Goal: Task Accomplishment & Management: Manage account settings

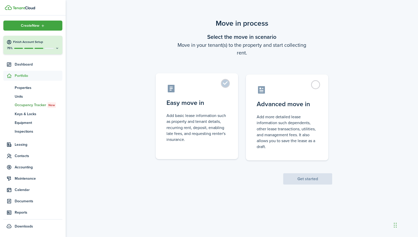
click at [226, 84] on label "Easy move in Add basic lease information such as property and tenant details, r…" at bounding box center [197, 116] width 82 height 86
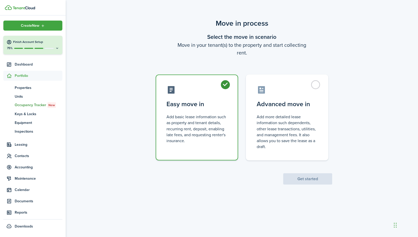
radio input "true"
click at [309, 178] on button "Get started" at bounding box center [307, 179] width 49 height 11
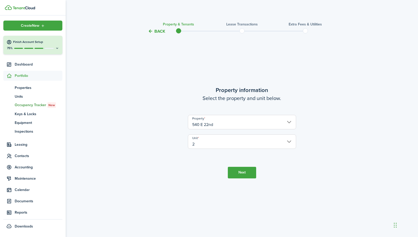
click at [244, 171] on button "Next" at bounding box center [242, 173] width 28 height 12
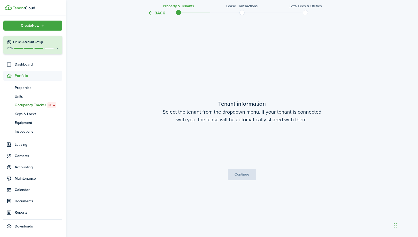
scroll to position [203, 0]
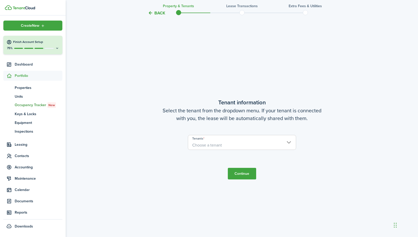
click at [237, 140] on input "Tenants" at bounding box center [242, 138] width 108 height 6
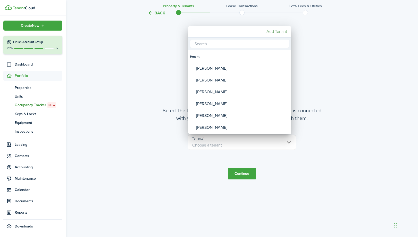
click at [269, 31] on mbsc-button "Add Tenant" at bounding box center [276, 31] width 25 height 9
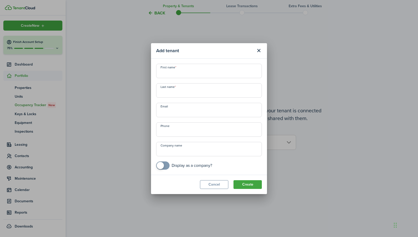
click at [180, 75] on input "First name" at bounding box center [209, 71] width 106 height 14
type input "[PERSON_NAME]"
click at [181, 89] on input "Last name" at bounding box center [209, 90] width 106 height 14
type input "[PERSON_NAME]"
click at [253, 183] on button "Create" at bounding box center [247, 184] width 28 height 9
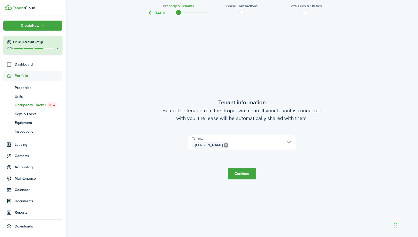
click at [248, 175] on button "Continue" at bounding box center [242, 174] width 28 height 12
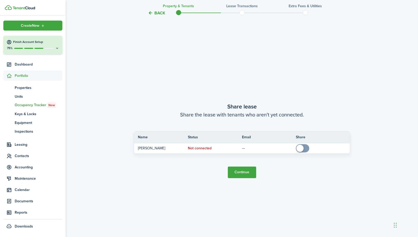
scroll to position [440, 0]
click at [245, 172] on button "Continue" at bounding box center [242, 172] width 28 height 12
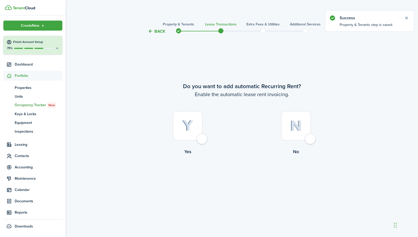
click at [202, 138] on div at bounding box center [188, 126] width 30 height 30
radio input "true"
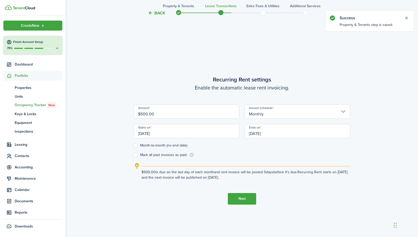
scroll to position [203, 0]
click at [143, 114] on input "$500.00" at bounding box center [187, 111] width 106 height 14
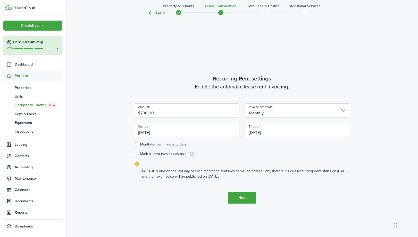
click at [178, 130] on input "[DATE]" at bounding box center [187, 130] width 106 height 14
type input "$700.00"
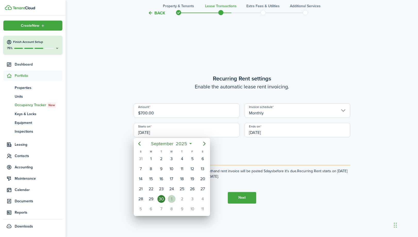
click at [173, 200] on div "1" at bounding box center [172, 199] width 8 height 8
type input "[DATE]"
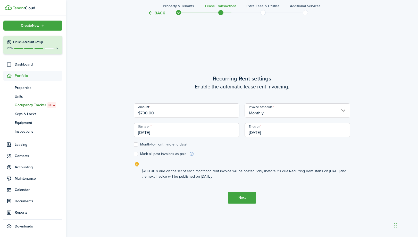
scroll to position [0, 0]
click at [246, 196] on button "Next" at bounding box center [242, 198] width 28 height 12
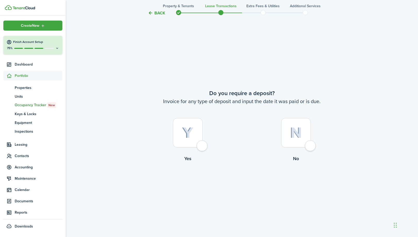
scroll to position [440, 0]
click at [310, 146] on div at bounding box center [296, 133] width 30 height 30
radio input "true"
click at [307, 145] on div at bounding box center [296, 133] width 30 height 30
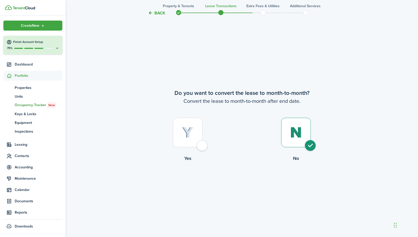
radio input "true"
click at [244, 184] on button "Continue" at bounding box center [242, 184] width 28 height 12
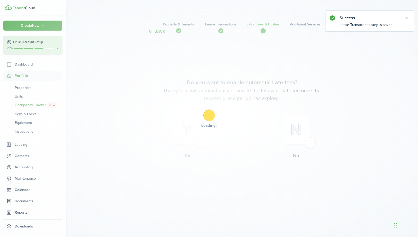
scroll to position [0, 0]
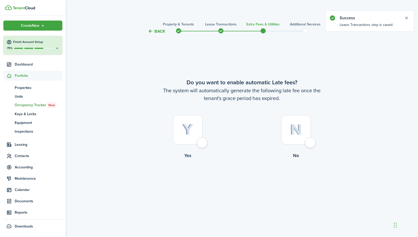
click at [309, 142] on div at bounding box center [296, 130] width 30 height 30
radio input "true"
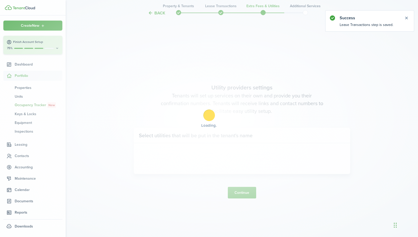
scroll to position [203, 0]
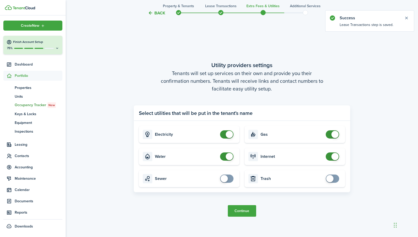
checkbox input "false"
click at [227, 158] on span at bounding box center [229, 156] width 7 height 7
click at [242, 210] on button "Continue" at bounding box center [242, 211] width 28 height 12
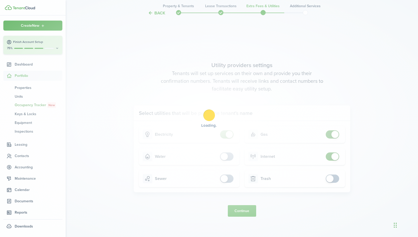
scroll to position [0, 0]
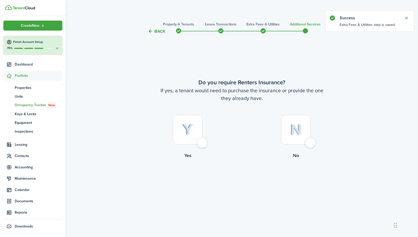
click at [307, 143] on div at bounding box center [296, 130] width 30 height 30
radio input "true"
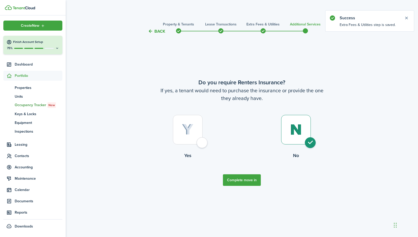
click at [249, 179] on button "Complete move in" at bounding box center [242, 181] width 38 height 12
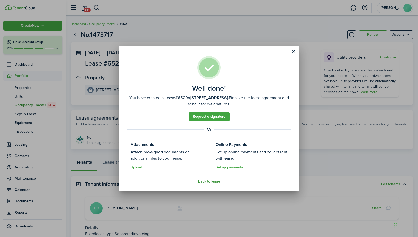
click at [204, 182] on button "Back to lease" at bounding box center [209, 182] width 22 height 4
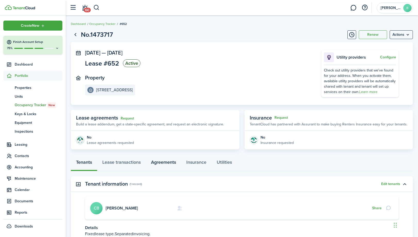
click at [169, 164] on link "Agreements" at bounding box center [163, 163] width 35 height 15
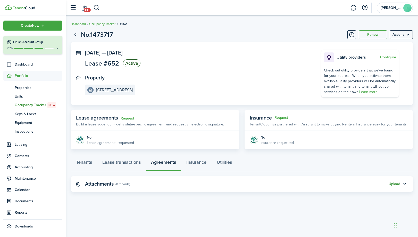
click at [398, 186] on button "Upload" at bounding box center [394, 184] width 12 height 4
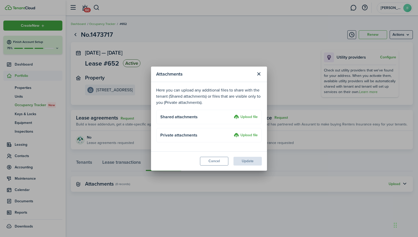
click at [252, 117] on label "Upload file" at bounding box center [246, 117] width 24 height 6
click at [232, 114] on input "Upload file" at bounding box center [232, 114] width 0 height 0
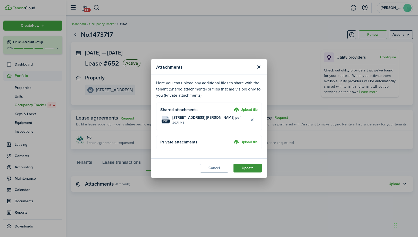
click at [250, 168] on button "Update" at bounding box center [247, 168] width 28 height 9
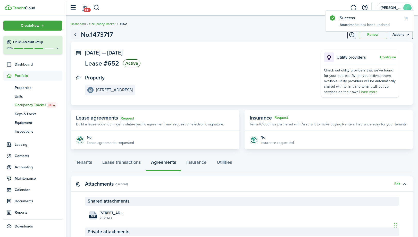
click at [75, 34] on link "Go back" at bounding box center [75, 34] width 9 height 9
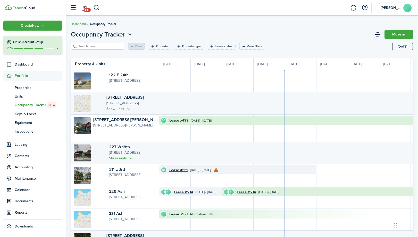
scroll to position [0, 94]
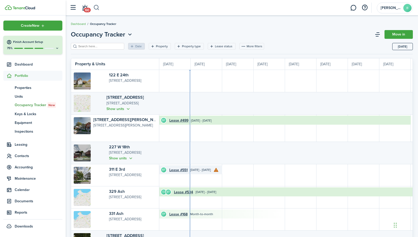
click at [96, 9] on button "button" at bounding box center [96, 7] width 6 height 9
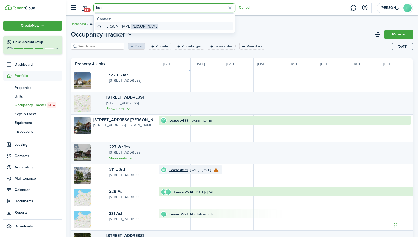
type input "bud"
click at [111, 26] on global-search-item-title "[PERSON_NAME]" at bounding box center [131, 26] width 55 height 5
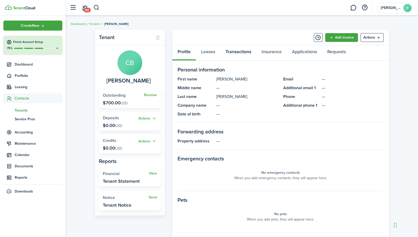
click at [243, 53] on link "Transactions" at bounding box center [238, 52] width 36 height 15
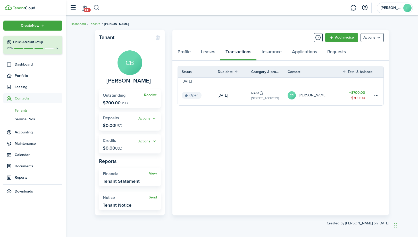
click at [98, 7] on button "button" at bounding box center [96, 7] width 6 height 9
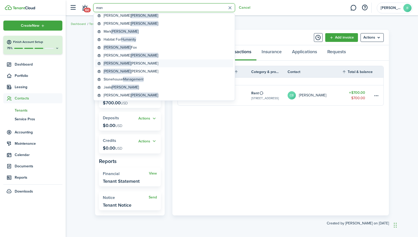
scroll to position [100, 0]
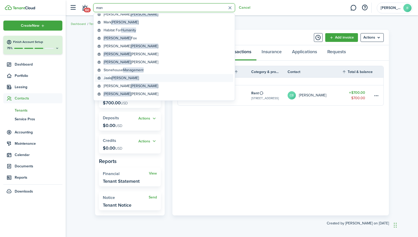
type input "man"
click at [115, 77] on span "[PERSON_NAME]" at bounding box center [124, 77] width 27 height 5
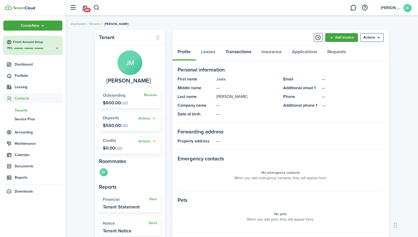
click at [243, 51] on link "Transactions" at bounding box center [238, 52] width 36 height 15
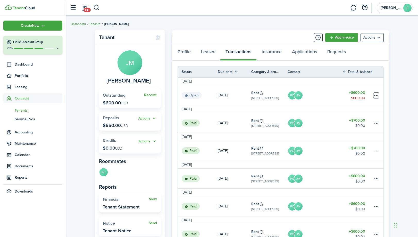
click at [378, 96] on table-menu-btn-icon at bounding box center [376, 95] width 6 height 6
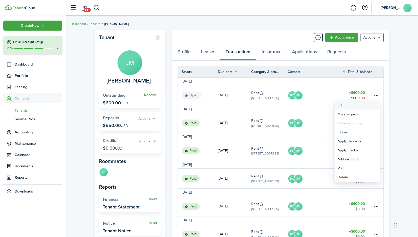
click at [347, 106] on button "Edit" at bounding box center [356, 105] width 45 height 9
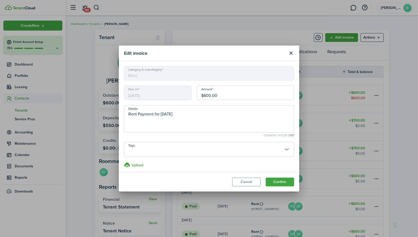
click at [206, 96] on input "$600.00" at bounding box center [245, 93] width 97 height 14
type input "$700.00"
click at [281, 182] on button "Confirm" at bounding box center [279, 182] width 28 height 9
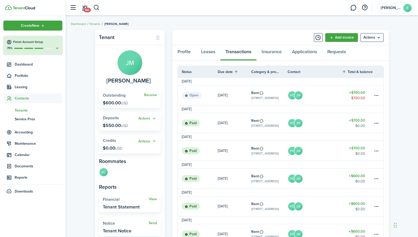
click at [357, 95] on table-amount-title "$700.00" at bounding box center [357, 92] width 16 height 5
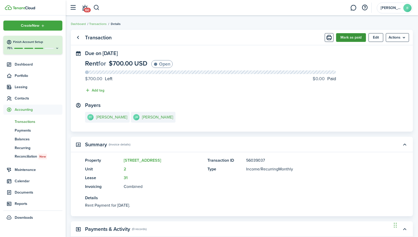
click at [349, 37] on button "Mark as paid" at bounding box center [351, 37] width 30 height 9
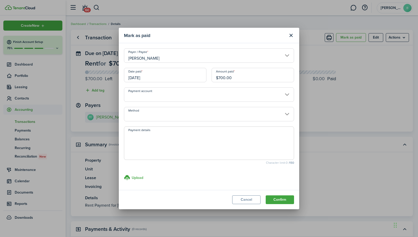
click at [180, 79] on input "[DATE]" at bounding box center [165, 75] width 82 height 14
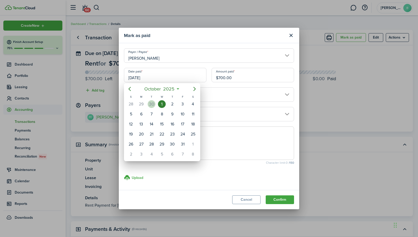
click at [150, 104] on div "30" at bounding box center [152, 104] width 8 height 8
type input "[DATE]"
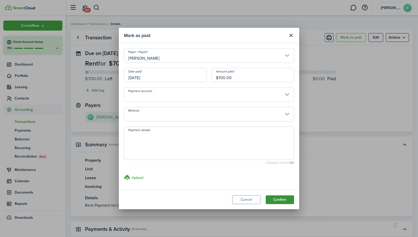
click at [278, 202] on button "Confirm" at bounding box center [279, 200] width 28 height 9
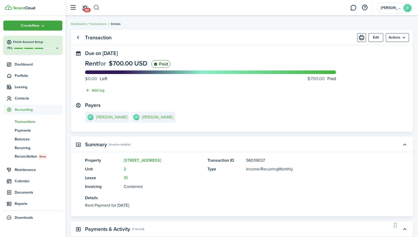
click at [97, 7] on button "button" at bounding box center [96, 7] width 6 height 9
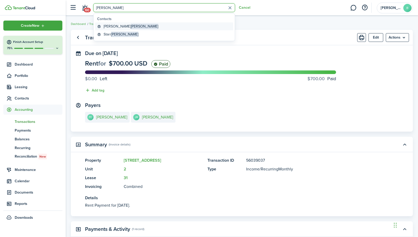
type input "[PERSON_NAME]"
click at [111, 27] on global-search-item-title "[PERSON_NAME]" at bounding box center [131, 26] width 55 height 5
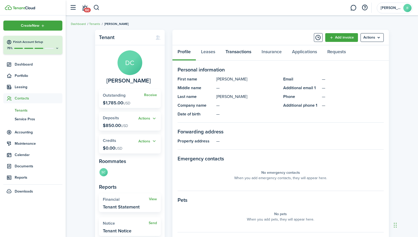
click at [246, 52] on link "Transactions" at bounding box center [238, 52] width 36 height 15
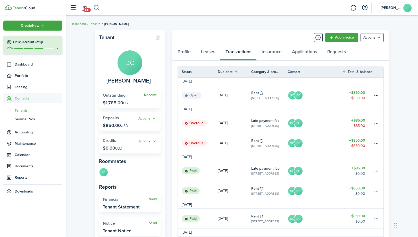
click at [94, 8] on button "button" at bounding box center [96, 7] width 6 height 9
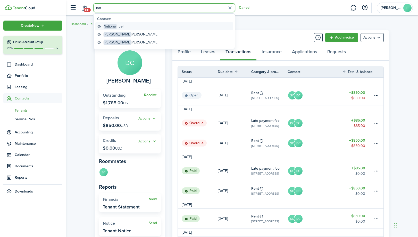
type input "nat"
click at [124, 27] on link "National Fuel" at bounding box center [164, 26] width 138 height 8
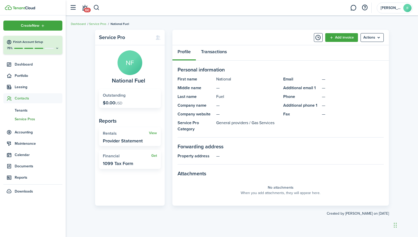
click at [221, 51] on link "Transactions" at bounding box center [214, 52] width 36 height 15
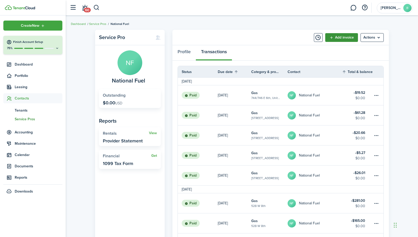
click at [349, 38] on link "Add invoice" at bounding box center [341, 37] width 33 height 9
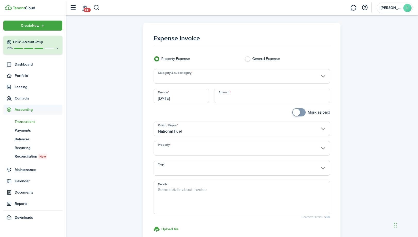
click at [255, 75] on input "Category & subcategory" at bounding box center [241, 76] width 177 height 14
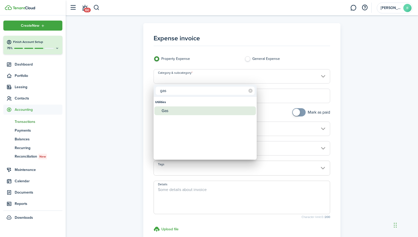
type input "gas"
click at [206, 110] on div "Gas" at bounding box center [206, 111] width 91 height 9
type input "Utilities / Gas"
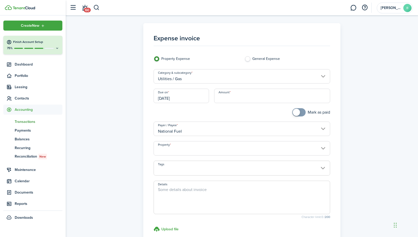
click at [264, 94] on input "Amount" at bounding box center [272, 96] width 116 height 14
click at [229, 148] on input "Property" at bounding box center [241, 148] width 177 height 14
type input "$47.09"
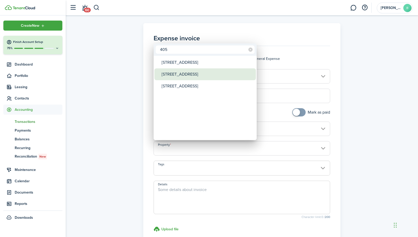
type input "405"
click at [194, 73] on div "[STREET_ADDRESS]" at bounding box center [206, 74] width 91 height 12
type input "[STREET_ADDRESS]"
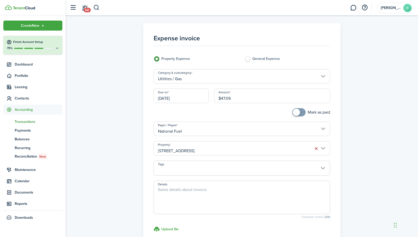
checkbox input "true"
click at [297, 114] on span at bounding box center [295, 112] width 7 height 7
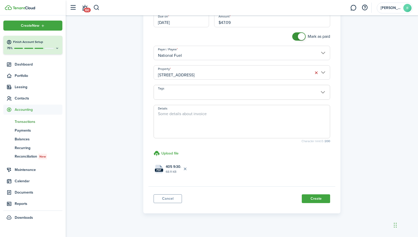
scroll to position [82, 0]
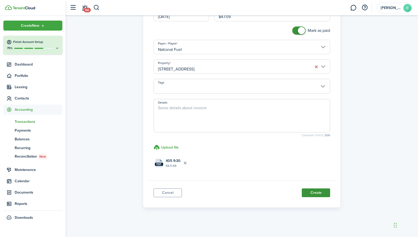
click at [315, 191] on button "Create" at bounding box center [315, 193] width 28 height 9
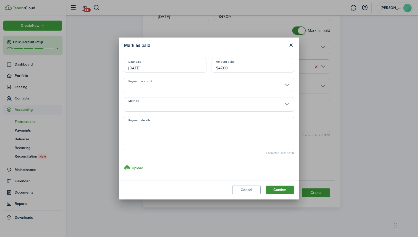
click at [280, 189] on button "Confirm" at bounding box center [279, 190] width 28 height 9
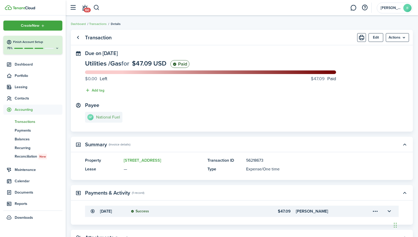
click at [116, 115] on e-details-info-title "National Fuel" at bounding box center [108, 117] width 24 height 5
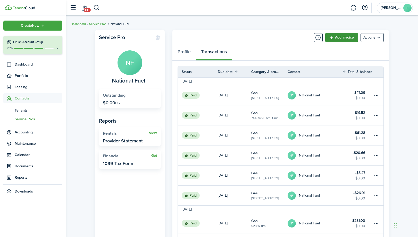
click at [343, 36] on link "Add invoice" at bounding box center [341, 37] width 33 height 9
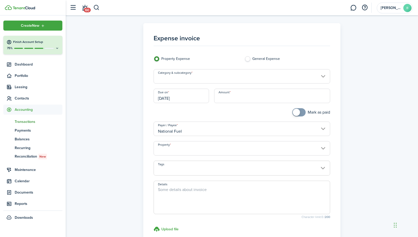
click at [222, 79] on input "Category & subcategory" at bounding box center [241, 76] width 177 height 14
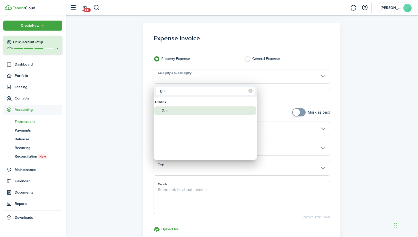
type input "gas"
click at [206, 109] on div "Gas" at bounding box center [206, 111] width 91 height 9
type input "Utilities / Gas"
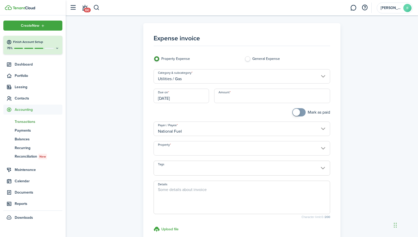
click at [206, 147] on input "Property" at bounding box center [241, 148] width 177 height 14
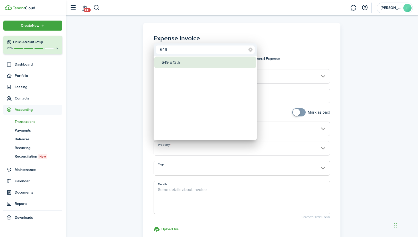
type input "649"
click at [186, 64] on div "649 E 13th" at bounding box center [206, 63] width 91 height 12
type input "649 E 13th"
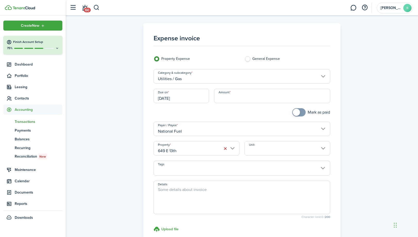
checkbox input "true"
click at [298, 111] on span at bounding box center [295, 112] width 7 height 7
click at [270, 94] on input "Amount" at bounding box center [272, 96] width 116 height 14
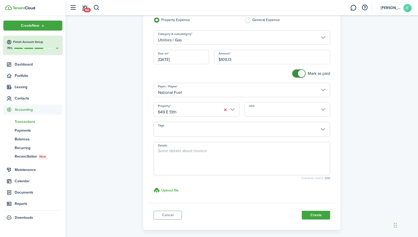
scroll to position [46, 0]
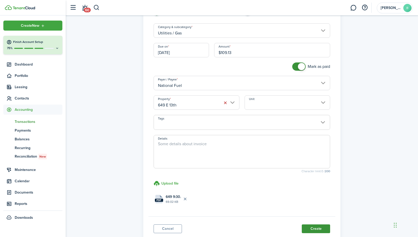
type input "$109.13"
click at [318, 229] on button "Create" at bounding box center [315, 229] width 28 height 9
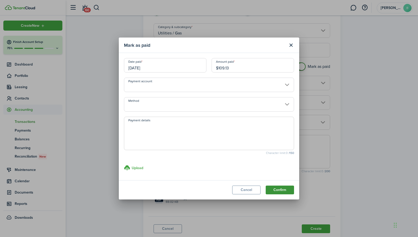
click at [278, 188] on button "Confirm" at bounding box center [279, 190] width 28 height 9
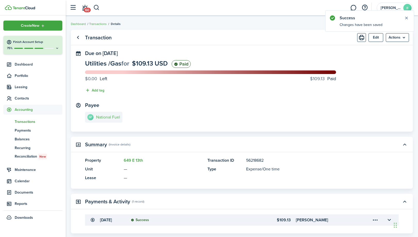
click at [104, 120] on link "NF National Fuel" at bounding box center [103, 117] width 37 height 11
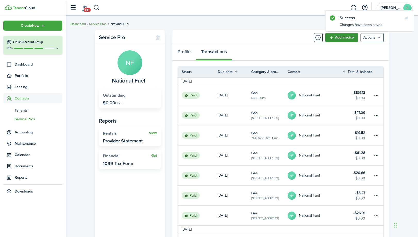
click at [340, 33] on link "Add invoice" at bounding box center [341, 37] width 33 height 9
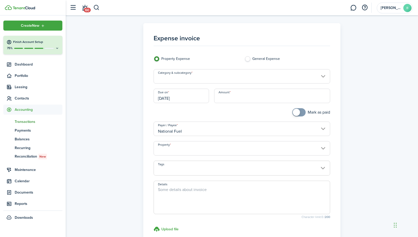
click at [283, 94] on input "Amount" at bounding box center [272, 96] width 116 height 14
click at [246, 79] on input "Category & subcategory" at bounding box center [241, 76] width 177 height 14
type input "$33.53"
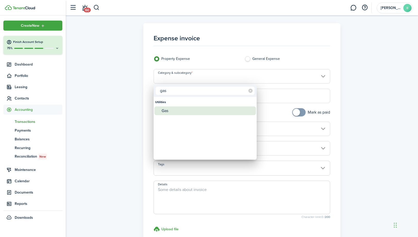
type input "gas"
click at [194, 109] on div "Gas" at bounding box center [206, 111] width 91 height 9
type input "Utilities / Gas"
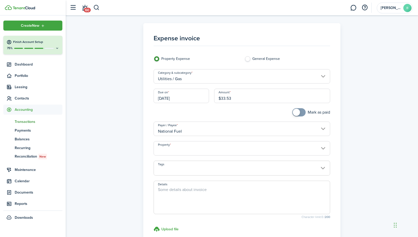
click at [208, 148] on input "Property" at bounding box center [241, 148] width 177 height 14
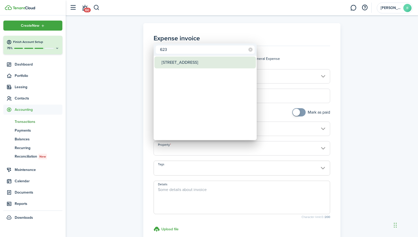
type input "623"
click at [169, 60] on div "[STREET_ADDRESS]" at bounding box center [206, 63] width 91 height 12
type input "[STREET_ADDRESS]"
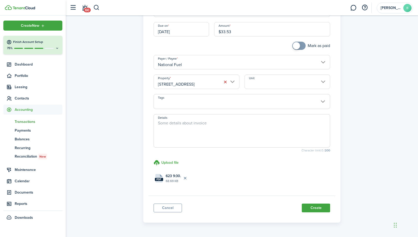
scroll to position [82, 0]
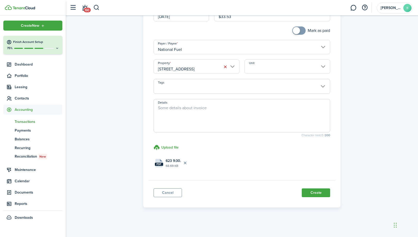
checkbox input "true"
click at [301, 31] on span at bounding box center [298, 31] width 5 height 8
click at [319, 192] on button "Create" at bounding box center [315, 193] width 28 height 9
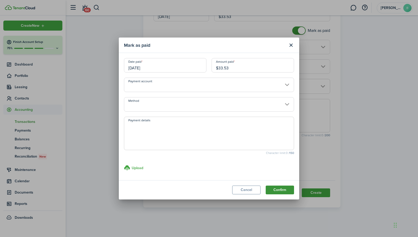
click at [273, 188] on button "Confirm" at bounding box center [279, 190] width 28 height 9
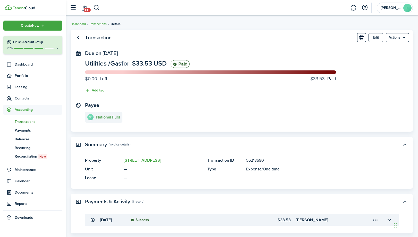
click at [99, 116] on e-details-info-title "National Fuel" at bounding box center [108, 117] width 24 height 5
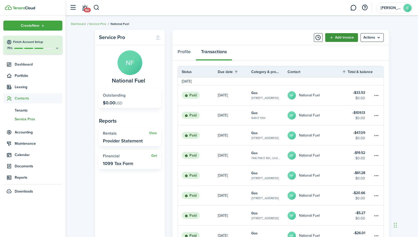
click at [333, 36] on link "Add invoice" at bounding box center [341, 37] width 33 height 9
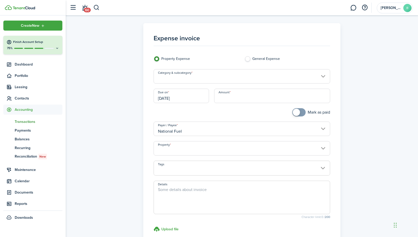
click at [249, 77] on input "Category & subcategory" at bounding box center [241, 76] width 177 height 14
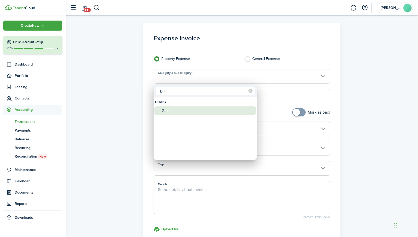
type input "gas"
click at [205, 109] on div "Gas" at bounding box center [206, 111] width 91 height 9
type input "Utilities / Gas"
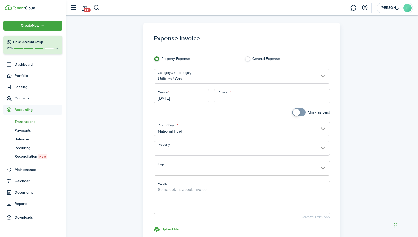
checkbox input "true"
click at [297, 111] on span at bounding box center [295, 112] width 7 height 7
click at [265, 152] on input "Property" at bounding box center [241, 148] width 177 height 14
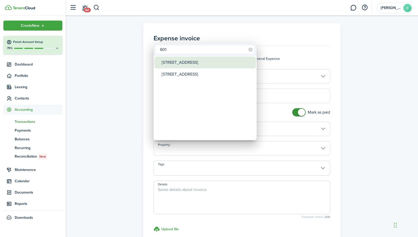
type input "601"
click at [212, 62] on div "[STREET_ADDRESS]" at bounding box center [206, 63] width 91 height 12
type input "[STREET_ADDRESS]"
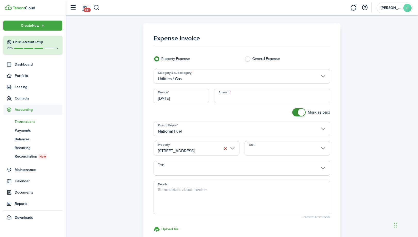
click at [259, 150] on input "Unit" at bounding box center [287, 148] width 86 height 14
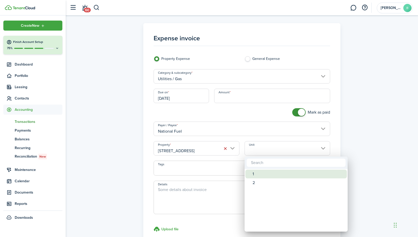
click at [256, 173] on div "1" at bounding box center [297, 174] width 91 height 9
type input "1"
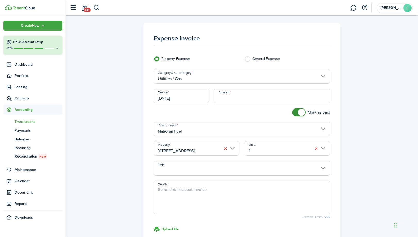
click at [269, 89] on input "Amount" at bounding box center [272, 96] width 116 height 14
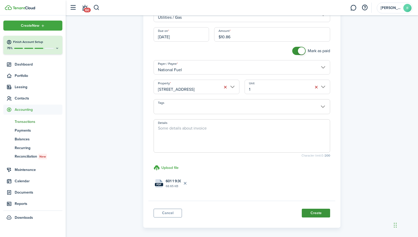
scroll to position [63, 0]
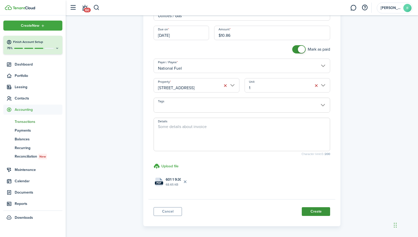
type input "$10.86"
click at [316, 212] on button "Create" at bounding box center [315, 212] width 28 height 9
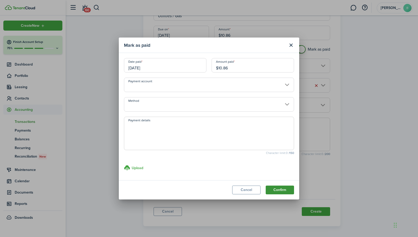
click at [280, 188] on button "Confirm" at bounding box center [279, 190] width 28 height 9
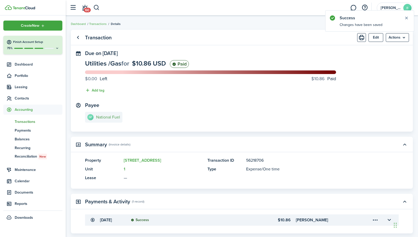
click at [112, 118] on e-details-info-title "National Fuel" at bounding box center [108, 117] width 24 height 5
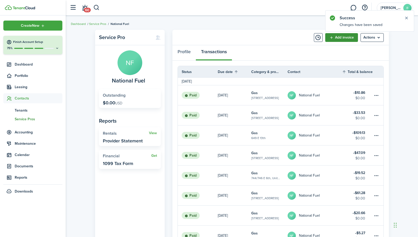
click at [342, 35] on link "Add invoice" at bounding box center [341, 37] width 33 height 9
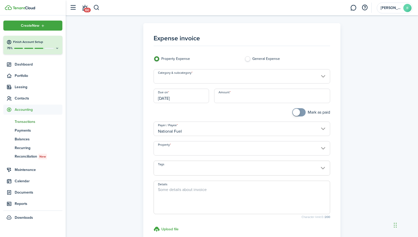
click at [219, 151] on input "Property" at bounding box center [241, 148] width 177 height 14
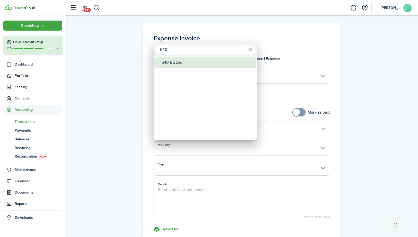
type input "540"
click at [176, 61] on div "540 E 22nd" at bounding box center [206, 63] width 91 height 12
type input "540 E 22nd"
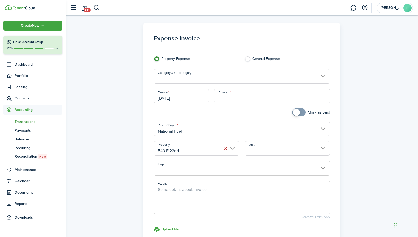
click at [302, 149] on input "Unit" at bounding box center [287, 148] width 86 height 14
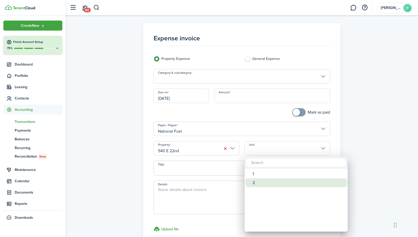
click at [262, 183] on div "2" at bounding box center [297, 183] width 91 height 9
type input "2"
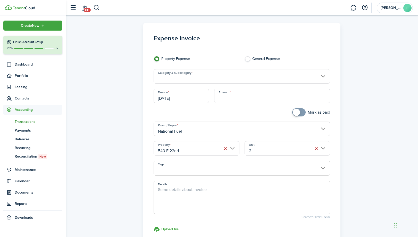
checkbox input "true"
click at [298, 111] on span at bounding box center [295, 112] width 7 height 7
click at [264, 79] on input "Category & subcategory" at bounding box center [241, 76] width 177 height 14
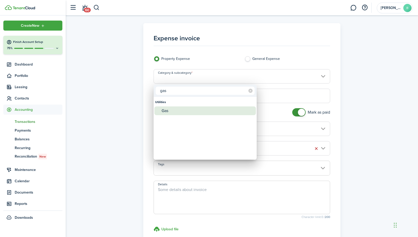
type input "gas"
click at [226, 109] on div "Gas" at bounding box center [206, 111] width 91 height 9
type input "Utilities / Gas"
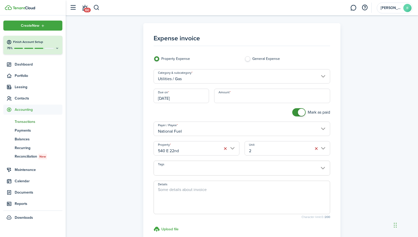
click at [255, 98] on input "Amount" at bounding box center [272, 96] width 116 height 14
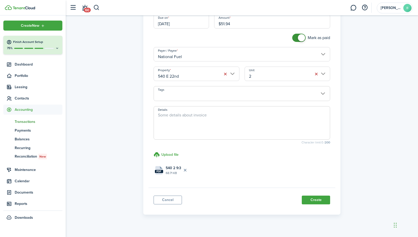
scroll to position [82, 0]
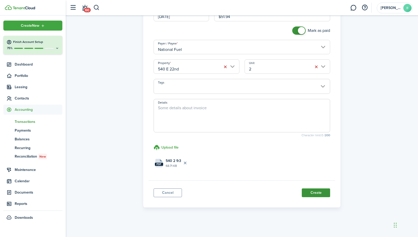
type input "$51.94"
click at [318, 194] on button "Create" at bounding box center [315, 193] width 28 height 9
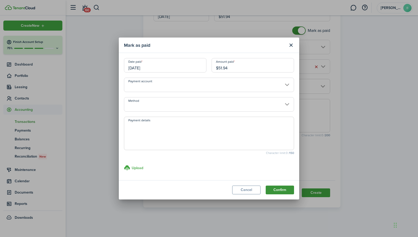
click at [276, 189] on button "Confirm" at bounding box center [279, 190] width 28 height 9
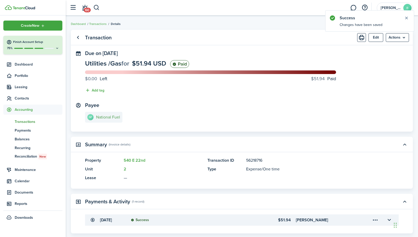
click at [109, 119] on e-details-info-title "National Fuel" at bounding box center [108, 117] width 24 height 5
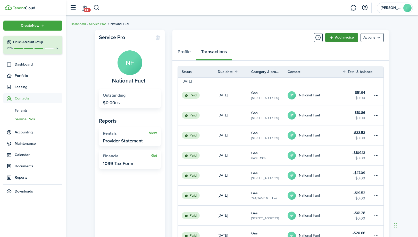
click at [340, 38] on link "Add invoice" at bounding box center [341, 37] width 33 height 9
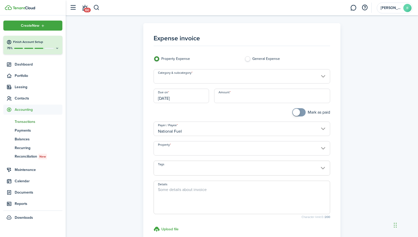
click at [238, 146] on input "Property" at bounding box center [241, 148] width 177 height 14
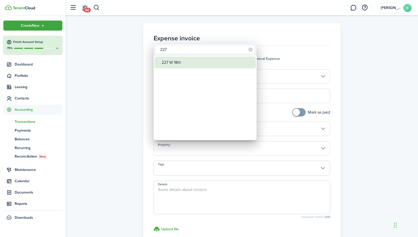
type input "227"
click at [199, 60] on div "227 W 18th" at bounding box center [206, 63] width 91 height 12
type input "227 W 18th"
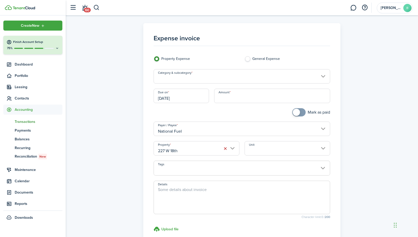
click at [266, 153] on input "Unit" at bounding box center [287, 148] width 86 height 14
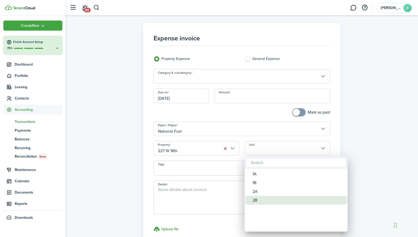
click at [258, 200] on div "2B" at bounding box center [297, 200] width 91 height 9
type input "2B"
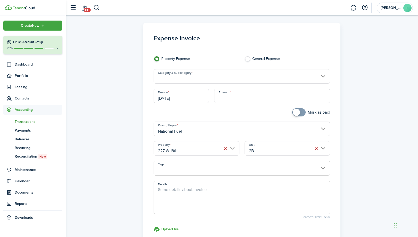
checkbox input "true"
click at [300, 116] on span at bounding box center [298, 112] width 5 height 8
click at [274, 79] on input "Category & subcategory" at bounding box center [241, 76] width 177 height 14
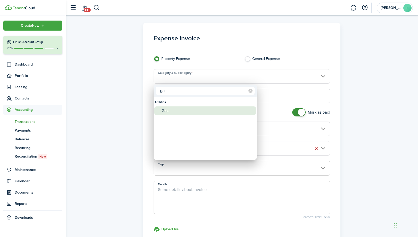
type input "gas"
click at [232, 107] on div "Gas" at bounding box center [206, 111] width 91 height 9
type input "Utilities / Gas"
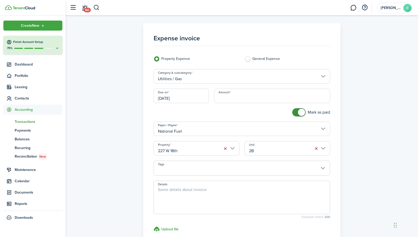
click at [259, 97] on input "Amount" at bounding box center [272, 96] width 116 height 14
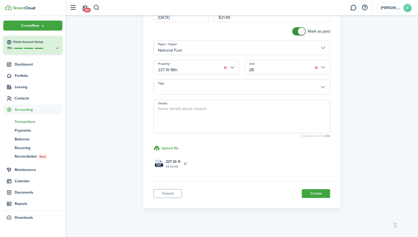
scroll to position [82, 0]
type input "$21.89"
click at [311, 191] on button "Create" at bounding box center [315, 193] width 28 height 9
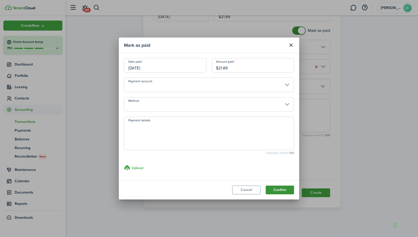
click at [276, 191] on button "Confirm" at bounding box center [279, 190] width 28 height 9
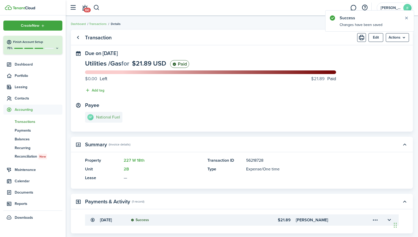
click at [107, 117] on e-details-info-title "National Fuel" at bounding box center [108, 117] width 24 height 5
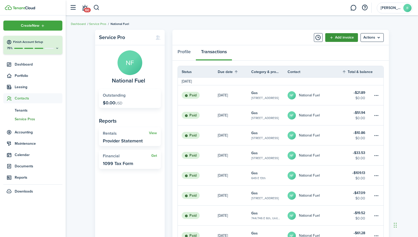
click at [342, 37] on link "Add invoice" at bounding box center [341, 37] width 33 height 9
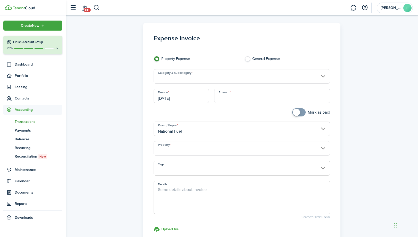
click at [201, 80] on input "Category & subcategory" at bounding box center [241, 76] width 177 height 14
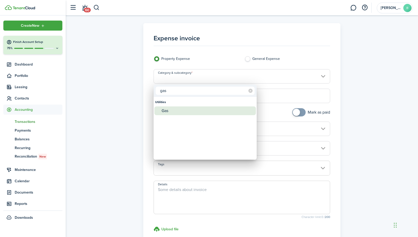
type input "gas"
click at [176, 113] on div "Gas" at bounding box center [206, 111] width 91 height 9
type input "Utilities / Gas"
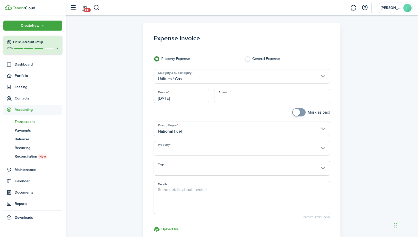
click at [205, 148] on input "Property" at bounding box center [241, 148] width 177 height 14
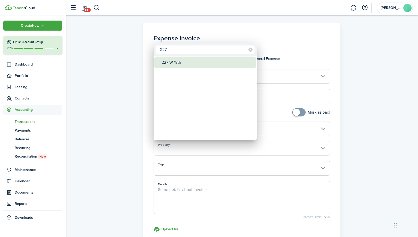
type input "227"
click at [181, 60] on div "227 W 18th" at bounding box center [206, 63] width 91 height 12
type input "227 W 18th"
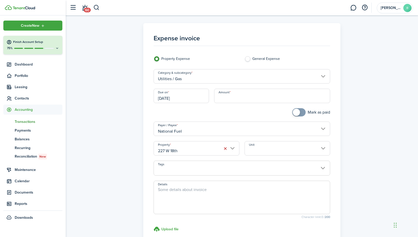
click at [313, 151] on input "Unit" at bounding box center [287, 148] width 86 height 14
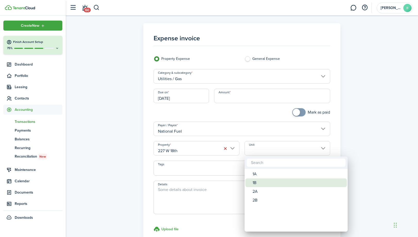
click at [273, 186] on div "1B" at bounding box center [297, 183] width 91 height 9
type input "1B"
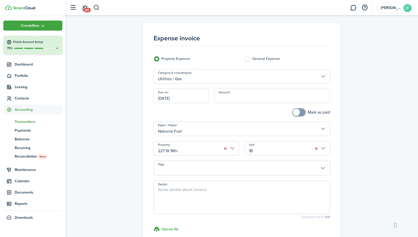
click at [247, 98] on input "Amount" at bounding box center [272, 96] width 116 height 14
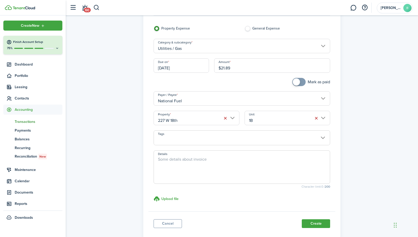
scroll to position [32, 0]
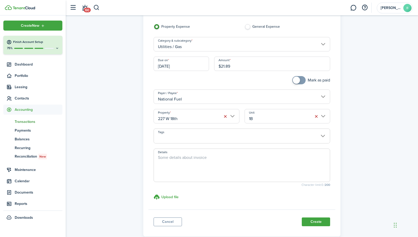
type input "$21.89"
checkbox input "true"
click at [300, 82] on span at bounding box center [298, 80] width 5 height 8
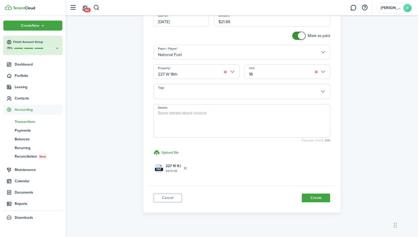
scroll to position [82, 0]
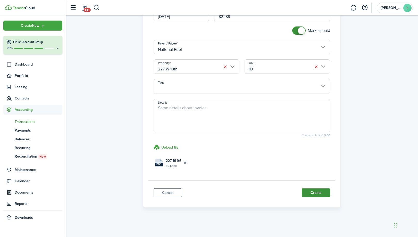
click at [312, 195] on button "Create" at bounding box center [315, 193] width 28 height 9
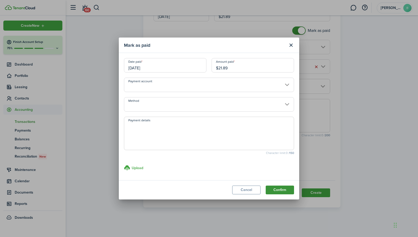
click at [287, 188] on button "Confirm" at bounding box center [279, 190] width 28 height 9
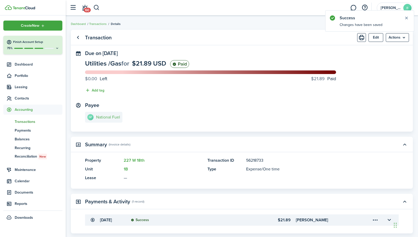
click at [108, 115] on link "NF National Fuel" at bounding box center [103, 117] width 37 height 11
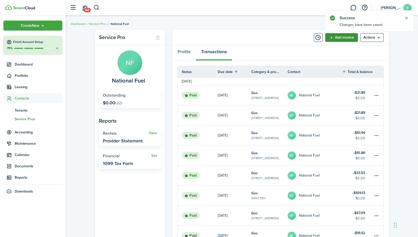
click at [338, 38] on link "Add invoice" at bounding box center [341, 37] width 33 height 9
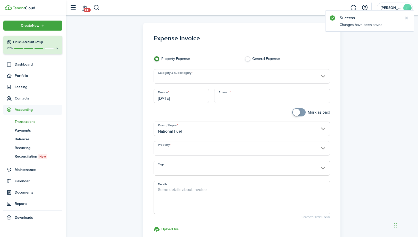
click at [253, 76] on input "Category & subcategory" at bounding box center [241, 76] width 177 height 14
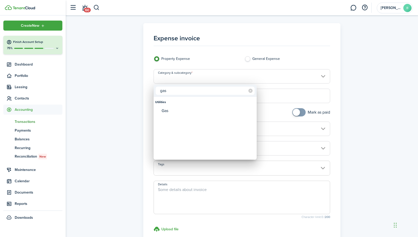
type input "gas"
click at [221, 108] on div "Gas" at bounding box center [206, 111] width 91 height 9
type input "Utilities / Gas"
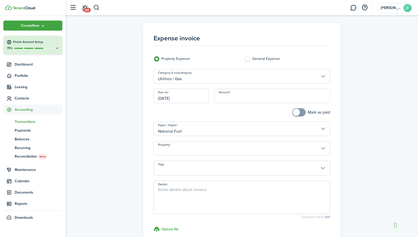
click at [215, 148] on input "Property" at bounding box center [241, 148] width 177 height 14
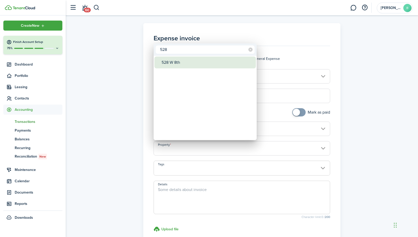
type input "528"
click at [192, 64] on div "528 W 8th" at bounding box center [206, 63] width 91 height 12
type input "528 W 8th"
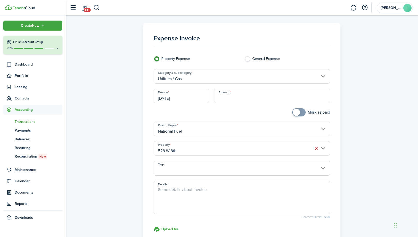
checkbox input "true"
click at [301, 112] on span at bounding box center [298, 112] width 5 height 8
click at [256, 98] on input "Amount" at bounding box center [272, 96] width 116 height 14
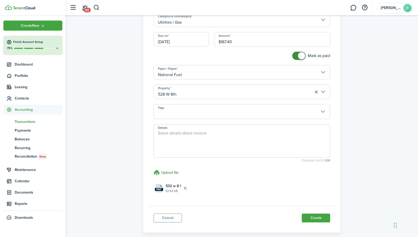
scroll to position [63, 0]
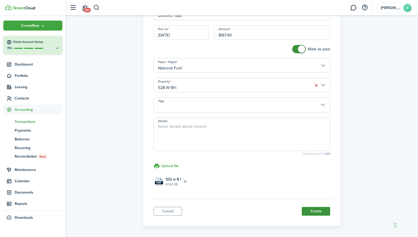
type input "$167.40"
click at [323, 211] on button "Create" at bounding box center [315, 211] width 28 height 9
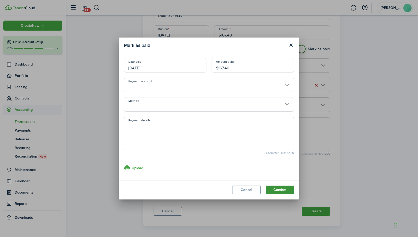
click at [282, 186] on button "Confirm" at bounding box center [279, 190] width 28 height 9
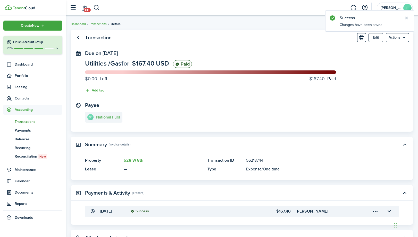
click at [108, 120] on link "NF National Fuel" at bounding box center [103, 117] width 37 height 11
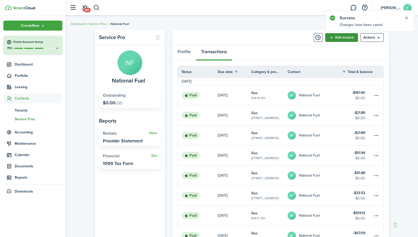
click at [335, 37] on link "Add invoice" at bounding box center [341, 37] width 33 height 9
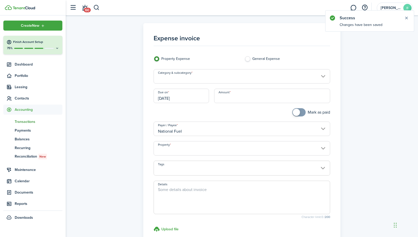
click at [215, 80] on input "Category & subcategory" at bounding box center [241, 76] width 177 height 14
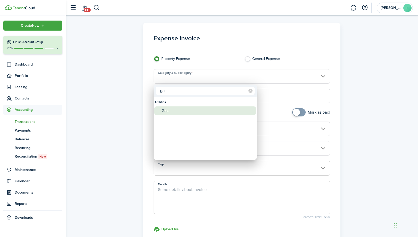
type input "gas"
click at [189, 112] on div "Gas" at bounding box center [206, 111] width 91 height 9
type input "Utilities / Gas"
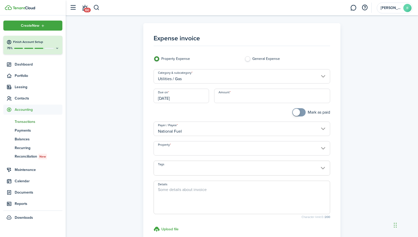
click at [199, 149] on input "Property" at bounding box center [241, 148] width 177 height 14
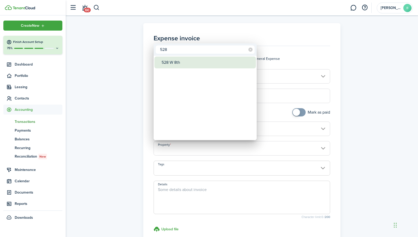
type input "528"
click at [171, 63] on div "528 W 8th" at bounding box center [206, 63] width 91 height 12
type input "528 W 8th"
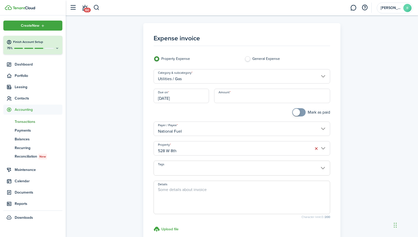
click at [182, 169] on span at bounding box center [242, 171] width 176 height 9
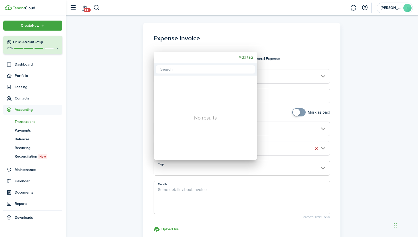
click at [187, 193] on div at bounding box center [209, 119] width 500 height 320
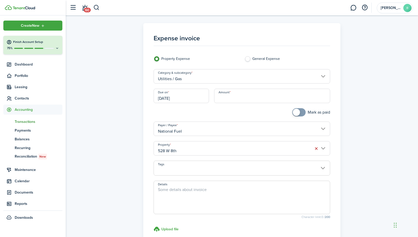
click at [187, 191] on textarea "Details" at bounding box center [242, 199] width 176 height 25
type textarea "532 w 8"
checkbox input "true"
click at [300, 113] on span at bounding box center [298, 112] width 5 height 8
click at [275, 92] on input "Amount" at bounding box center [272, 96] width 116 height 14
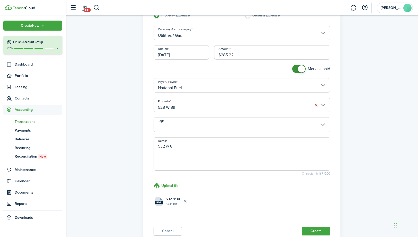
scroll to position [49, 0]
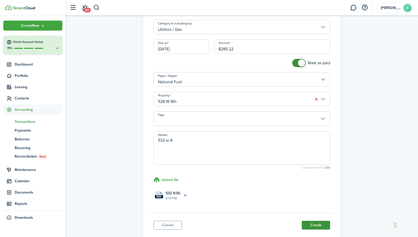
type input "$285.22"
click at [326, 226] on button "Create" at bounding box center [315, 225] width 28 height 9
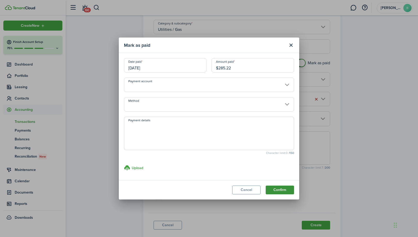
click at [288, 187] on button "Confirm" at bounding box center [279, 190] width 28 height 9
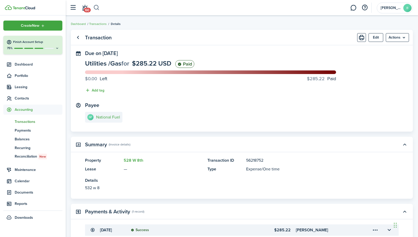
click at [97, 8] on button "button" at bounding box center [96, 7] width 6 height 9
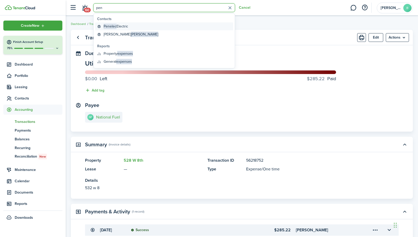
type input "pen"
click at [109, 26] on span "Penelec" at bounding box center [110, 26] width 13 height 5
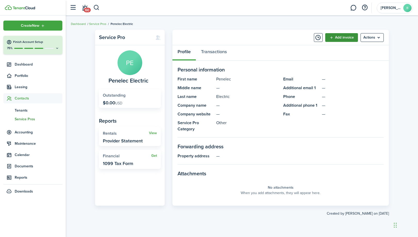
click at [342, 38] on link "Add invoice" at bounding box center [341, 37] width 33 height 9
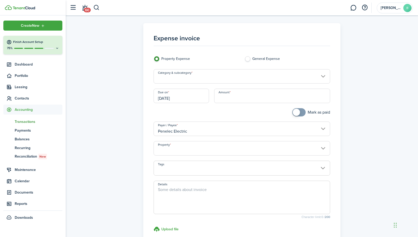
click at [146, 64] on panel-main "Expense invoice Property Expense General Expense Category & subcategory Due on …" at bounding box center [241, 146] width 197 height 246
click at [200, 148] on input "Property" at bounding box center [241, 148] width 177 height 14
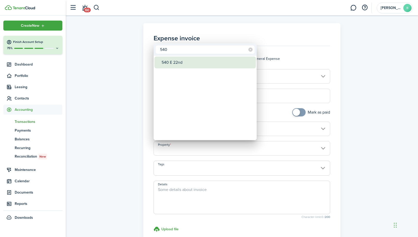
type input "540"
click at [182, 63] on div "540 E 22nd" at bounding box center [206, 63] width 91 height 12
type input "540 E 22nd"
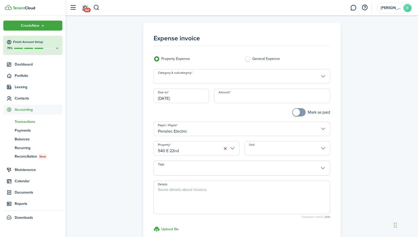
click at [186, 77] on input "Category & subcategory" at bounding box center [241, 76] width 177 height 14
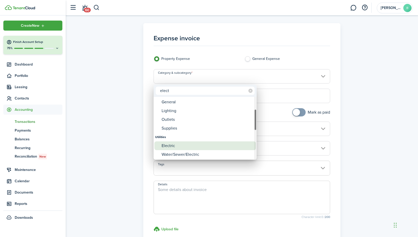
type input "elect"
click at [173, 145] on div "Electric" at bounding box center [206, 146] width 91 height 9
type input "Utilities / Electric"
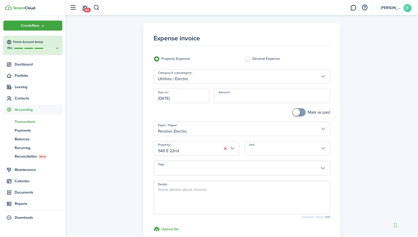
click at [260, 100] on input "Amount" at bounding box center [272, 96] width 116 height 14
type input "$90.06"
checkbox input "true"
click at [299, 113] on span at bounding box center [295, 112] width 7 height 7
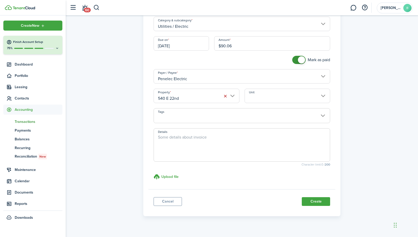
scroll to position [53, 0]
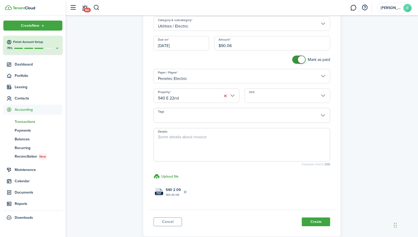
click at [286, 93] on input "Unit" at bounding box center [287, 96] width 86 height 14
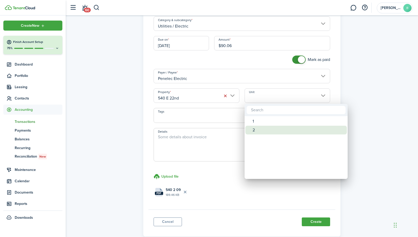
click at [262, 131] on div "2" at bounding box center [297, 130] width 91 height 9
type input "2"
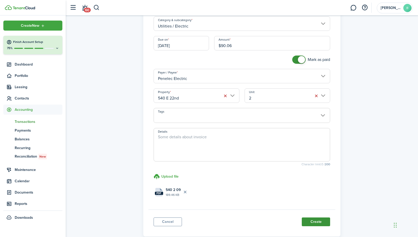
click at [310, 221] on button "Create" at bounding box center [315, 222] width 28 height 9
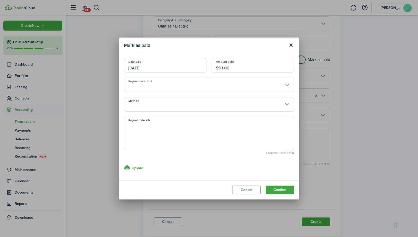
click at [281, 189] on button "Confirm" at bounding box center [279, 190] width 28 height 9
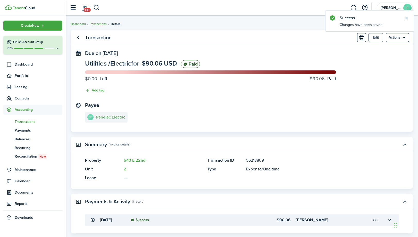
click at [110, 116] on e-details-info-title "Penelec Electric" at bounding box center [110, 117] width 29 height 5
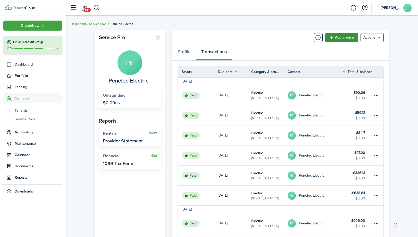
click at [338, 38] on link "Add invoice" at bounding box center [341, 37] width 33 height 9
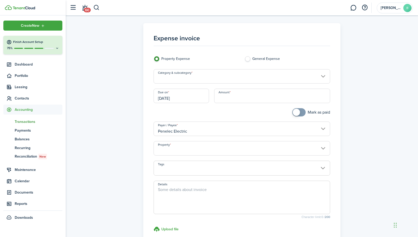
click at [263, 93] on input "Amount" at bounding box center [272, 96] width 116 height 14
click at [261, 78] on input "Category & subcategory" at bounding box center [241, 76] width 177 height 14
type input "$49.97"
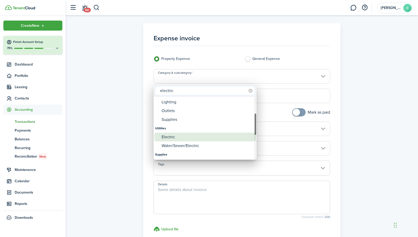
type input "electric"
click at [178, 137] on div "Electric" at bounding box center [206, 137] width 91 height 9
type input "Utilities / Electric"
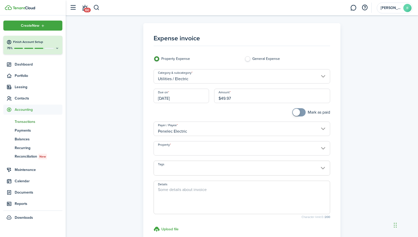
checkbox input "true"
click at [297, 113] on span at bounding box center [295, 112] width 7 height 7
click at [239, 147] on input "Property" at bounding box center [241, 148] width 177 height 14
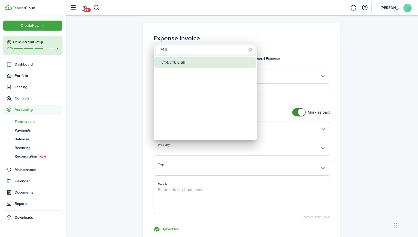
type input "746"
click at [178, 62] on div "744/746 E 6th" at bounding box center [206, 63] width 91 height 12
type input "744/746 E 6th"
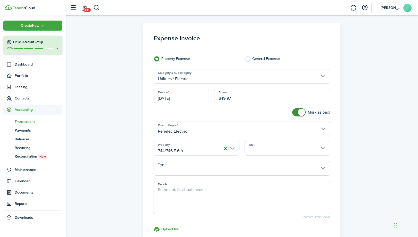
click at [262, 149] on input "Unit" at bounding box center [287, 148] width 86 height 14
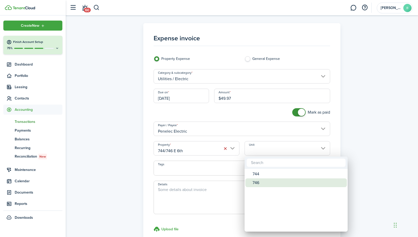
click at [257, 182] on div "746" at bounding box center [297, 183] width 91 height 9
type input "746"
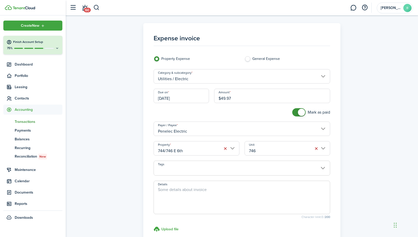
click at [198, 97] on input "[DATE]" at bounding box center [180, 96] width 55 height 14
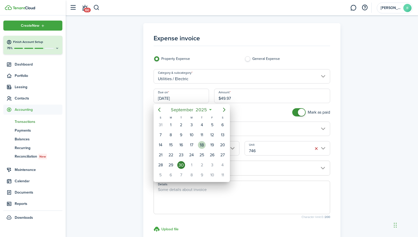
click at [198, 146] on div "18" at bounding box center [202, 145] width 8 height 8
type input "[DATE]"
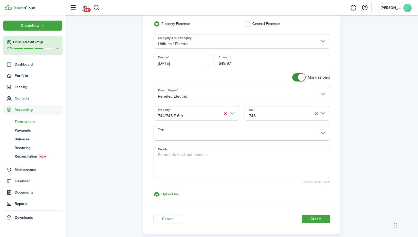
scroll to position [61, 0]
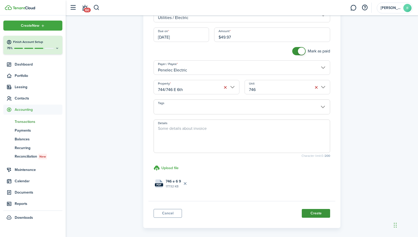
click at [323, 211] on button "Create" at bounding box center [315, 213] width 28 height 9
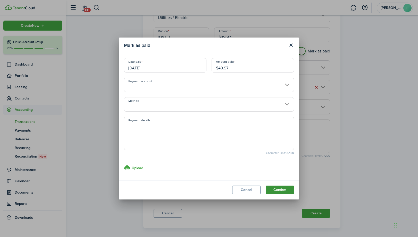
click at [277, 191] on button "Confirm" at bounding box center [279, 190] width 28 height 9
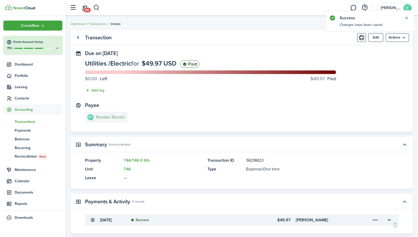
click at [106, 116] on e-details-info-title "Penelec Electric" at bounding box center [110, 117] width 29 height 5
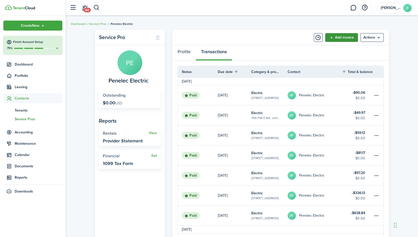
click at [335, 34] on link "Add invoice" at bounding box center [341, 37] width 33 height 9
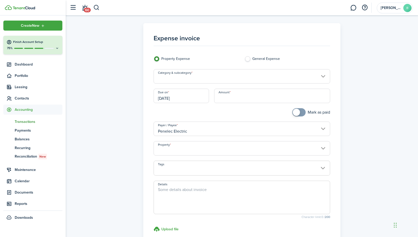
click at [180, 147] on input "Property" at bounding box center [241, 148] width 177 height 14
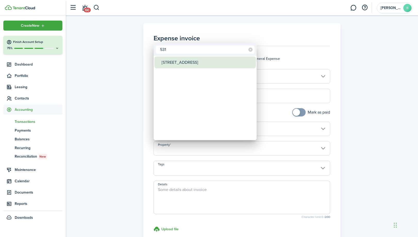
type input "531"
click at [180, 64] on div "[STREET_ADDRESS]" at bounding box center [206, 63] width 91 height 12
type input "[STREET_ADDRESS]"
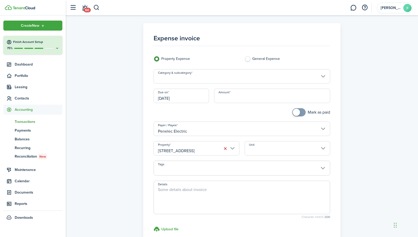
click at [285, 146] on input "Unit" at bounding box center [287, 148] width 86 height 14
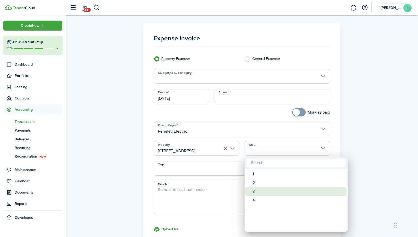
click at [264, 192] on div "3" at bounding box center [297, 191] width 91 height 9
type input "3"
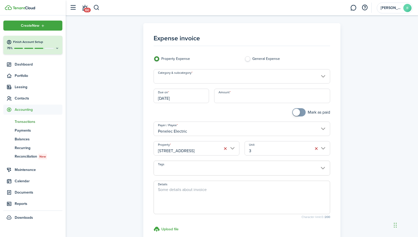
click at [311, 115] on input "checkbox" at bounding box center [311, 112] width 38 height 8
checkbox input "true"
click at [225, 79] on input "Category & subcategory" at bounding box center [241, 76] width 177 height 14
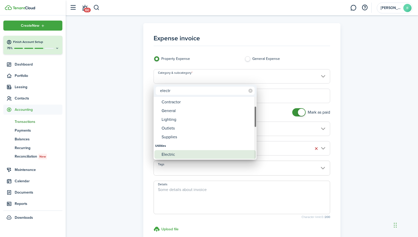
type input "electr"
click at [176, 152] on div "Electric" at bounding box center [206, 154] width 91 height 9
type input "Utilities / Electric"
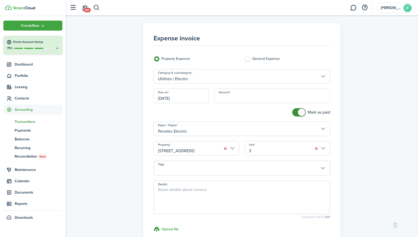
click at [246, 96] on input "Amount" at bounding box center [272, 96] width 116 height 14
type input "$300.00"
click at [203, 99] on input "[DATE]" at bounding box center [180, 96] width 55 height 14
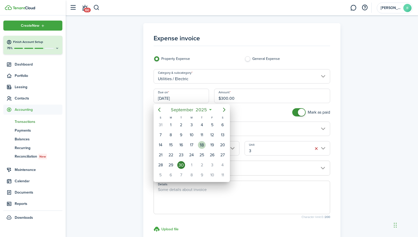
click at [203, 145] on div "18" at bounding box center [202, 145] width 8 height 8
type input "[DATE]"
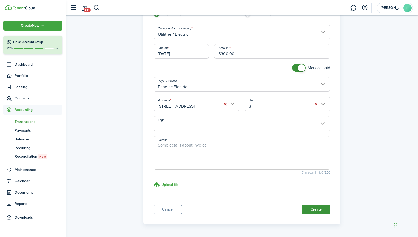
scroll to position [54, 0]
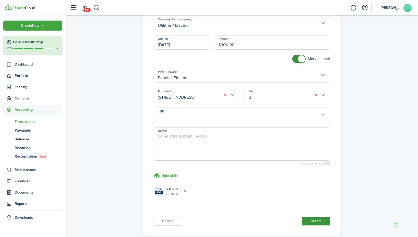
click at [323, 219] on button "Create" at bounding box center [315, 221] width 28 height 9
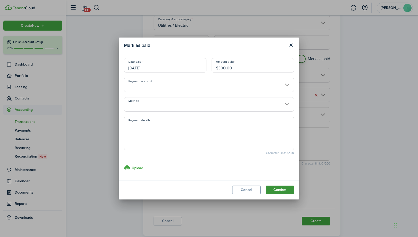
click at [282, 189] on button "Confirm" at bounding box center [279, 190] width 28 height 9
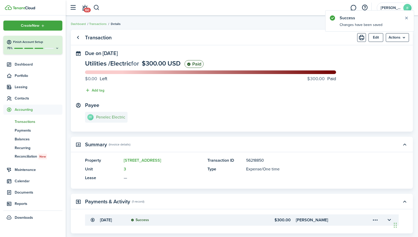
click at [109, 117] on e-details-info-title "Penelec Electric" at bounding box center [110, 117] width 29 height 5
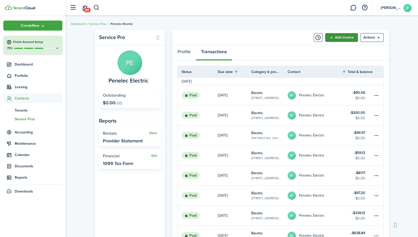
click at [352, 38] on link "Add invoice" at bounding box center [341, 37] width 33 height 9
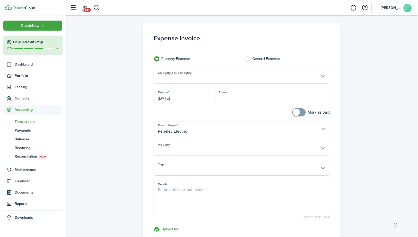
click at [210, 148] on input "Property" at bounding box center [241, 148] width 177 height 14
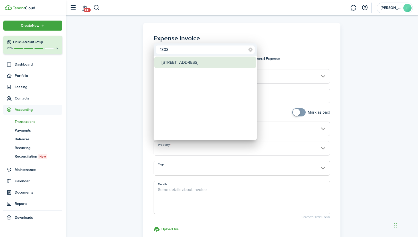
type input "1803"
click at [189, 62] on div "[STREET_ADDRESS]" at bounding box center [206, 63] width 91 height 12
type input "[STREET_ADDRESS]"
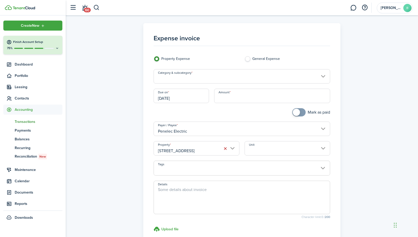
click at [266, 150] on input "Unit" at bounding box center [287, 148] width 86 height 14
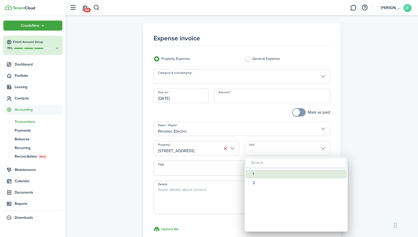
click at [258, 176] on div "1" at bounding box center [297, 174] width 91 height 9
type input "1"
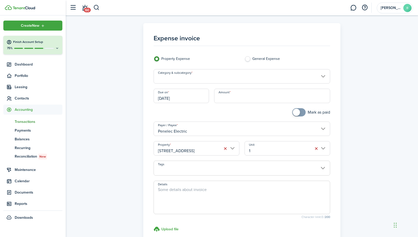
checkbox input "true"
click at [299, 109] on span at bounding box center [298, 112] width 5 height 8
click at [214, 78] on input "Category & subcategory" at bounding box center [241, 76] width 177 height 14
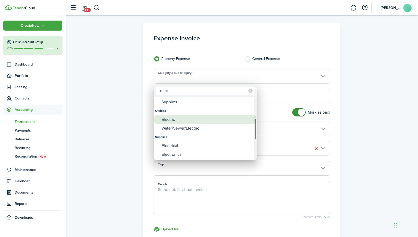
type input "elec"
click at [175, 124] on div "Electric" at bounding box center [206, 119] width 91 height 9
type input "Utilities / Electric"
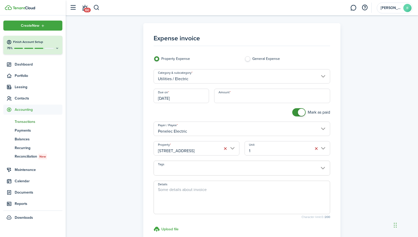
click at [225, 100] on input "Amount" at bounding box center [272, 96] width 116 height 14
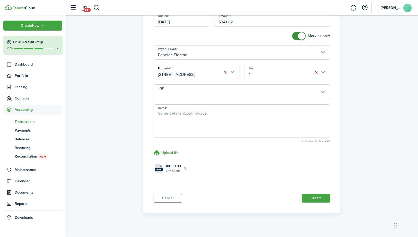
scroll to position [82, 0]
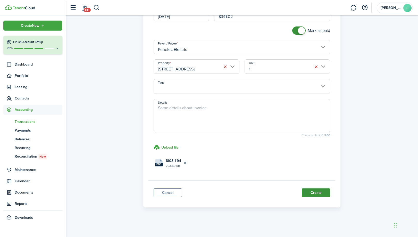
type input "$341.02"
click at [313, 193] on button "Create" at bounding box center [315, 193] width 28 height 9
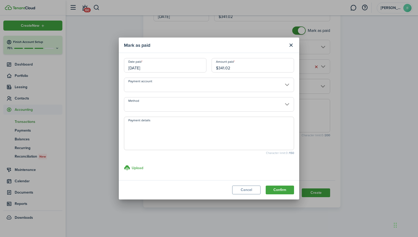
click at [183, 65] on input "[DATE]" at bounding box center [165, 65] width 82 height 14
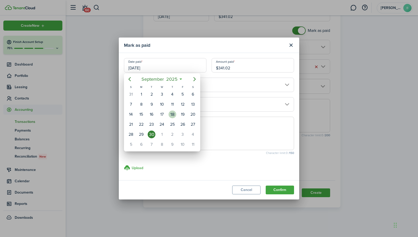
click at [172, 114] on div "18" at bounding box center [172, 115] width 8 height 8
type input "[DATE]"
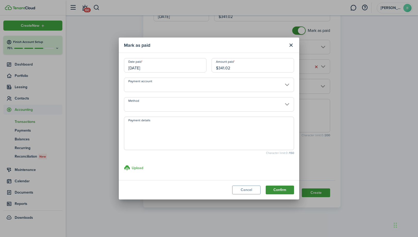
click at [276, 189] on button "Confirm" at bounding box center [279, 190] width 28 height 9
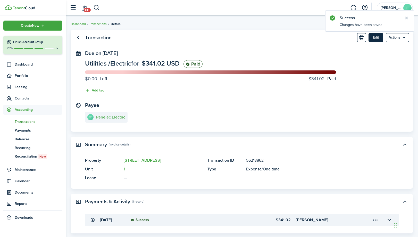
click at [376, 39] on button "Edit" at bounding box center [375, 37] width 15 height 9
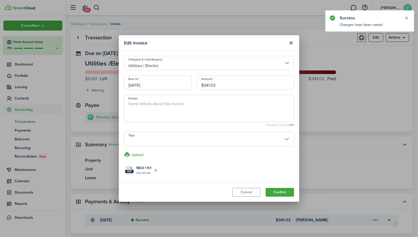
click at [172, 83] on input "[DATE]" at bounding box center [158, 82] width 68 height 14
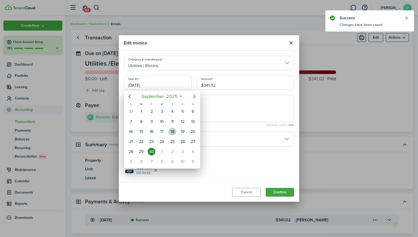
click at [173, 130] on div "18" at bounding box center [172, 132] width 8 height 8
type input "[DATE]"
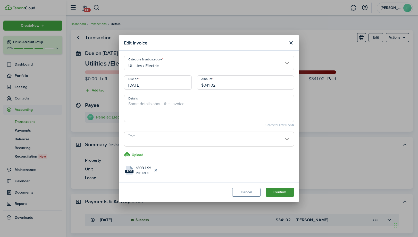
click at [278, 195] on button "Confirm" at bounding box center [279, 192] width 28 height 9
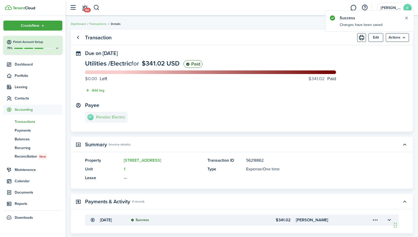
click at [112, 123] on link "PE Penelec Electric" at bounding box center [106, 117] width 42 height 11
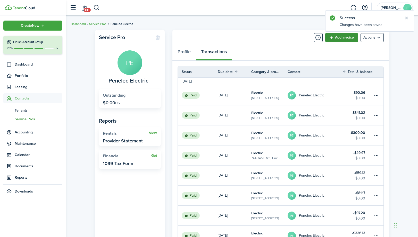
click at [345, 39] on link "Add invoice" at bounding box center [341, 37] width 33 height 9
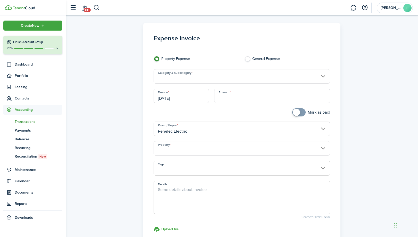
click at [200, 100] on input "[DATE]" at bounding box center [180, 96] width 55 height 14
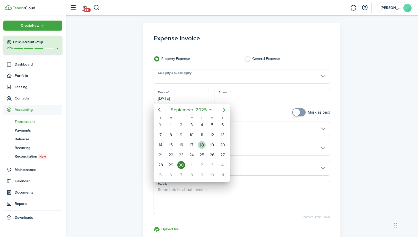
click at [202, 144] on div "18" at bounding box center [202, 145] width 8 height 8
type input "[DATE]"
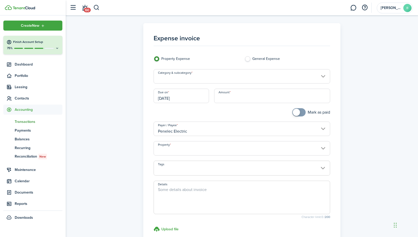
click at [235, 78] on input "Category & subcategory" at bounding box center [241, 76] width 177 height 14
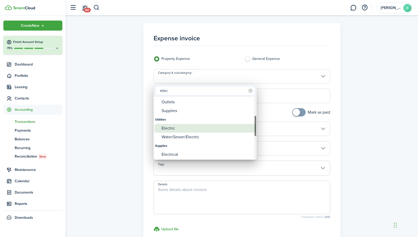
type input "elec"
click at [184, 132] on div "Electric" at bounding box center [206, 128] width 91 height 9
type input "Utilities / Electric"
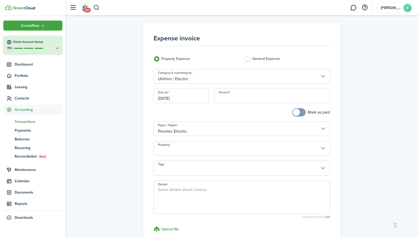
checkbox input "true"
click at [296, 111] on span at bounding box center [295, 112] width 7 height 7
click at [229, 146] on input "Property" at bounding box center [241, 148] width 177 height 14
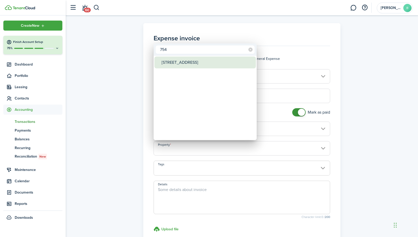
type input "754"
click at [198, 67] on div "[STREET_ADDRESS]" at bounding box center [206, 63] width 91 height 12
type input "[STREET_ADDRESS]"
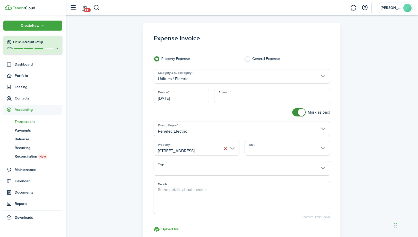
click at [260, 96] on input "Amount" at bounding box center [272, 96] width 116 height 14
click at [255, 155] on input "Unit" at bounding box center [287, 148] width 86 height 14
type input "$253.76"
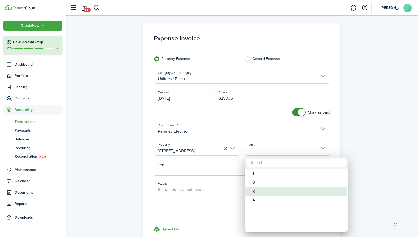
click at [260, 191] on div "3" at bounding box center [297, 191] width 91 height 9
type input "3"
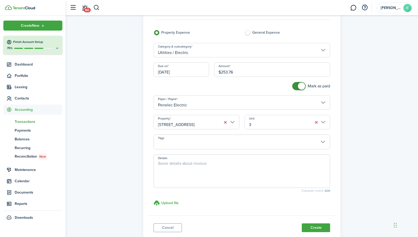
scroll to position [47, 0]
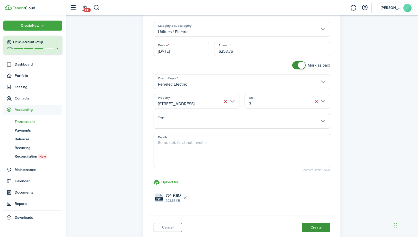
click at [318, 228] on button "Create" at bounding box center [315, 227] width 28 height 9
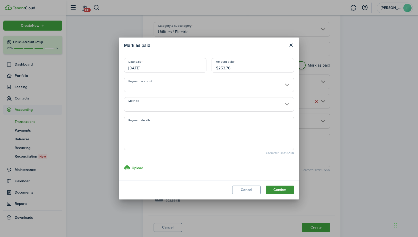
click at [283, 191] on button "Confirm" at bounding box center [279, 190] width 28 height 9
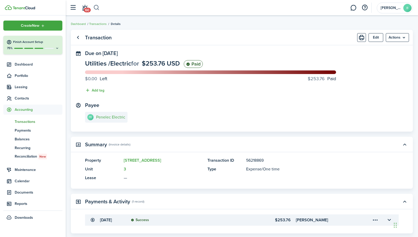
click at [95, 8] on button "button" at bounding box center [96, 7] width 6 height 9
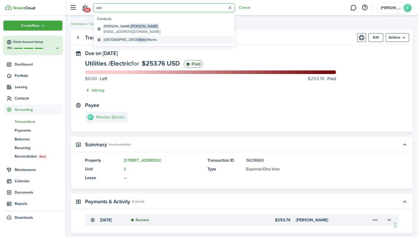
type input "wat"
click at [106, 39] on global-search-item-title "Erie Water Works" at bounding box center [130, 39] width 53 height 5
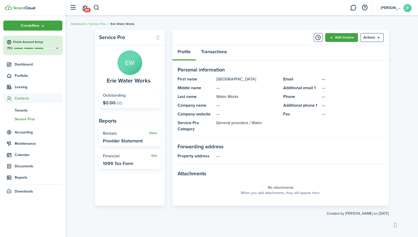
click at [220, 53] on link "Transactions" at bounding box center [214, 52] width 36 height 15
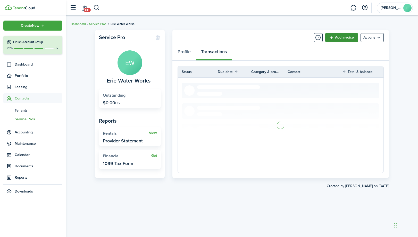
click at [342, 35] on link "Add invoice" at bounding box center [341, 37] width 33 height 9
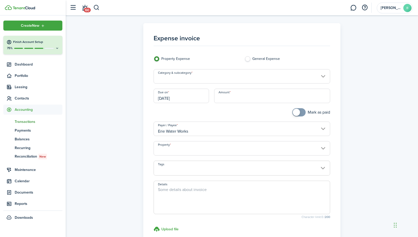
click at [206, 74] on input "Category & subcategory" at bounding box center [241, 76] width 177 height 14
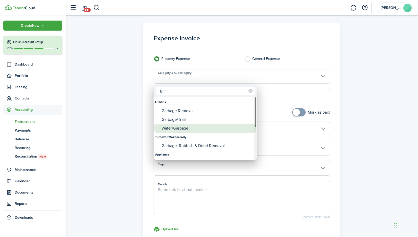
type input "gar"
click at [195, 125] on div "Water/Garbage" at bounding box center [206, 128] width 91 height 9
type input "Utilities / Water/Garbage"
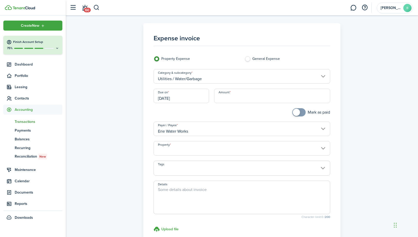
click at [203, 150] on input "Property" at bounding box center [241, 148] width 177 height 14
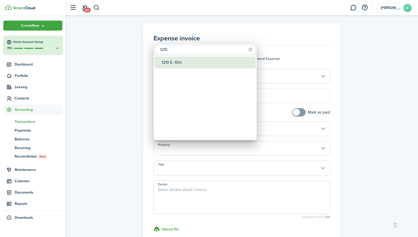
type input "1210"
click at [182, 62] on div "1210 E. 10th" at bounding box center [206, 63] width 91 height 12
type input "1210 E. 10th"
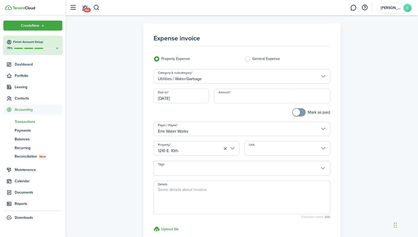
checkbox input "true"
click at [298, 114] on span at bounding box center [295, 112] width 7 height 7
click at [193, 96] on input "[DATE]" at bounding box center [180, 96] width 55 height 14
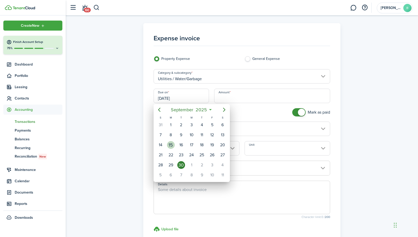
click at [174, 144] on div "15" at bounding box center [171, 145] width 8 height 8
type input "[DATE]"
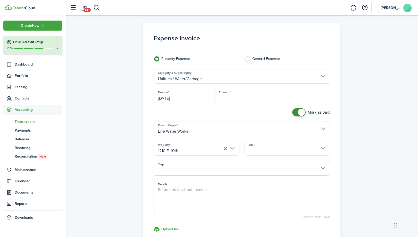
click at [224, 98] on input "Amount" at bounding box center [272, 96] width 116 height 14
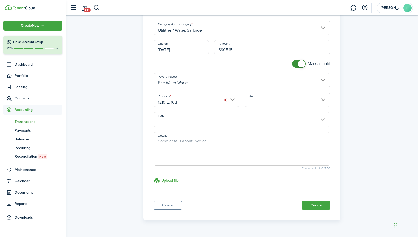
scroll to position [61, 0]
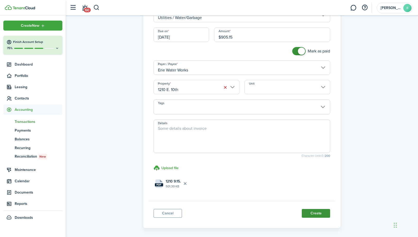
type input "$905.15"
click at [327, 211] on button "Create" at bounding box center [315, 213] width 28 height 9
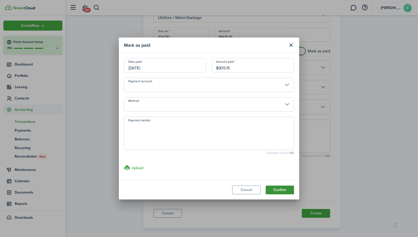
click at [277, 189] on button "Confirm" at bounding box center [279, 190] width 28 height 9
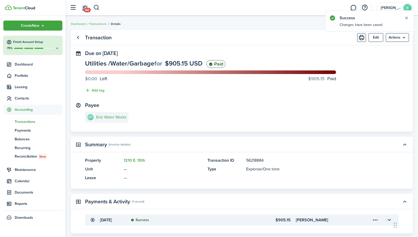
click at [118, 117] on e-details-info-title "Erie Water Works" at bounding box center [111, 117] width 30 height 5
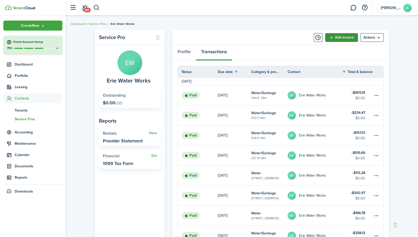
click at [343, 39] on link "Add invoice" at bounding box center [341, 37] width 33 height 9
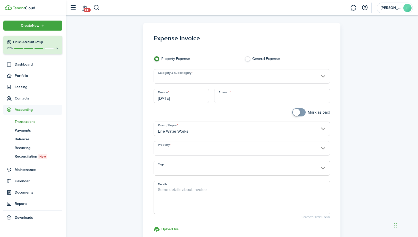
click at [202, 147] on input "Property" at bounding box center [241, 148] width 177 height 14
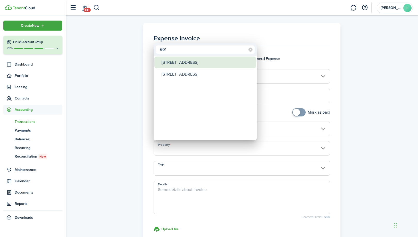
type input "601"
click at [172, 61] on div "[STREET_ADDRESS]" at bounding box center [206, 63] width 91 height 12
type input "[STREET_ADDRESS]"
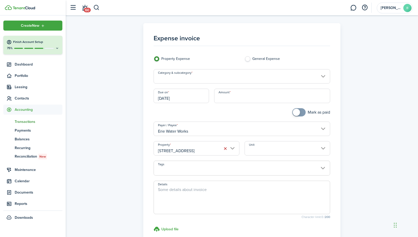
click at [235, 98] on input "Amount" at bounding box center [272, 96] width 116 height 14
type input "$1,200.00"
click at [239, 79] on input "Category & subcategory" at bounding box center [241, 76] width 177 height 14
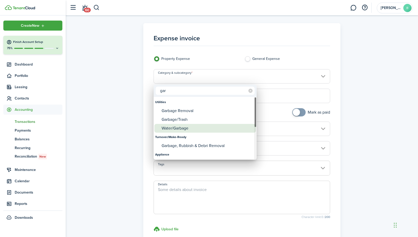
type input "gar"
click at [202, 131] on div "Water/Garbage" at bounding box center [206, 128] width 91 height 9
type input "Utilities / Water/Garbage"
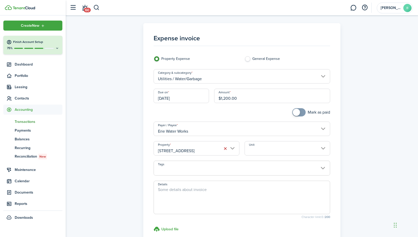
click at [190, 97] on input "[DATE]" at bounding box center [180, 96] width 55 height 14
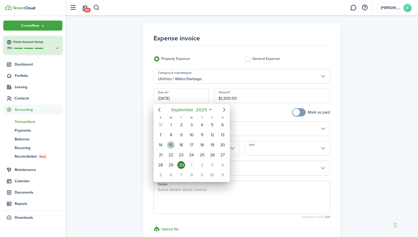
click at [171, 144] on div "15" at bounding box center [171, 145] width 8 height 8
type input "[DATE]"
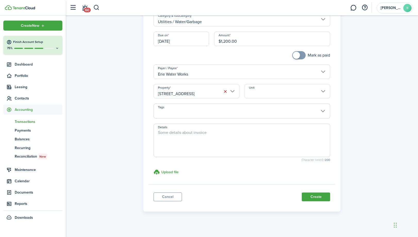
scroll to position [61, 0]
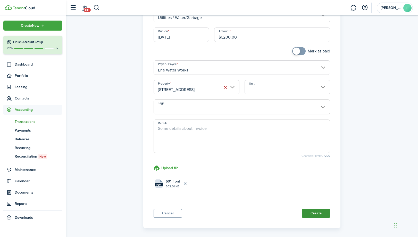
click at [309, 212] on button "Create" at bounding box center [315, 213] width 28 height 9
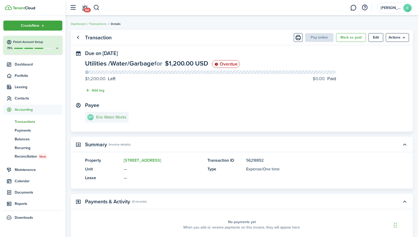
click at [117, 118] on e-details-info-title "Erie Water Works" at bounding box center [111, 117] width 30 height 5
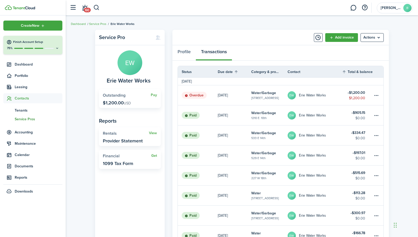
click at [357, 93] on table-amount-title "$1,200.00" at bounding box center [356, 92] width 18 height 5
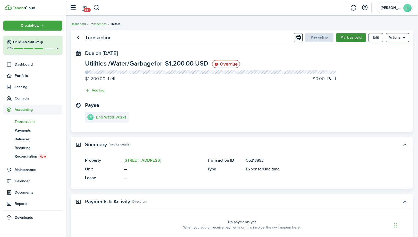
click at [355, 39] on button "Mark as paid" at bounding box center [351, 37] width 30 height 9
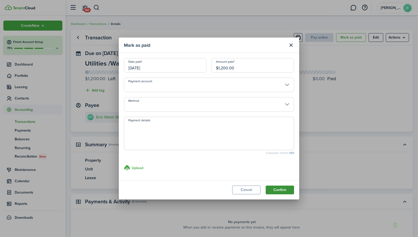
click at [277, 191] on button "Confirm" at bounding box center [279, 190] width 28 height 9
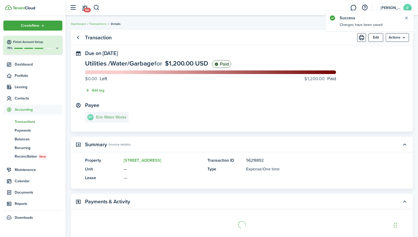
click at [124, 117] on e-details-info-title "Erie Water Works" at bounding box center [111, 117] width 30 height 5
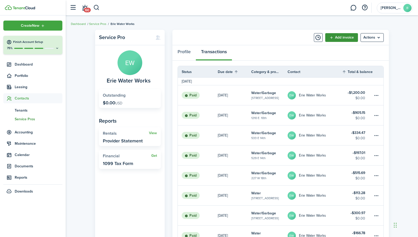
click at [338, 36] on link "Add invoice" at bounding box center [341, 37] width 33 height 9
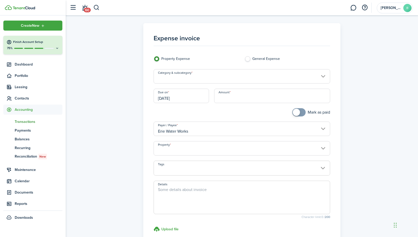
click at [209, 78] on input "Category & subcategory" at bounding box center [241, 76] width 177 height 14
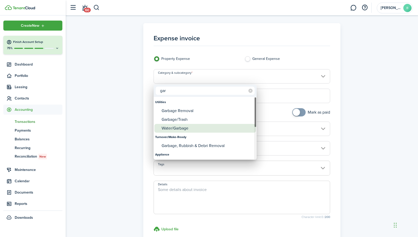
type input "gar"
click at [186, 130] on div "Water/Garbage" at bounding box center [206, 128] width 91 height 9
type input "Utilities / Water/Garbage"
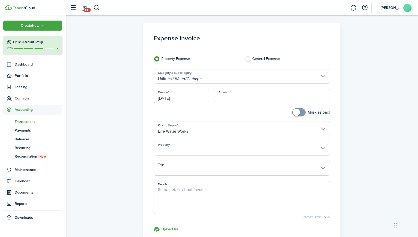
click at [268, 96] on input "Amount" at bounding box center [272, 96] width 116 height 14
click at [233, 154] on input "Property" at bounding box center [241, 148] width 177 height 14
type input "$238.57"
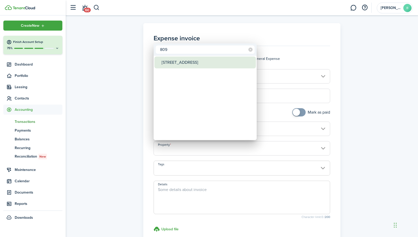
type input "809"
click at [191, 63] on div "[STREET_ADDRESS]" at bounding box center [206, 63] width 91 height 12
type input "[STREET_ADDRESS]"
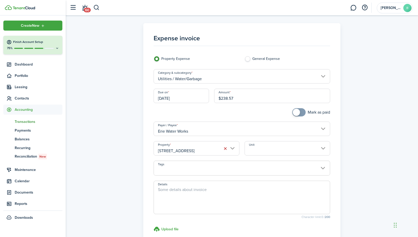
checkbox input "true"
click at [301, 114] on span at bounding box center [298, 112] width 5 height 8
click at [192, 94] on input "[DATE]" at bounding box center [180, 96] width 55 height 14
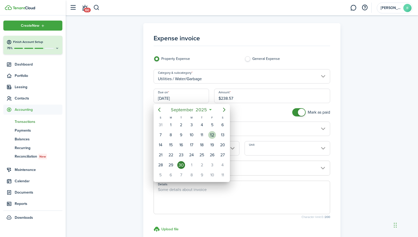
click at [209, 135] on div "12" at bounding box center [212, 135] width 8 height 8
type input "[DATE]"
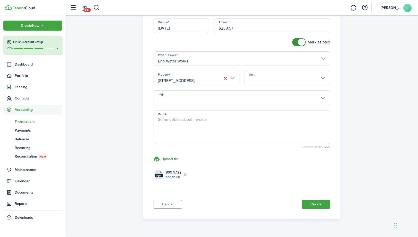
scroll to position [75, 0]
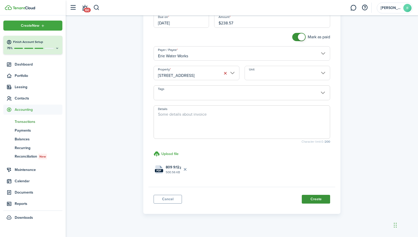
click at [315, 201] on button "Create" at bounding box center [315, 199] width 28 height 9
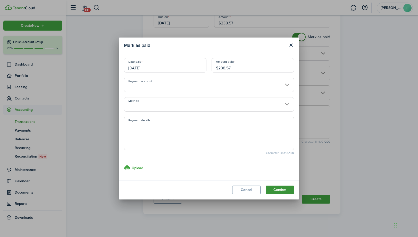
click at [284, 188] on button "Confirm" at bounding box center [279, 190] width 28 height 9
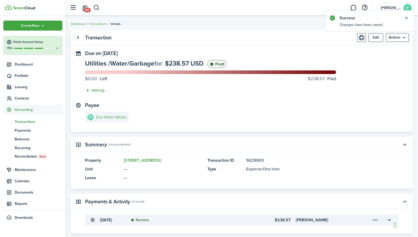
click at [116, 120] on link "EW Erie Water Works" at bounding box center [107, 117] width 44 height 11
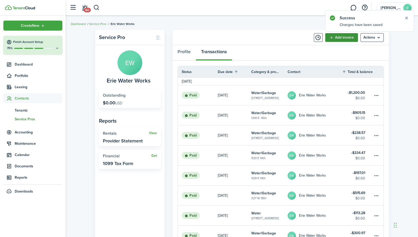
click at [338, 39] on link "Add invoice" at bounding box center [341, 37] width 33 height 9
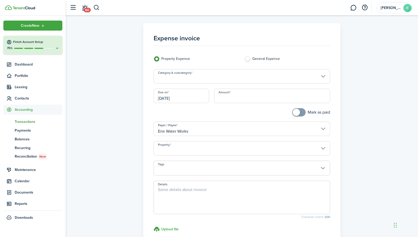
click at [290, 98] on input "Amount" at bounding box center [272, 96] width 116 height 14
click at [193, 97] on input "[DATE]" at bounding box center [180, 96] width 55 height 14
type input "$203.47"
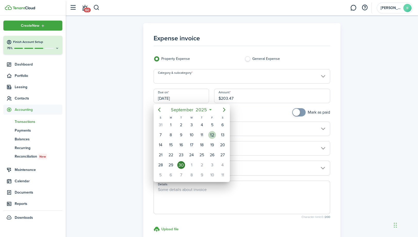
click at [214, 134] on div "12" at bounding box center [212, 135] width 8 height 8
type input "[DATE]"
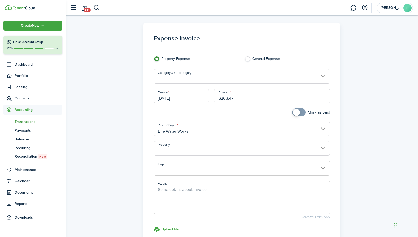
click at [214, 150] on input "Property" at bounding box center [241, 148] width 177 height 14
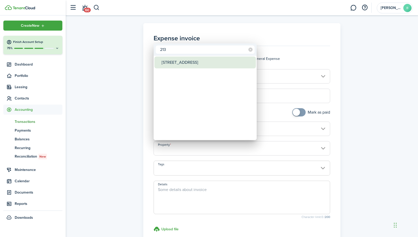
type input "213"
click at [172, 62] on div "[STREET_ADDRESS]" at bounding box center [206, 63] width 91 height 12
type input "[STREET_ADDRESS]"
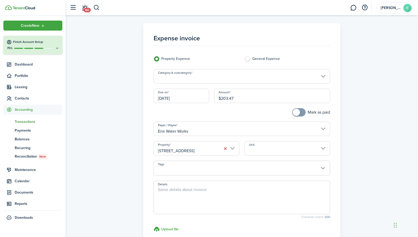
click at [191, 75] on input "Category & subcategory" at bounding box center [241, 76] width 177 height 14
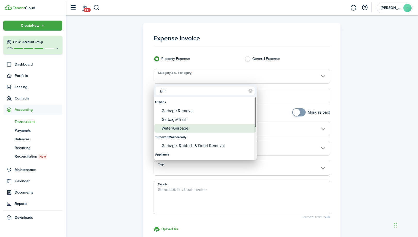
type input "gar"
click at [180, 132] on div "Water/Garbage" at bounding box center [206, 128] width 91 height 9
type input "Utilities / Water/Garbage"
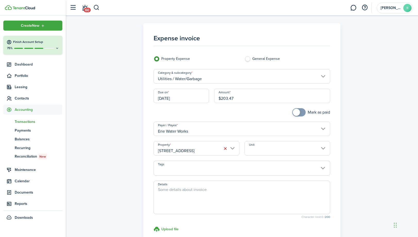
checkbox input "true"
click at [300, 111] on span at bounding box center [298, 112] width 5 height 8
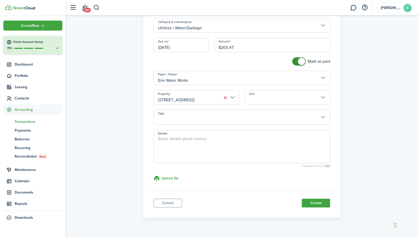
scroll to position [61, 0]
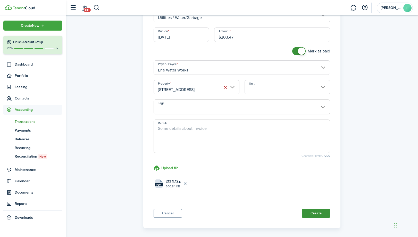
click at [313, 212] on button "Create" at bounding box center [315, 213] width 28 height 9
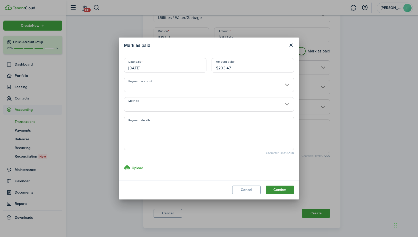
click at [277, 190] on button "Confirm" at bounding box center [279, 190] width 28 height 9
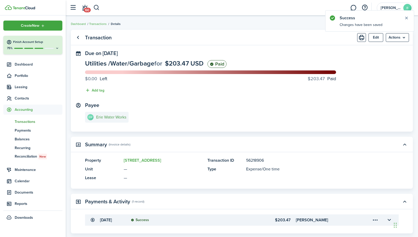
click at [113, 119] on e-details-info-title "Erie Water Works" at bounding box center [111, 117] width 30 height 5
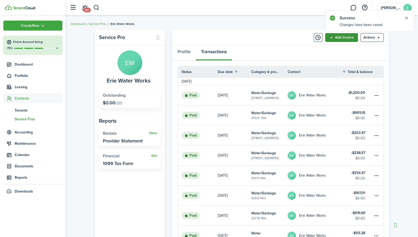
click at [338, 38] on link "Add invoice" at bounding box center [341, 37] width 33 height 9
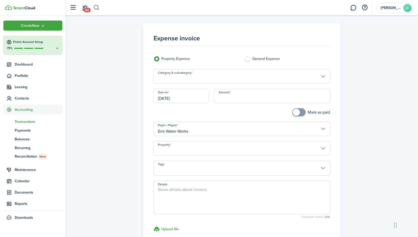
click at [97, 6] on button "button" at bounding box center [96, 7] width 6 height 9
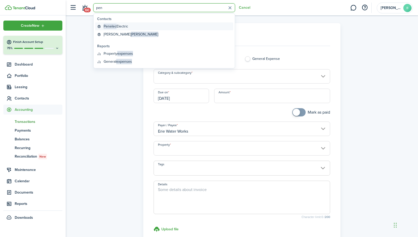
type input "pen"
click at [116, 26] on global-search-item-title "Penelec Electric" at bounding box center [116, 26] width 24 height 5
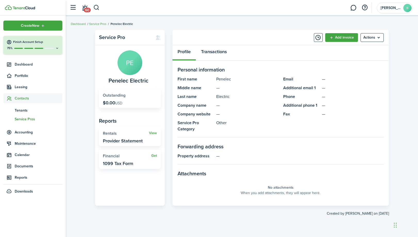
click at [224, 49] on link "Transactions" at bounding box center [214, 52] width 36 height 15
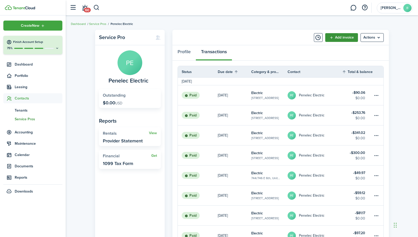
click at [341, 35] on link "Add invoice" at bounding box center [341, 37] width 33 height 9
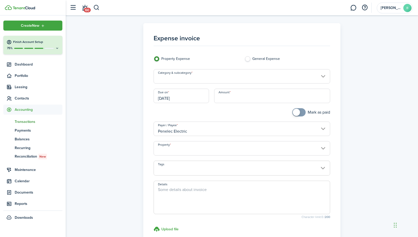
click at [252, 80] on input "Category & subcategory" at bounding box center [241, 76] width 177 height 14
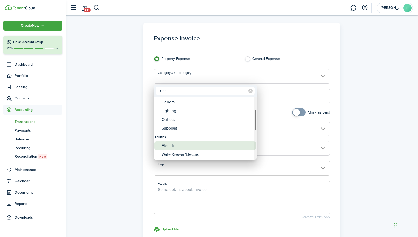
type input "elec"
click at [197, 143] on div "Electric" at bounding box center [206, 146] width 91 height 9
type input "Utilities / Electric"
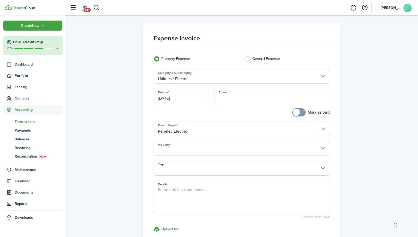
checkbox input "true"
click at [298, 111] on span at bounding box center [295, 112] width 7 height 7
click at [261, 95] on input "Amount" at bounding box center [272, 96] width 116 height 14
click at [214, 149] on input "Property" at bounding box center [241, 148] width 177 height 14
type input "$234.05"
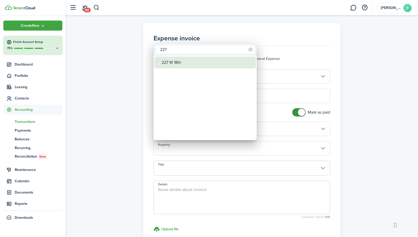
type input "227"
click at [190, 61] on div "227 W 18th" at bounding box center [206, 63] width 91 height 12
type input "227 W 18th"
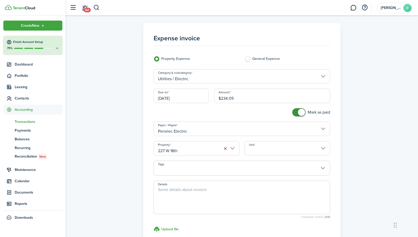
click at [284, 152] on input "Unit" at bounding box center [287, 148] width 86 height 14
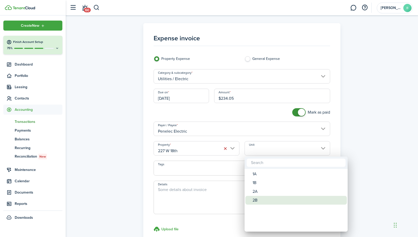
click at [259, 204] on div "2B" at bounding box center [297, 200] width 91 height 9
type input "2B"
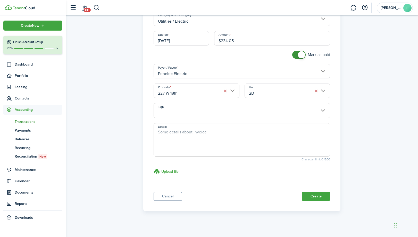
scroll to position [61, 0]
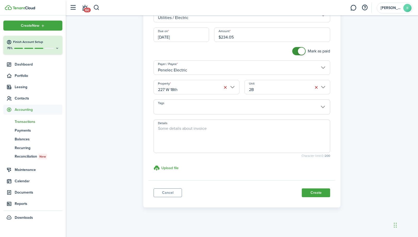
click at [195, 34] on input "[DATE]" at bounding box center [180, 35] width 55 height 14
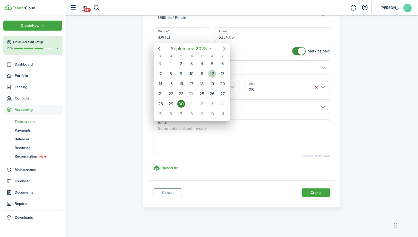
click at [210, 73] on div "12" at bounding box center [212, 74] width 8 height 8
type input "[DATE]"
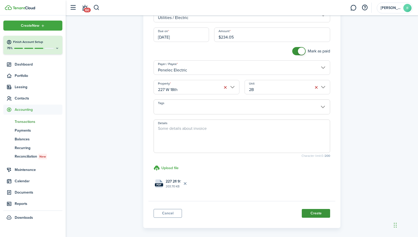
click at [314, 214] on button "Create" at bounding box center [315, 213] width 28 height 9
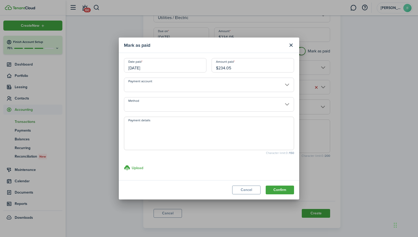
click at [282, 191] on button "Confirm" at bounding box center [279, 190] width 28 height 9
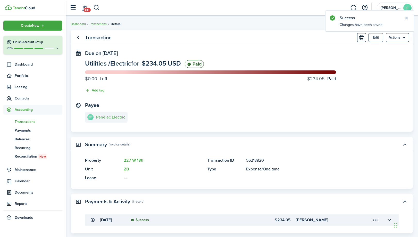
click at [110, 118] on e-details-info-title "Penelec Electric" at bounding box center [110, 117] width 29 height 5
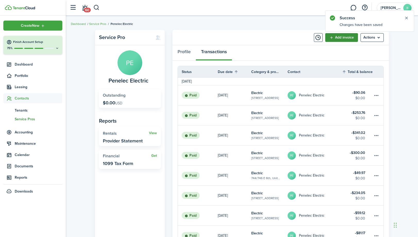
click at [335, 38] on link "Add invoice" at bounding box center [341, 37] width 33 height 9
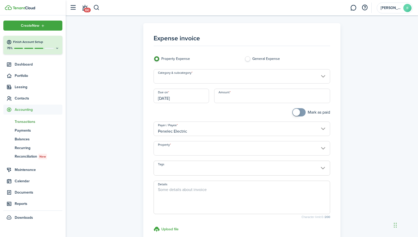
click at [217, 150] on input "Property" at bounding box center [241, 148] width 177 height 14
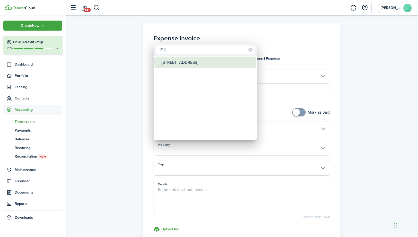
type input "712"
click at [198, 62] on div "[STREET_ADDRESS]" at bounding box center [206, 63] width 91 height 12
type input "[STREET_ADDRESS]"
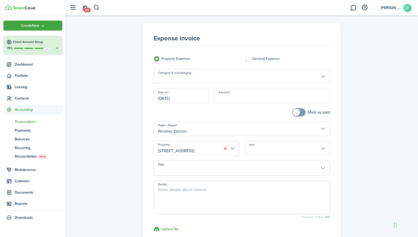
click at [235, 80] on input "Category & subcategory" at bounding box center [241, 76] width 177 height 14
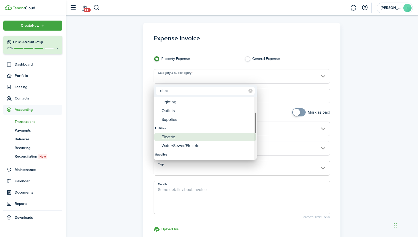
type input "elec"
click at [197, 137] on div "Electric" at bounding box center [206, 137] width 91 height 9
type input "Utilities / Electric"
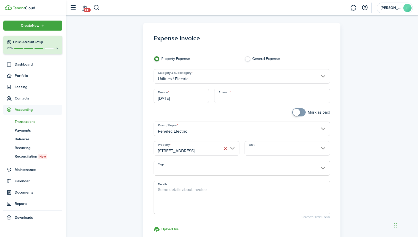
checkbox input "true"
click at [297, 112] on span at bounding box center [295, 112] width 7 height 7
click at [272, 97] on input "Amount" at bounding box center [272, 96] width 116 height 14
click at [204, 99] on input "[DATE]" at bounding box center [180, 96] width 55 height 14
type input "$288.90"
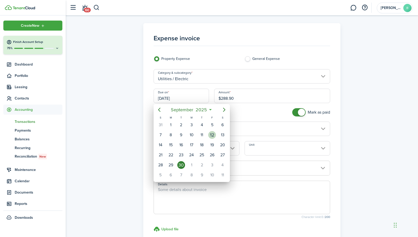
click at [211, 135] on div "12" at bounding box center [212, 135] width 8 height 8
type input "[DATE]"
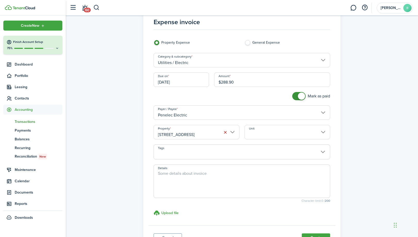
scroll to position [40, 0]
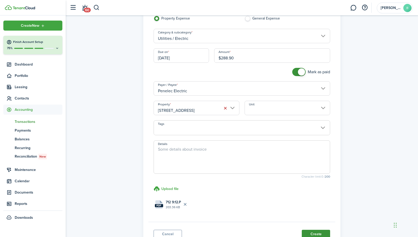
click at [320, 231] on button "Create" at bounding box center [315, 234] width 28 height 9
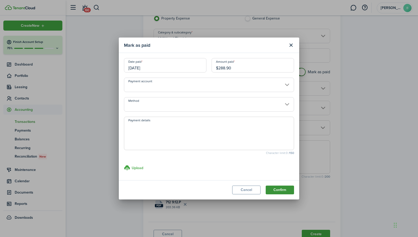
click at [280, 189] on button "Confirm" at bounding box center [279, 190] width 28 height 9
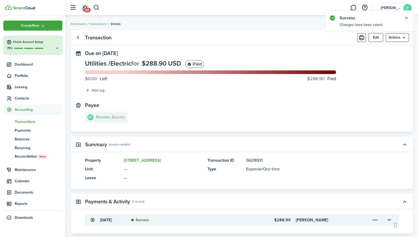
click at [122, 120] on link "PE Penelec Electric" at bounding box center [106, 117] width 42 height 11
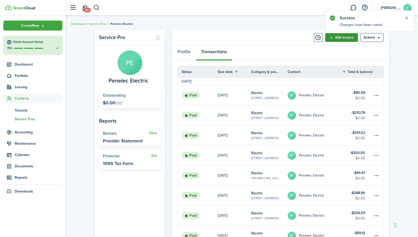
click at [335, 38] on link "Add invoice" at bounding box center [341, 37] width 33 height 9
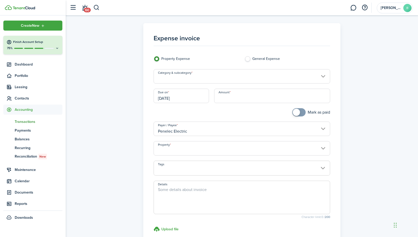
click at [234, 149] on input "Property" at bounding box center [241, 148] width 177 height 14
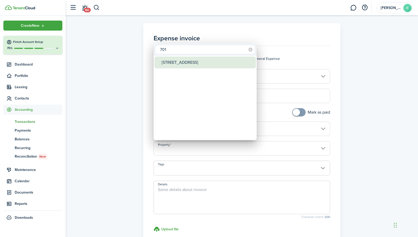
type input "701"
click at [199, 64] on div "[STREET_ADDRESS]" at bounding box center [206, 63] width 91 height 12
type input "[STREET_ADDRESS]"
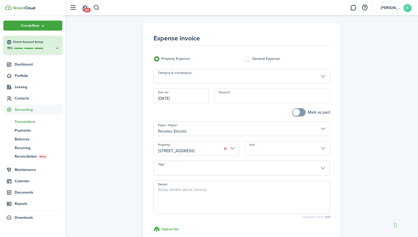
checkbox input "true"
click at [299, 112] on span at bounding box center [298, 112] width 5 height 8
click at [199, 96] on input "[DATE]" at bounding box center [180, 96] width 55 height 14
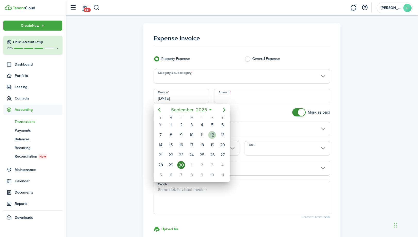
click at [210, 136] on div "12" at bounding box center [212, 135] width 8 height 8
type input "[DATE]"
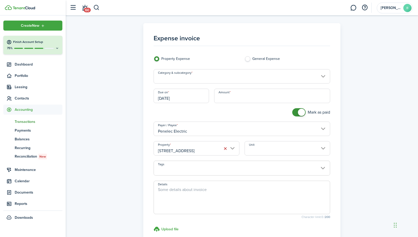
click at [217, 79] on input "Category & subcategory" at bounding box center [241, 76] width 177 height 14
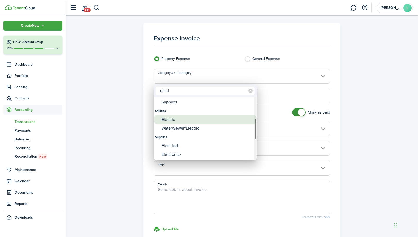
type input "elect"
click at [188, 122] on div "Electric" at bounding box center [206, 119] width 91 height 9
type input "Utilities / Electric"
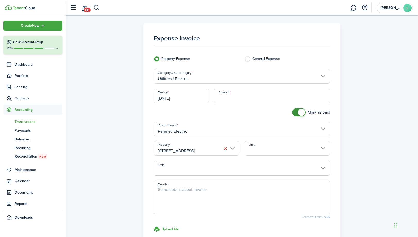
click at [265, 92] on input "Amount" at bounding box center [272, 96] width 116 height 14
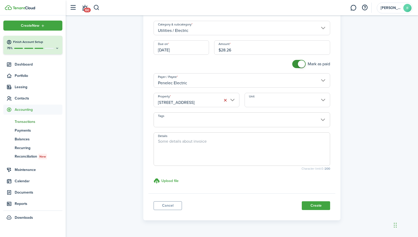
scroll to position [49, 0]
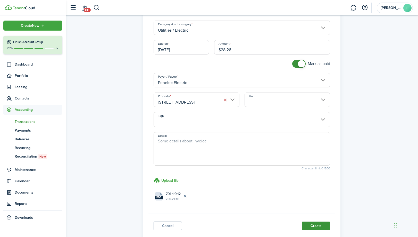
type input "$28.26"
click at [324, 227] on button "Create" at bounding box center [315, 226] width 28 height 9
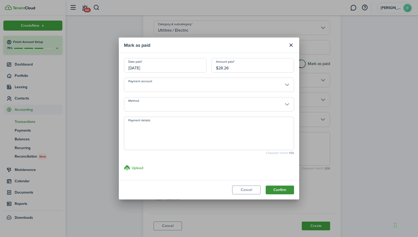
click at [285, 191] on button "Confirm" at bounding box center [279, 190] width 28 height 9
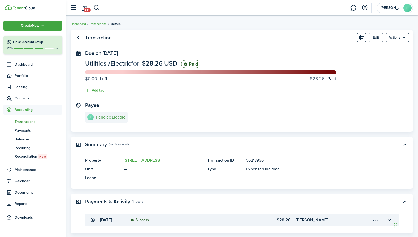
click at [111, 117] on e-details-info-title "Penelec Electric" at bounding box center [110, 117] width 29 height 5
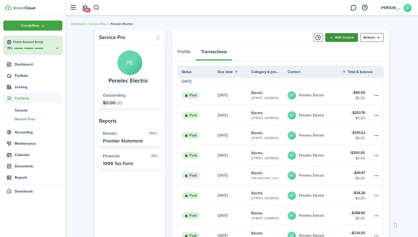
click at [339, 37] on link "Add invoice" at bounding box center [341, 37] width 33 height 9
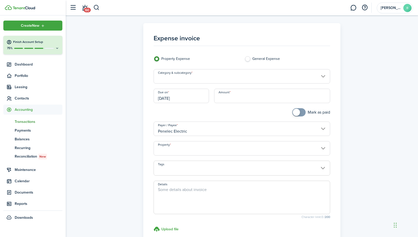
click at [196, 94] on input "[DATE]" at bounding box center [180, 96] width 55 height 14
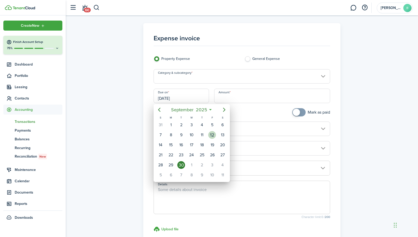
click at [210, 133] on div "12" at bounding box center [212, 135] width 8 height 8
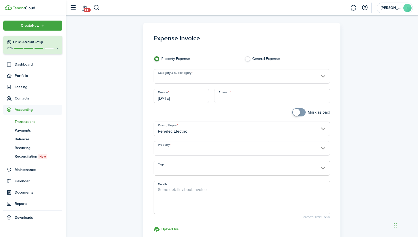
type input "[DATE]"
click at [220, 75] on input "Category & subcategory" at bounding box center [241, 76] width 177 height 14
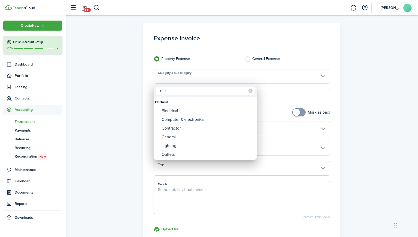
type input "elec"
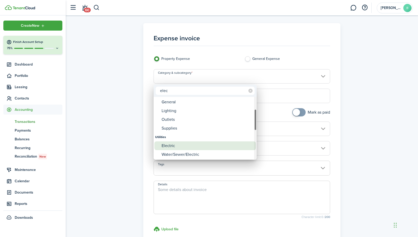
type input "elec"
click at [179, 145] on div "Electric" at bounding box center [206, 146] width 91 height 9
type input "Utilities / Electric"
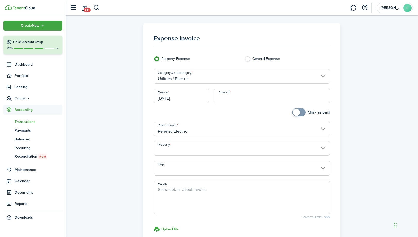
checkbox input "true"
click at [298, 113] on span at bounding box center [295, 112] width 7 height 7
click at [283, 100] on input "Amount" at bounding box center [272, 96] width 116 height 14
click at [199, 148] on input "Property" at bounding box center [241, 148] width 177 height 14
type input "$28.35"
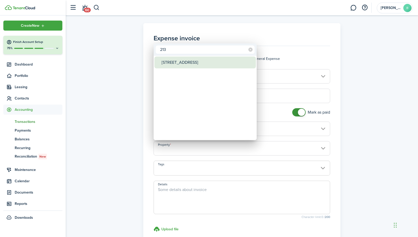
type input "213"
click at [195, 61] on div "[STREET_ADDRESS]" at bounding box center [206, 63] width 91 height 12
type input "[STREET_ADDRESS]"
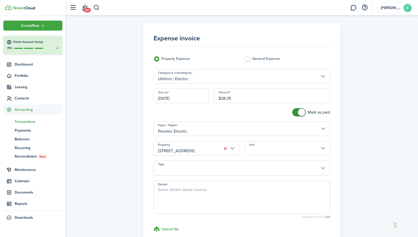
click at [272, 148] on input "Unit" at bounding box center [287, 148] width 86 height 14
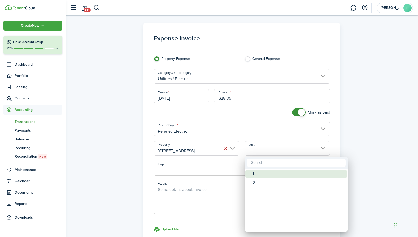
click at [262, 175] on div "1" at bounding box center [297, 174] width 91 height 9
type input "1"
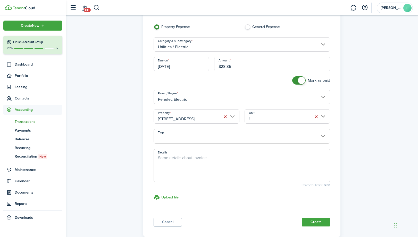
scroll to position [61, 0]
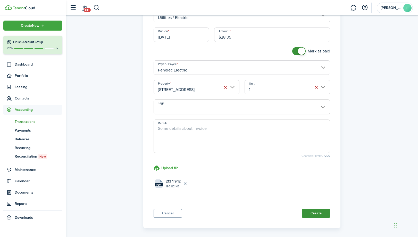
click at [322, 214] on button "Create" at bounding box center [315, 213] width 28 height 9
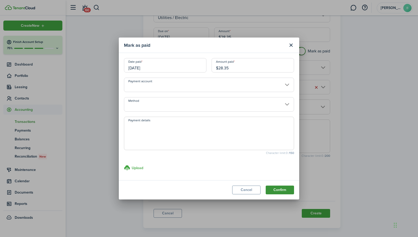
click at [282, 189] on button "Confirm" at bounding box center [279, 190] width 28 height 9
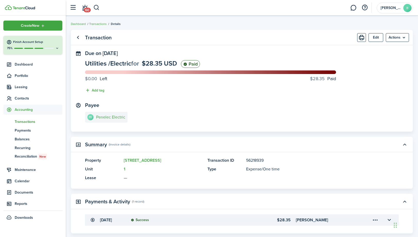
click at [119, 119] on e-details-info-title "Penelec Electric" at bounding box center [110, 117] width 29 height 5
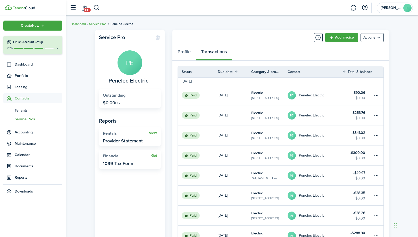
click at [344, 38] on link "Add invoice" at bounding box center [341, 37] width 33 height 9
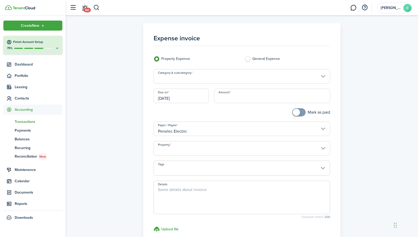
click at [236, 78] on input "Category & subcategory" at bounding box center [241, 76] width 177 height 14
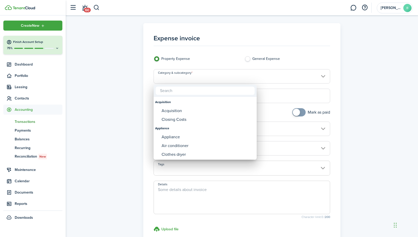
click at [120, 119] on div at bounding box center [209, 119] width 500 height 320
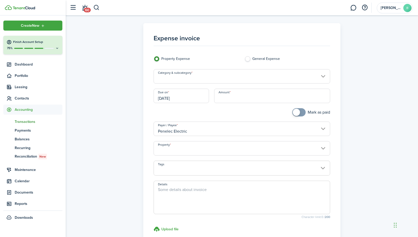
click at [206, 80] on input "Category & subcategory" at bounding box center [241, 76] width 177 height 14
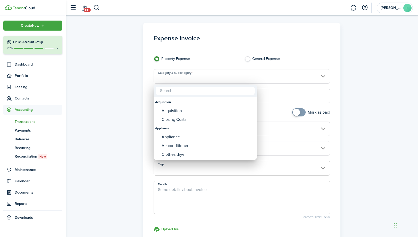
click at [121, 113] on div at bounding box center [209, 119] width 500 height 320
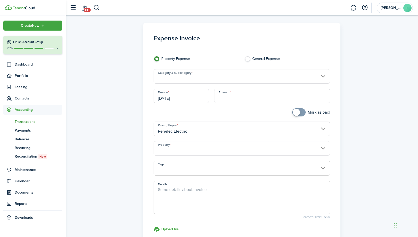
click at [174, 148] on input "Property" at bounding box center [241, 148] width 177 height 14
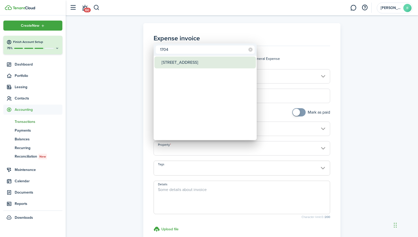
type input "1704"
click at [185, 63] on div "[STREET_ADDRESS]" at bounding box center [206, 63] width 91 height 12
type input "[STREET_ADDRESS]"
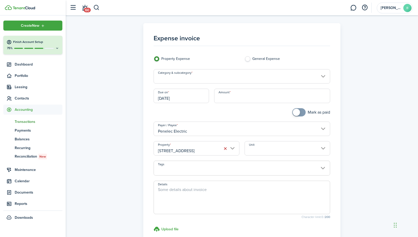
click at [243, 96] on input "Amount" at bounding box center [272, 96] width 116 height 14
click at [203, 77] on input "Category & subcategory" at bounding box center [241, 76] width 177 height 14
type input "$138.38"
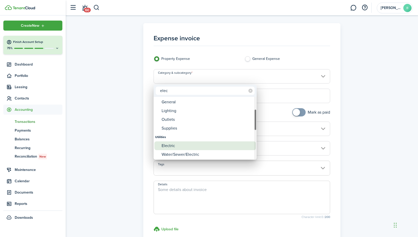
type input "elec"
click at [181, 147] on div "Electric" at bounding box center [206, 146] width 91 height 9
type input "Utilities / Electric"
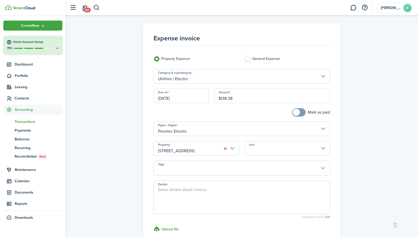
click at [197, 95] on input "[DATE]" at bounding box center [180, 96] width 55 height 14
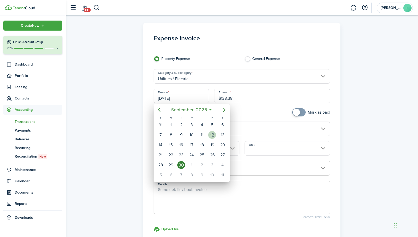
click at [214, 138] on div "12" at bounding box center [212, 135] width 8 height 8
type input "[DATE]"
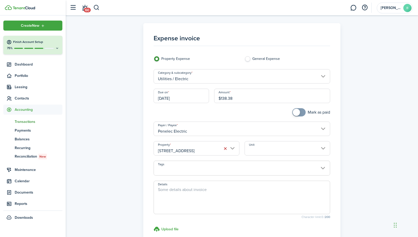
click at [305, 109] on input "checkbox" at bounding box center [311, 112] width 38 height 8
checkbox input "true"
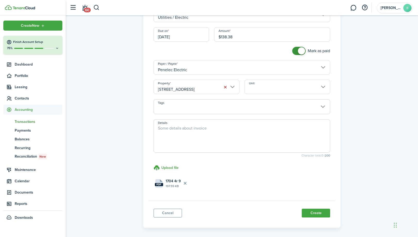
scroll to position [82, 0]
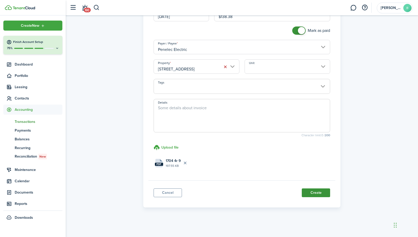
click at [325, 193] on button "Create" at bounding box center [315, 193] width 28 height 9
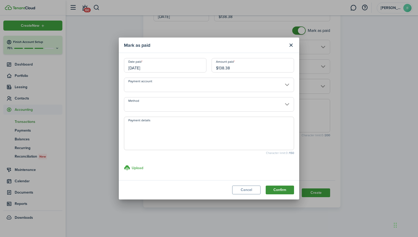
click at [280, 189] on button "Confirm" at bounding box center [279, 190] width 28 height 9
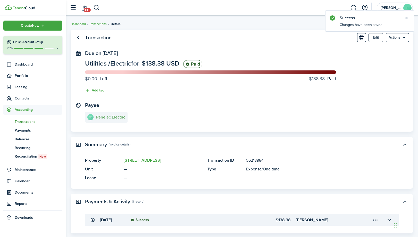
click at [107, 116] on e-details-info-title "Penelec Electric" at bounding box center [110, 117] width 29 height 5
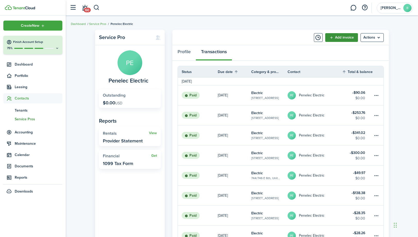
click at [342, 37] on link "Add invoice" at bounding box center [341, 37] width 33 height 9
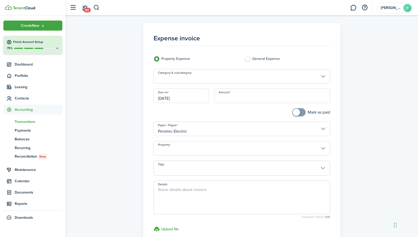
click at [200, 152] on input "Property" at bounding box center [241, 148] width 177 height 14
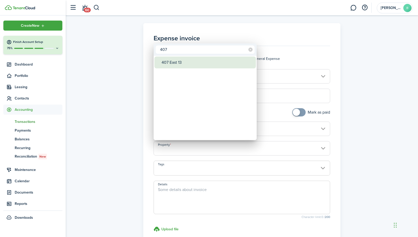
type input "407"
click at [186, 60] on div "407 East 13" at bounding box center [206, 63] width 91 height 12
type input "407 East 13"
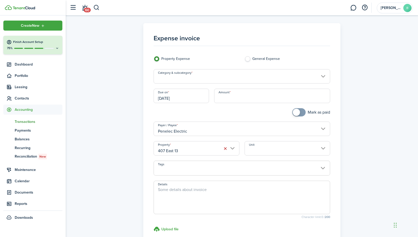
click at [257, 143] on input "Unit" at bounding box center [287, 148] width 86 height 14
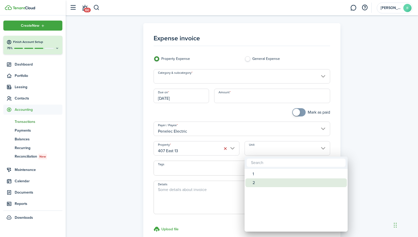
click at [257, 185] on div "2" at bounding box center [297, 183] width 91 height 9
type input "2"
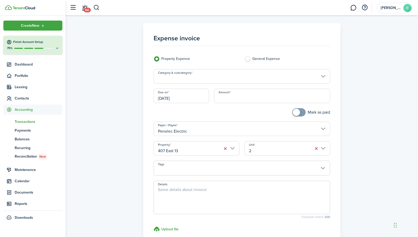
checkbox input "true"
click at [301, 110] on span at bounding box center [298, 112] width 5 height 8
click at [195, 78] on input "Category & subcategory" at bounding box center [241, 76] width 177 height 14
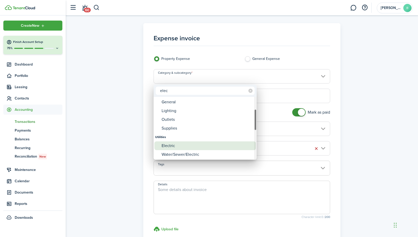
type input "elec"
click at [189, 147] on div "Electric" at bounding box center [206, 146] width 91 height 9
type input "Utilities / Electric"
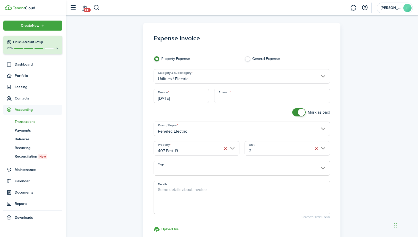
click at [199, 96] on input "[DATE]" at bounding box center [180, 96] width 55 height 14
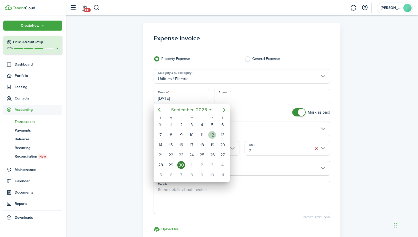
click at [209, 135] on div "12" at bounding box center [212, 135] width 8 height 8
type input "[DATE]"
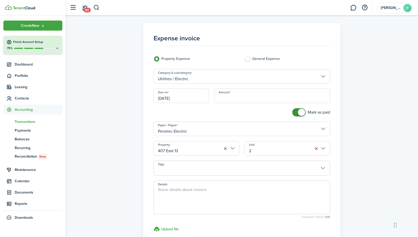
click at [239, 96] on input "Amount" at bounding box center [272, 96] width 116 height 14
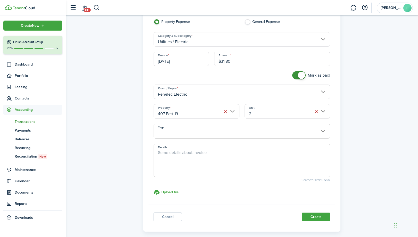
scroll to position [61, 0]
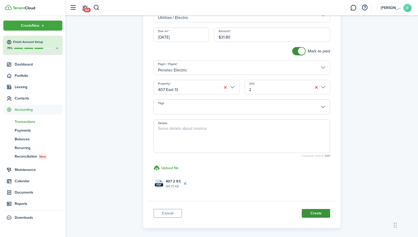
type input "$31.80"
click at [319, 214] on button "Create" at bounding box center [315, 213] width 28 height 9
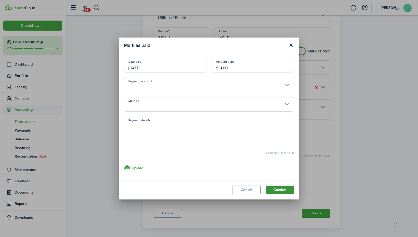
click at [281, 191] on button "Confirm" at bounding box center [279, 190] width 28 height 9
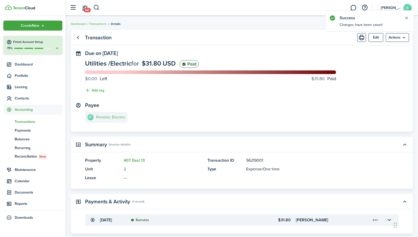
click at [111, 121] on link "PE Penelec Electric" at bounding box center [106, 117] width 42 height 11
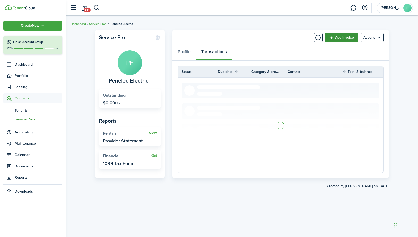
click at [341, 39] on link "Add invoice" at bounding box center [341, 37] width 33 height 9
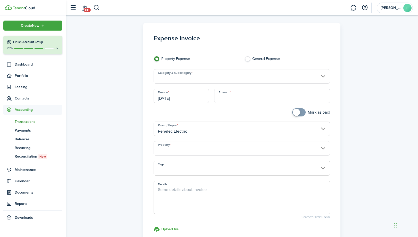
click at [209, 153] on input "Property" at bounding box center [241, 148] width 177 height 14
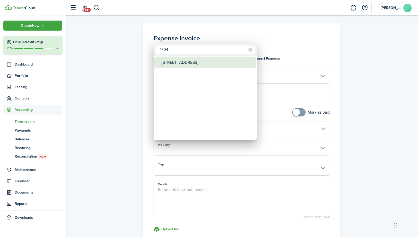
type input "1704"
click at [179, 64] on div "[STREET_ADDRESS]" at bounding box center [206, 63] width 91 height 12
type input "[STREET_ADDRESS]"
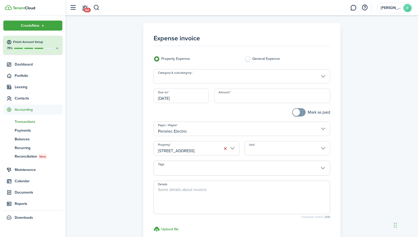
click at [274, 147] on input "Unit" at bounding box center [287, 148] width 86 height 14
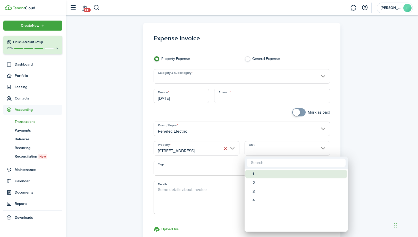
click at [254, 174] on div "1" at bounding box center [297, 174] width 91 height 9
type input "1"
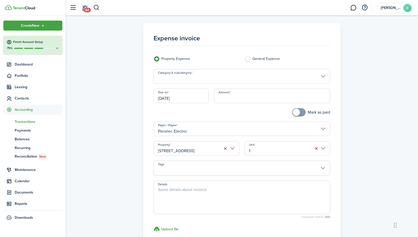
click at [221, 99] on input "Amount" at bounding box center [272, 96] width 116 height 14
click at [229, 99] on input "$152.99" at bounding box center [272, 96] width 116 height 14
click at [221, 80] on input "Category & subcategory" at bounding box center [241, 76] width 177 height 14
type input "$152.89"
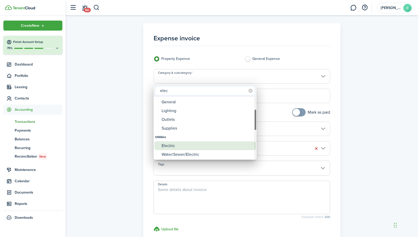
type input "elec"
click at [176, 145] on div "Electric" at bounding box center [206, 146] width 91 height 9
type input "Utilities / Electric"
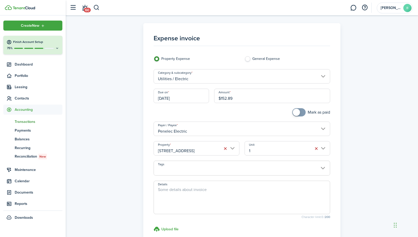
checkbox input "true"
click at [295, 113] on span at bounding box center [295, 112] width 7 height 7
click at [194, 95] on input "[DATE]" at bounding box center [180, 96] width 55 height 14
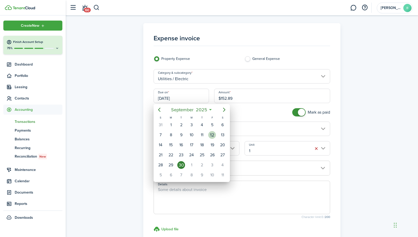
click at [212, 135] on div "12" at bounding box center [212, 135] width 8 height 8
type input "[DATE]"
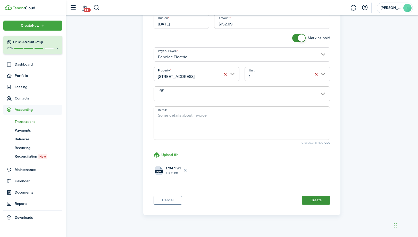
scroll to position [75, 0]
click at [320, 200] on button "Create" at bounding box center [315, 199] width 28 height 9
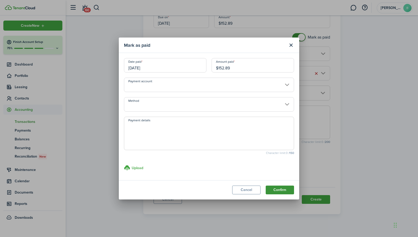
click at [283, 192] on button "Confirm" at bounding box center [279, 190] width 28 height 9
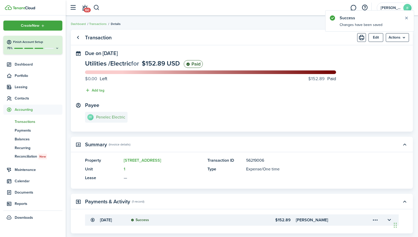
click at [114, 117] on e-details-info-title "Penelec Electric" at bounding box center [110, 117] width 29 height 5
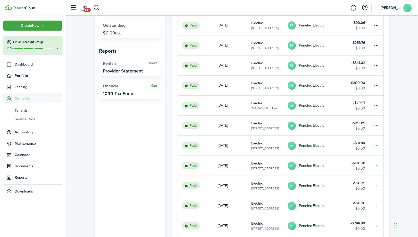
scroll to position [71, 0]
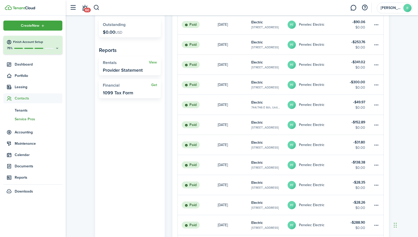
click at [270, 166] on table-subtitle "[STREET_ADDRESS]" at bounding box center [265, 168] width 28 height 5
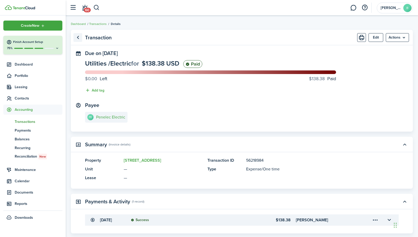
click at [81, 39] on link "Go back" at bounding box center [77, 37] width 9 height 9
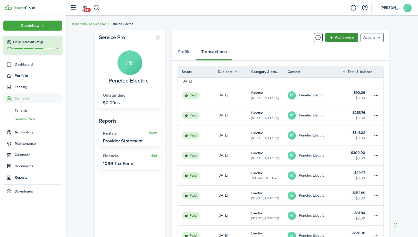
click at [347, 36] on link "Add invoice" at bounding box center [341, 37] width 33 height 9
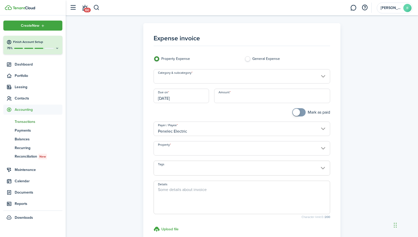
click at [267, 99] on input "Amount" at bounding box center [272, 96] width 116 height 14
type input "$163.40"
checkbox input "true"
click at [298, 110] on span at bounding box center [295, 112] width 7 height 7
click at [262, 78] on input "Category & subcategory" at bounding box center [241, 76] width 177 height 14
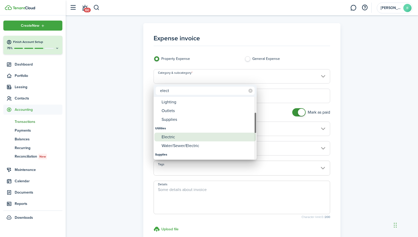
type input "elect"
click at [196, 138] on div "Electric" at bounding box center [206, 137] width 91 height 9
type input "Utilities / Electric"
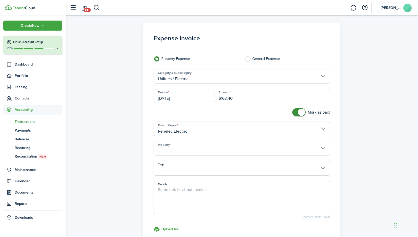
click at [198, 93] on input "[DATE]" at bounding box center [180, 96] width 55 height 14
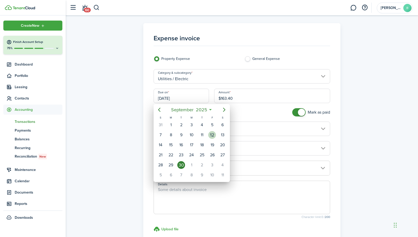
click at [214, 136] on div "12" at bounding box center [212, 135] width 8 height 8
type input "[DATE]"
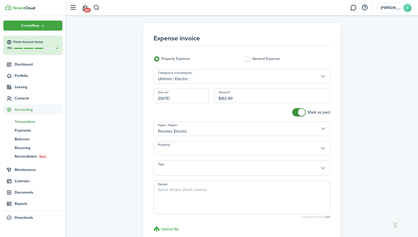
click at [218, 150] on input "Property" at bounding box center [241, 148] width 177 height 14
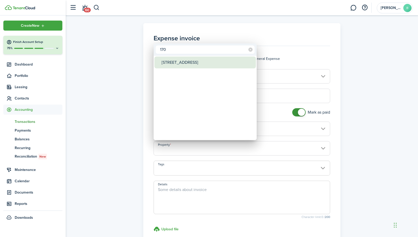
type input "170"
click at [203, 61] on div "[STREET_ADDRESS]" at bounding box center [206, 63] width 91 height 12
type input "[STREET_ADDRESS]"
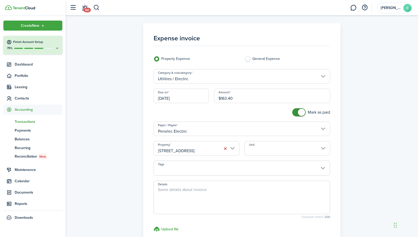
click at [263, 146] on input "Unit" at bounding box center [287, 148] width 86 height 14
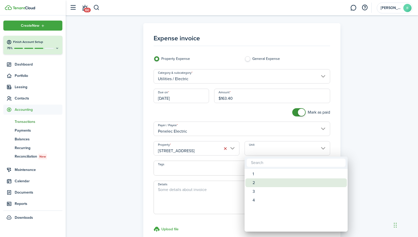
click at [264, 183] on div "2" at bounding box center [297, 183] width 91 height 9
type input "2"
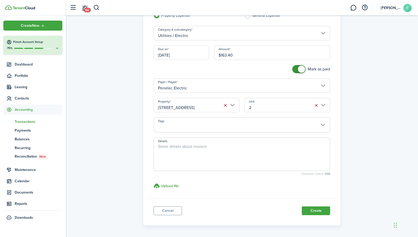
scroll to position [44, 0]
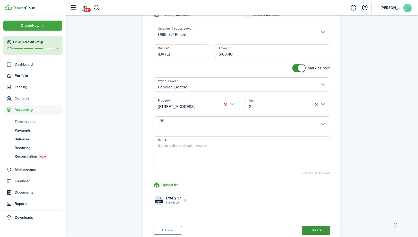
click at [315, 230] on button "Create" at bounding box center [315, 230] width 28 height 9
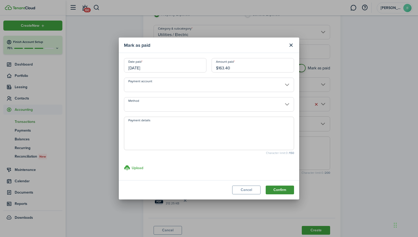
click at [279, 189] on button "Confirm" at bounding box center [279, 190] width 28 height 9
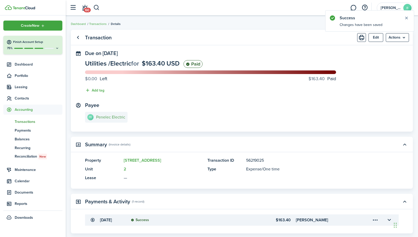
click at [115, 117] on e-details-info-title "Penelec Electric" at bounding box center [110, 117] width 29 height 5
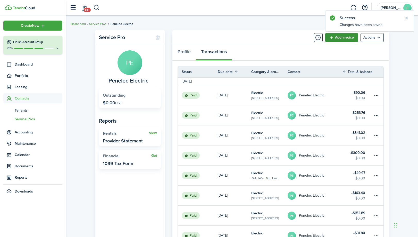
click at [334, 38] on link "Add invoice" at bounding box center [341, 37] width 33 height 9
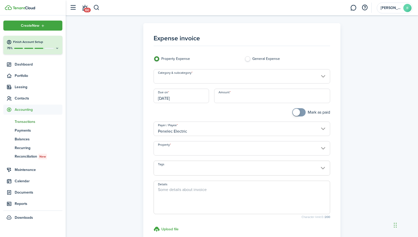
click at [258, 102] on input "Amount" at bounding box center [272, 96] width 116 height 14
click at [192, 96] on input "[DATE]" at bounding box center [180, 96] width 55 height 14
type input "$51.23"
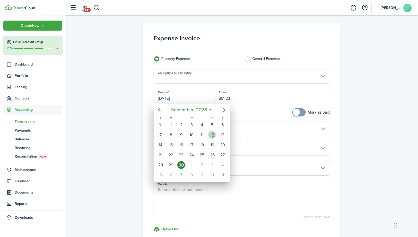
click at [212, 135] on div "12" at bounding box center [212, 135] width 8 height 8
type input "[DATE]"
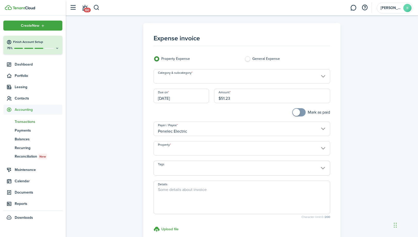
click at [195, 79] on input "Category & subcategory" at bounding box center [241, 76] width 177 height 14
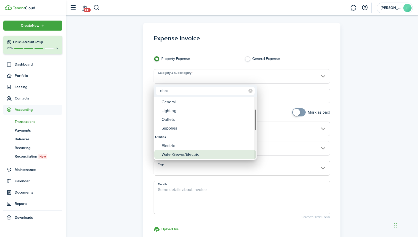
type input "elec"
click at [180, 151] on div "Water/Sewer/Electric" at bounding box center [206, 154] width 91 height 9
type input "Utilities / Water/Sewer/Electric"
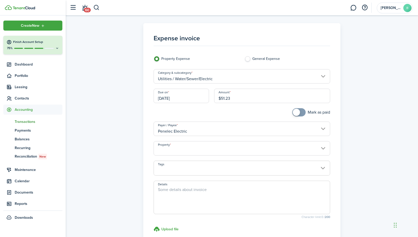
click at [212, 75] on input "Utilities / Water/Sewer/Electric" at bounding box center [241, 76] width 177 height 14
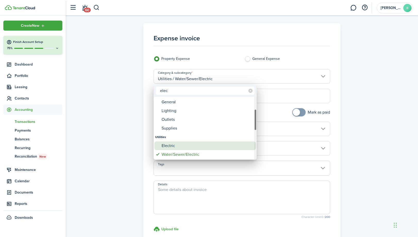
type input "elec"
click at [173, 145] on div "Electric" at bounding box center [206, 146] width 91 height 9
type input "Utilities / Electric"
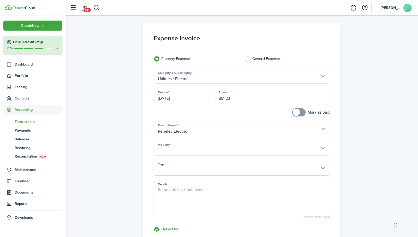
checkbox input "true"
click at [301, 111] on span at bounding box center [298, 112] width 5 height 8
click at [192, 150] on input "Property" at bounding box center [241, 148] width 177 height 14
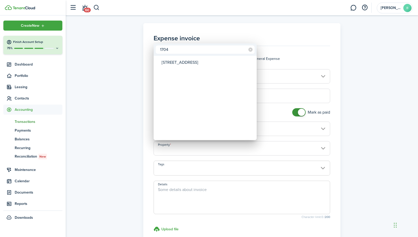
type input "1704"
click at [189, 63] on div "[STREET_ADDRESS]" at bounding box center [206, 63] width 91 height 12
type input "[STREET_ADDRESS]"
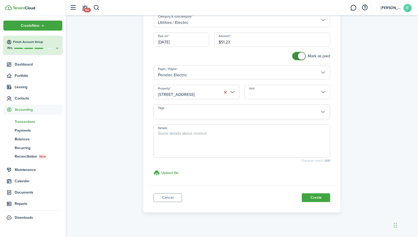
scroll to position [61, 0]
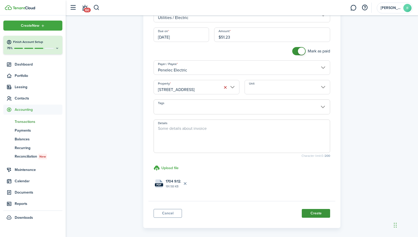
click at [320, 212] on button "Create" at bounding box center [315, 213] width 28 height 9
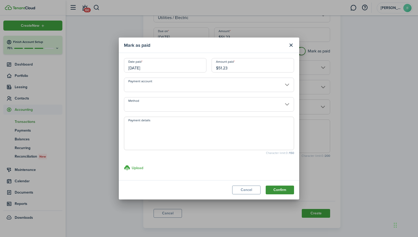
click at [284, 189] on button "Confirm" at bounding box center [279, 190] width 28 height 9
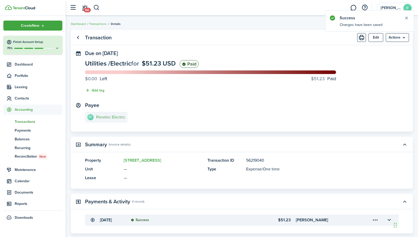
click at [118, 119] on e-details-info-title "Penelec Electric" at bounding box center [110, 117] width 29 height 5
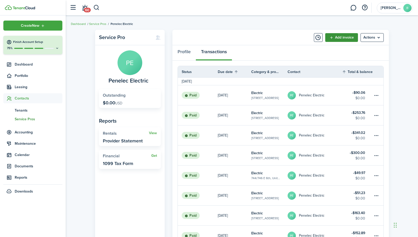
click at [346, 37] on link "Add invoice" at bounding box center [341, 37] width 33 height 9
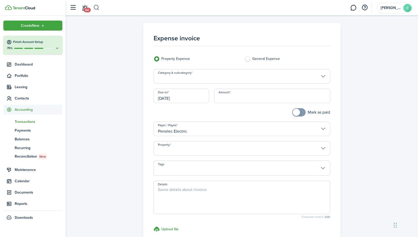
click at [97, 7] on button "button" at bounding box center [96, 7] width 6 height 9
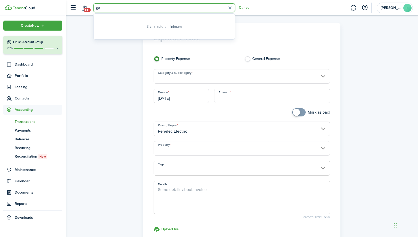
type input "g"
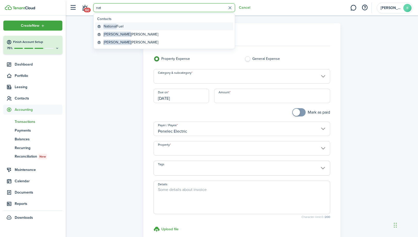
type input "nat"
click at [121, 26] on global-search-item-title "National Fuel" at bounding box center [114, 26] width 20 height 5
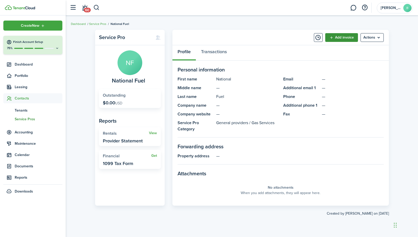
click at [336, 34] on link "Add invoice" at bounding box center [341, 37] width 33 height 9
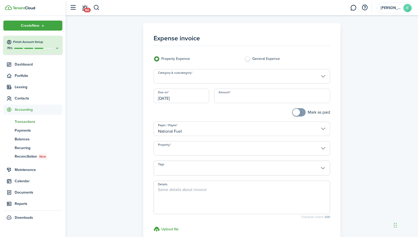
click at [253, 75] on input "Category & subcategory" at bounding box center [241, 76] width 177 height 14
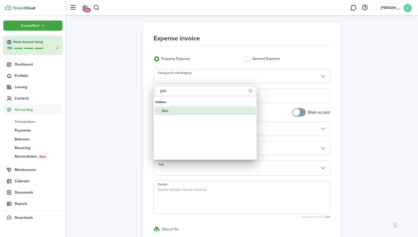
type input "gas"
click at [216, 109] on div "Gas" at bounding box center [206, 111] width 91 height 9
type input "Utilities / Gas"
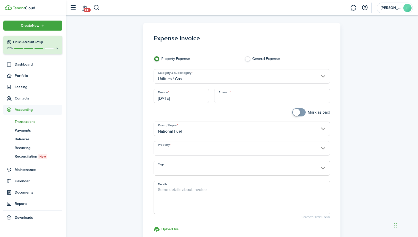
checkbox input "true"
click at [297, 113] on span at bounding box center [295, 112] width 7 height 7
click at [196, 101] on input "[DATE]" at bounding box center [180, 96] width 55 height 14
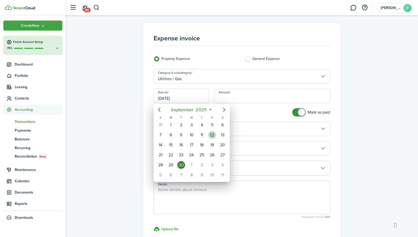
click at [209, 134] on div "12" at bounding box center [212, 135] width 8 height 8
type input "[DATE]"
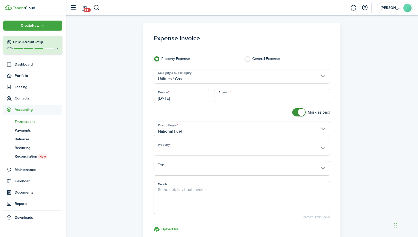
click at [190, 147] on input "Property" at bounding box center [241, 148] width 177 height 14
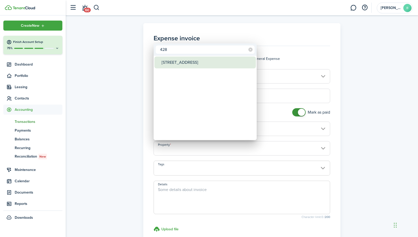
type input "428"
click at [170, 63] on div "[STREET_ADDRESS]" at bounding box center [206, 63] width 91 height 12
type input "[STREET_ADDRESS]"
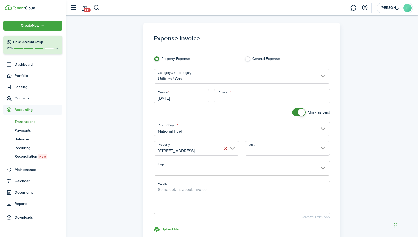
click at [253, 100] on input "Amount" at bounding box center [272, 96] width 116 height 14
type input "$88.76"
click at [365, 107] on div "Expense invoice Property Expense General Expense Category & subcategory Utiliti…" at bounding box center [241, 146] width 347 height 246
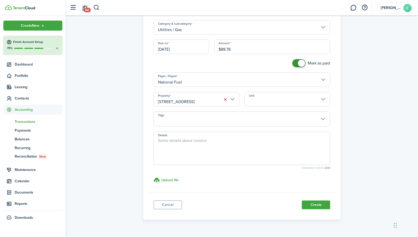
scroll to position [56, 0]
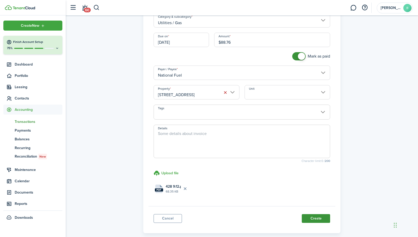
click at [311, 220] on button "Create" at bounding box center [315, 218] width 28 height 9
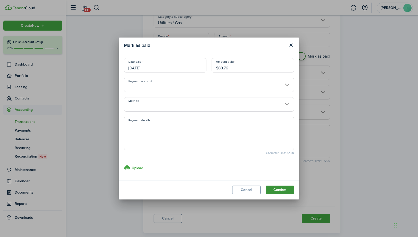
click at [286, 189] on button "Confirm" at bounding box center [279, 190] width 28 height 9
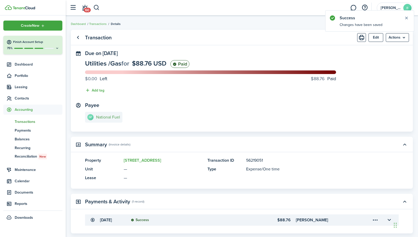
click at [106, 117] on e-details-info-title "National Fuel" at bounding box center [108, 117] width 24 height 5
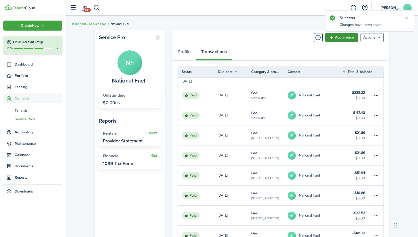
click at [342, 36] on link "Add invoice" at bounding box center [341, 37] width 33 height 9
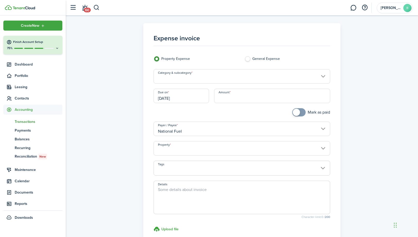
click at [238, 100] on input "Amount" at bounding box center [272, 96] width 116 height 14
click at [213, 77] on input "Category & subcategory" at bounding box center [241, 76] width 177 height 14
type input "$48.61"
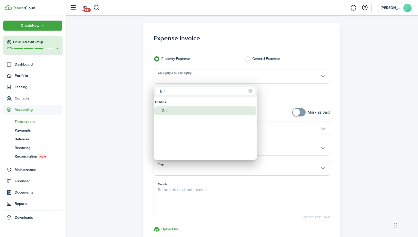
type input "gas"
click at [186, 114] on div "Gas" at bounding box center [206, 111] width 91 height 9
type input "Utilities / Gas"
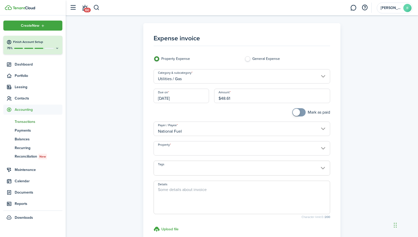
checkbox input "true"
click at [301, 113] on span at bounding box center [298, 112] width 5 height 8
click at [172, 148] on input "Property" at bounding box center [241, 148] width 177 height 14
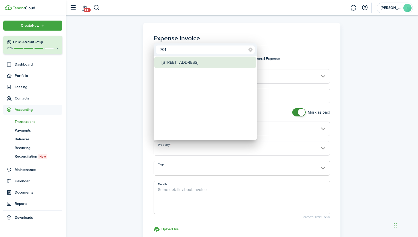
type input "701"
click at [188, 64] on div "[STREET_ADDRESS]" at bounding box center [206, 63] width 91 height 12
type input "[STREET_ADDRESS]"
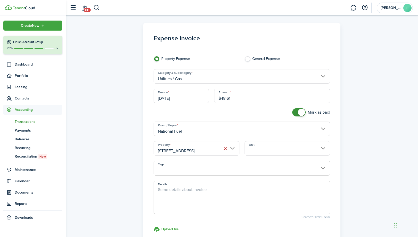
click at [253, 151] on input "Unit" at bounding box center [287, 148] width 86 height 14
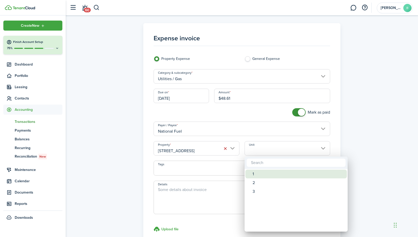
click at [254, 173] on div "1" at bounding box center [297, 174] width 91 height 9
type input "1"
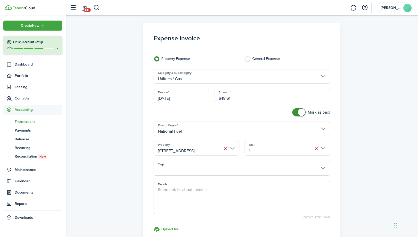
click at [193, 100] on input "[DATE]" at bounding box center [180, 96] width 55 height 14
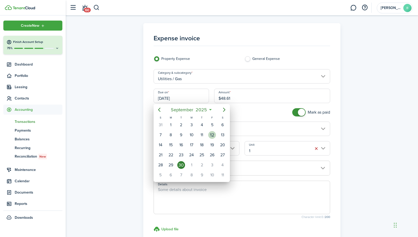
click at [210, 134] on div "12" at bounding box center [212, 135] width 8 height 8
type input "[DATE]"
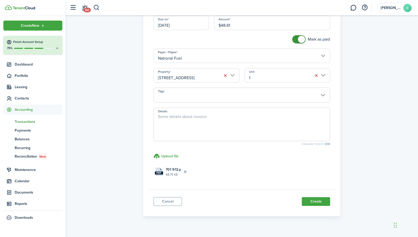
scroll to position [76, 0]
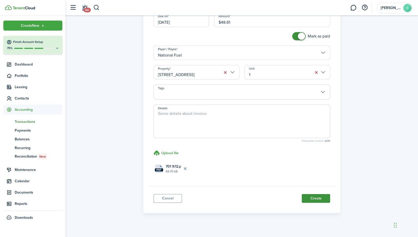
click at [313, 198] on button "Create" at bounding box center [315, 198] width 28 height 9
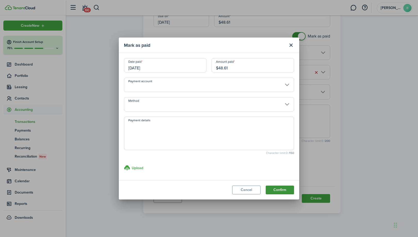
click at [280, 188] on button "Confirm" at bounding box center [279, 190] width 28 height 9
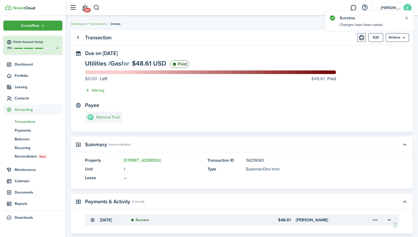
click at [102, 116] on e-details-info-title "National Fuel" at bounding box center [108, 117] width 24 height 5
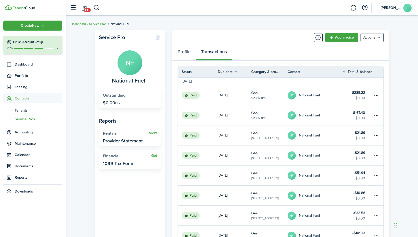
click at [96, 6] on button "button" at bounding box center [96, 7] width 6 height 9
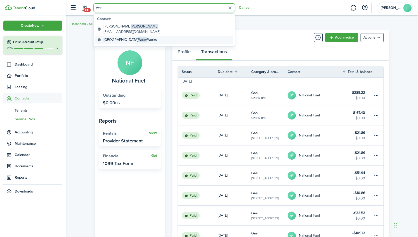
type input "wat"
click at [108, 38] on global-search-item-title "Erie Water Works" at bounding box center [130, 39] width 53 height 5
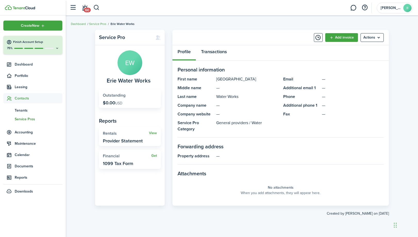
click at [220, 53] on link "Transactions" at bounding box center [214, 52] width 36 height 15
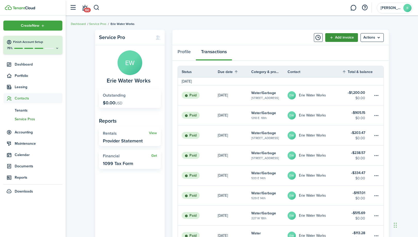
click at [343, 37] on link "Add invoice" at bounding box center [341, 37] width 33 height 9
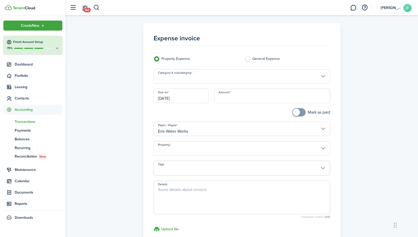
click at [107, 77] on div "Expense invoice Property Expense General Expense Category & subcategory Due on …" at bounding box center [241, 146] width 347 height 246
click at [197, 146] on input "Property" at bounding box center [241, 148] width 177 height 14
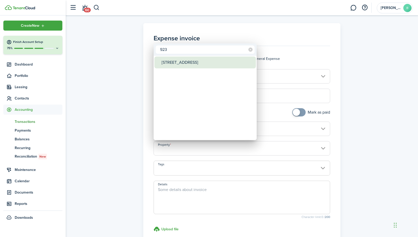
type input "923"
click at [191, 65] on div "923 Chestnut St" at bounding box center [206, 63] width 91 height 12
type input "923 Chestnut St"
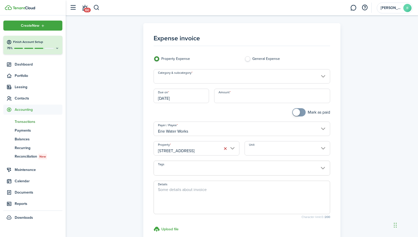
checkbox input "true"
click at [300, 112] on span at bounding box center [298, 112] width 5 height 8
click at [240, 74] on input "Category & subcategory" at bounding box center [241, 76] width 177 height 14
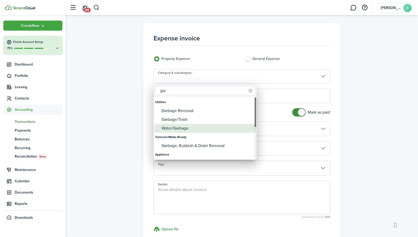
type input "gar"
click at [193, 128] on div "Water/Garbage" at bounding box center [206, 128] width 91 height 9
type input "Utilities / Water/Garbage"
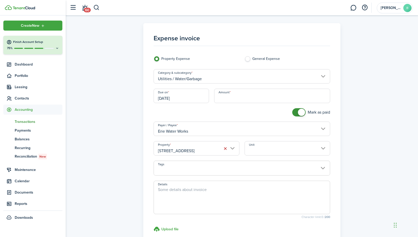
click at [228, 97] on input "Amount" at bounding box center [272, 96] width 116 height 14
type input "$295.05"
click at [202, 98] on input "[DATE]" at bounding box center [180, 96] width 55 height 14
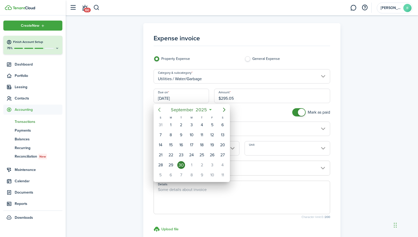
click at [160, 111] on icon "Previous page" at bounding box center [159, 110] width 6 height 6
click at [213, 135] on div "11" at bounding box center [212, 135] width 8 height 8
type input "07/11/2025"
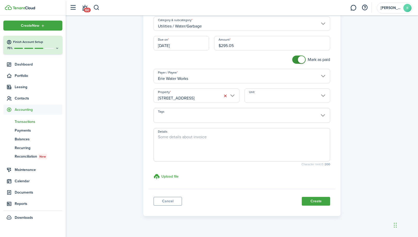
scroll to position [53, 0]
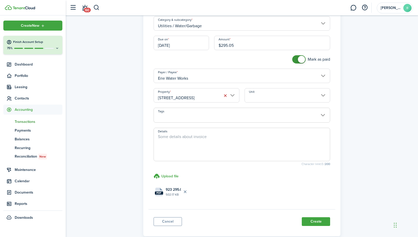
click at [323, 222] on button "Create" at bounding box center [315, 222] width 28 height 9
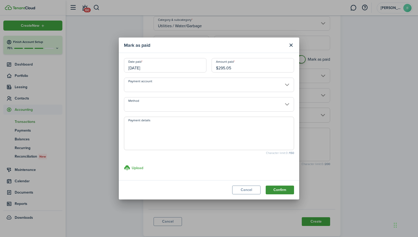
click at [279, 189] on button "Confirm" at bounding box center [279, 190] width 28 height 9
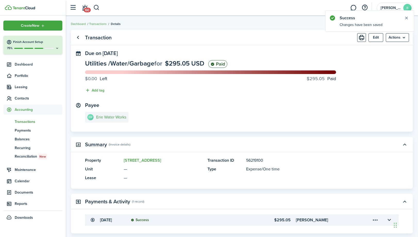
click at [121, 116] on e-details-info-title "Erie Water Works" at bounding box center [111, 117] width 30 height 5
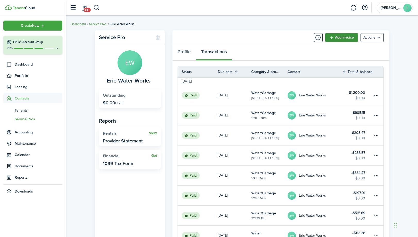
click at [335, 37] on link "Add invoice" at bounding box center [341, 37] width 33 height 9
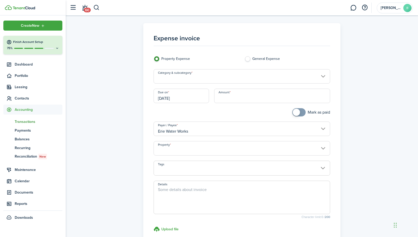
click at [207, 76] on input "Category & subcategory" at bounding box center [241, 76] width 177 height 14
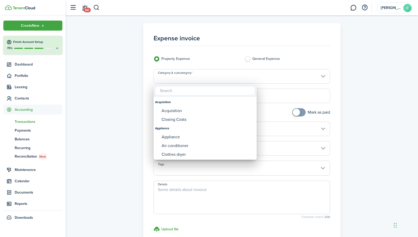
type input "9"
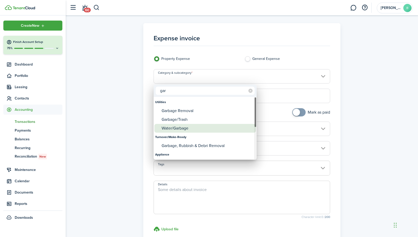
type input "gar"
click at [187, 131] on div "Water/Garbage" at bounding box center [206, 128] width 91 height 9
type input "Utilities / Water/Garbage"
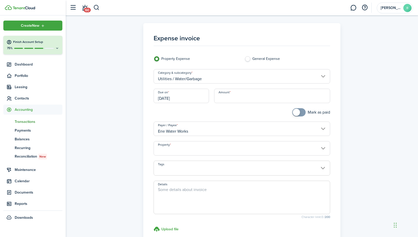
checkbox input "true"
click at [301, 114] on span at bounding box center [298, 112] width 5 height 8
click at [238, 95] on input "Amount" at bounding box center [272, 96] width 116 height 14
type input "$295.05"
click at [201, 97] on input "[DATE]" at bounding box center [180, 96] width 55 height 14
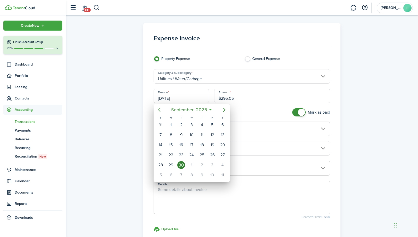
click at [159, 110] on icon "Previous page" at bounding box center [159, 110] width 6 height 6
click at [159, 111] on icon "Previous page" at bounding box center [159, 110] width 2 height 4
click at [199, 135] on div "10" at bounding box center [202, 135] width 8 height 8
type input "07/10/2025"
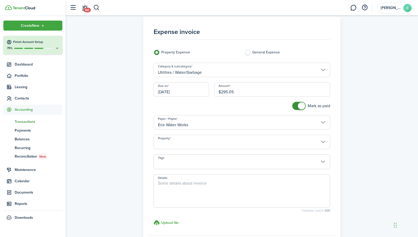
scroll to position [7, 0]
click at [243, 143] on input "Property" at bounding box center [241, 141] width 177 height 14
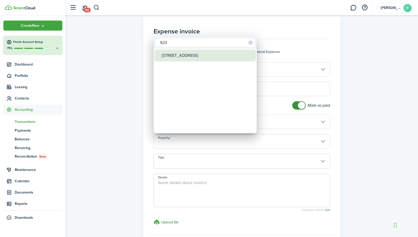
type input "923"
click at [210, 60] on div "923 Chestnut St" at bounding box center [206, 56] width 91 height 12
type input "923 Chestnut St"
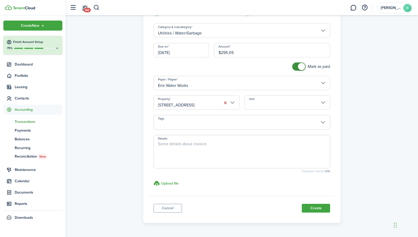
scroll to position [61, 0]
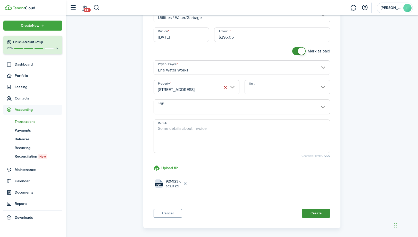
click at [317, 214] on button "Create" at bounding box center [315, 213] width 28 height 9
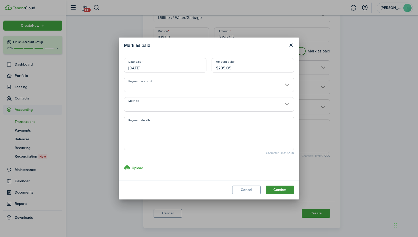
click at [280, 188] on button "Confirm" at bounding box center [279, 190] width 28 height 9
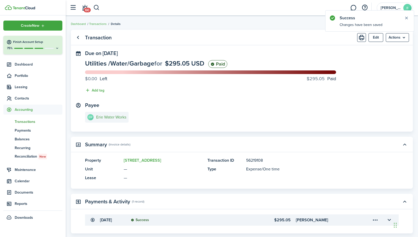
click at [116, 117] on e-details-info-title "Erie Water Works" at bounding box center [111, 117] width 30 height 5
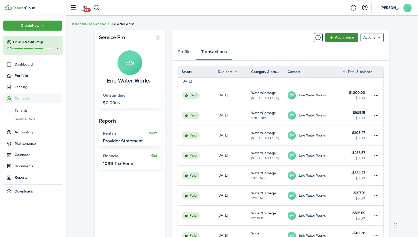
click at [342, 37] on link "Add invoice" at bounding box center [341, 37] width 33 height 9
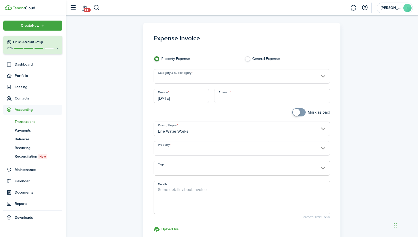
click at [214, 78] on input "Category & subcategory" at bounding box center [241, 76] width 177 height 14
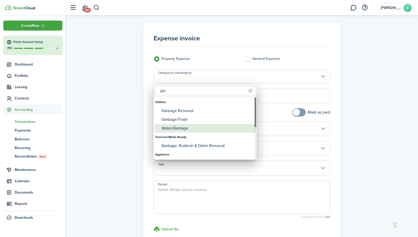
type input "gar"
click at [182, 128] on div "Water/Garbage" at bounding box center [206, 128] width 91 height 9
type input "Utilities / Water/Garbage"
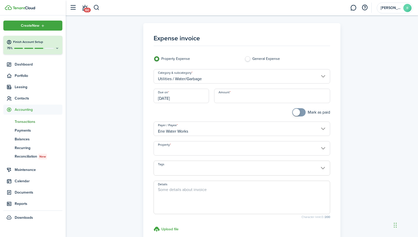
click at [265, 101] on input "Amount" at bounding box center [272, 96] width 116 height 14
type input "$187.87"
click at [198, 97] on input "[DATE]" at bounding box center [180, 96] width 55 height 14
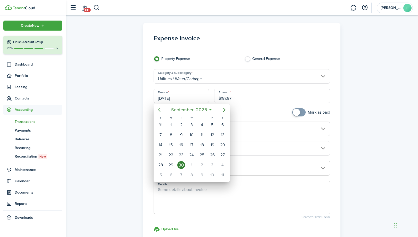
click at [159, 111] on icon "Previous page" at bounding box center [159, 110] width 6 height 6
click at [159, 112] on icon "Previous page" at bounding box center [159, 110] width 6 height 6
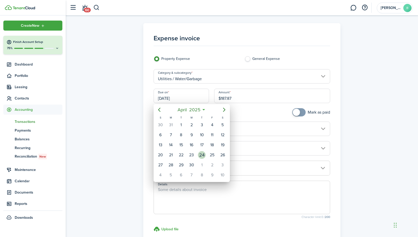
click at [202, 154] on div "24" at bounding box center [202, 155] width 8 height 8
type input "04/24/2025"
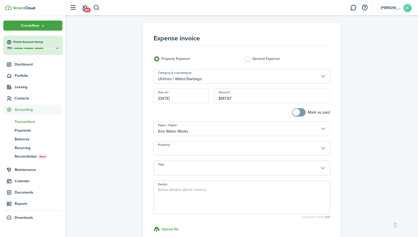
checkbox input "true"
click at [299, 112] on span at bounding box center [295, 112] width 7 height 7
click at [225, 149] on input "Property" at bounding box center [241, 148] width 177 height 14
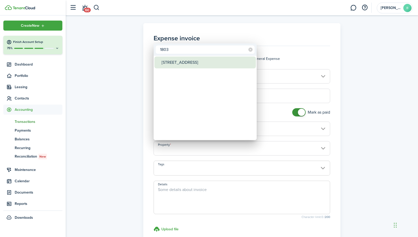
type input "1803"
click at [189, 62] on div "[STREET_ADDRESS]" at bounding box center [206, 63] width 91 height 12
type input "[STREET_ADDRESS]"
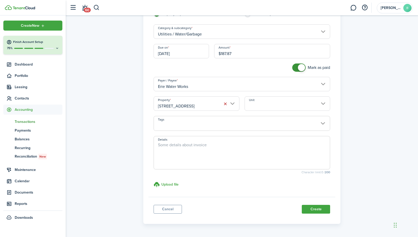
scroll to position [61, 0]
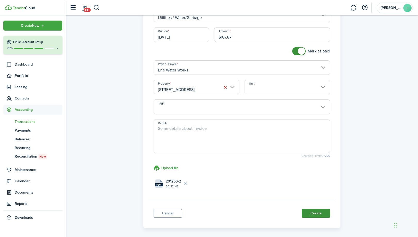
click at [314, 214] on button "Create" at bounding box center [315, 213] width 28 height 9
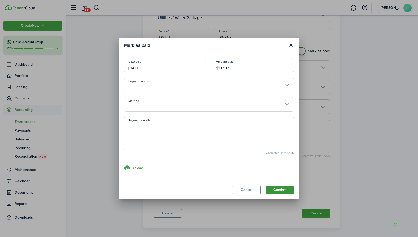
click at [277, 188] on button "Confirm" at bounding box center [279, 190] width 28 height 9
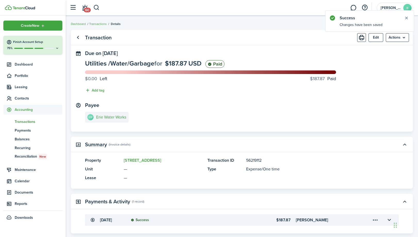
click at [106, 116] on e-details-info-title "Erie Water Works" at bounding box center [111, 117] width 30 height 5
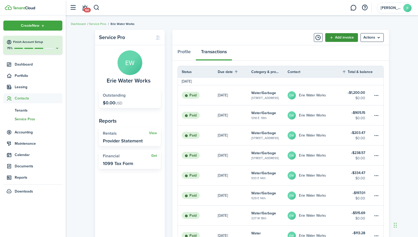
click at [342, 38] on link "Add invoice" at bounding box center [341, 37] width 33 height 9
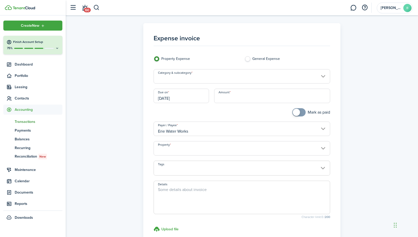
click at [177, 149] on input "Property" at bounding box center [241, 148] width 177 height 14
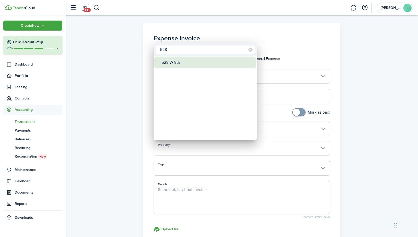
type input "528"
click at [180, 59] on div "528 W 8th" at bounding box center [206, 63] width 91 height 12
type input "528 W 8th"
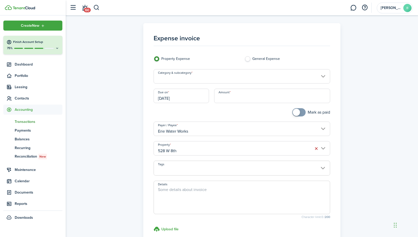
click at [182, 80] on input "Category & subcategory" at bounding box center [241, 76] width 177 height 14
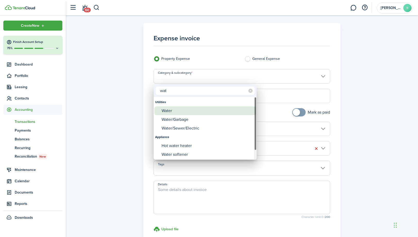
type input "wat"
click at [162, 108] on div "Water" at bounding box center [206, 111] width 91 height 9
type input "Utilities / Water"
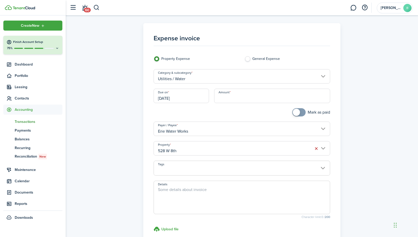
checkbox input "true"
click at [300, 113] on span at bounding box center [298, 112] width 5 height 8
click at [277, 96] on input "Amount" at bounding box center [272, 96] width 116 height 14
type input "$374.28"
click at [206, 98] on input "[DATE]" at bounding box center [180, 96] width 55 height 14
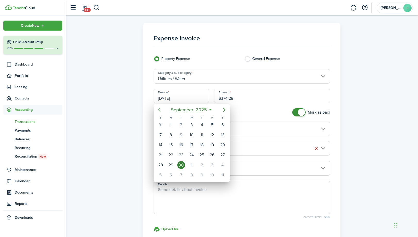
click at [161, 110] on icon "Previous page" at bounding box center [159, 110] width 6 height 6
click at [160, 110] on icon "Previous page" at bounding box center [159, 110] width 6 height 6
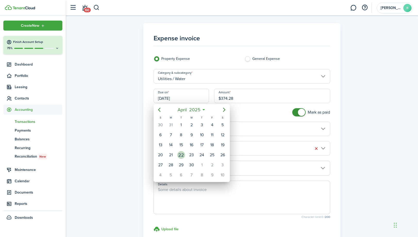
click at [179, 156] on div "22" at bounding box center [181, 155] width 8 height 8
type input "04/22/2025"
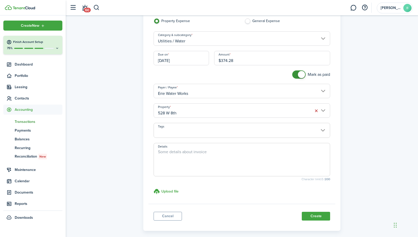
scroll to position [61, 0]
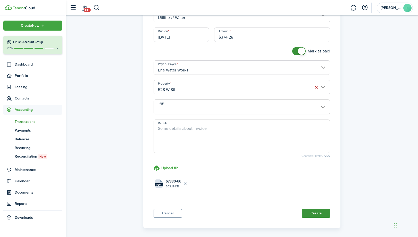
click at [319, 211] on button "Create" at bounding box center [315, 213] width 28 height 9
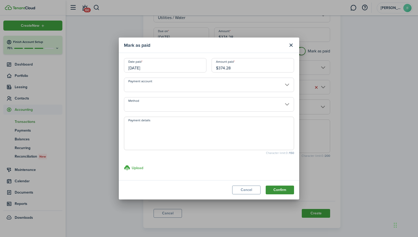
click at [278, 189] on button "Confirm" at bounding box center [279, 190] width 28 height 9
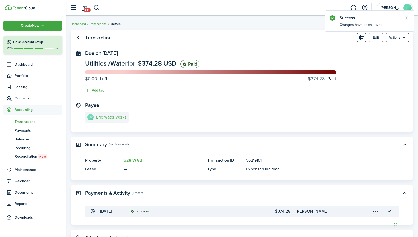
click at [123, 115] on link "EW Erie Water Works" at bounding box center [107, 117] width 44 height 11
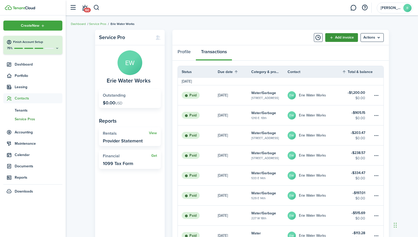
click at [346, 37] on link "Add invoice" at bounding box center [341, 37] width 33 height 9
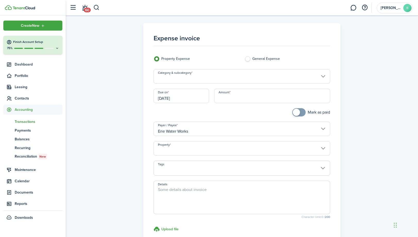
click at [181, 149] on input "Property" at bounding box center [241, 148] width 177 height 14
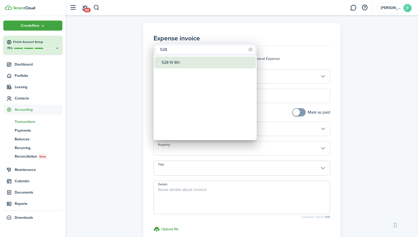
type input "528"
click at [173, 63] on div "528 W 8th" at bounding box center [206, 63] width 91 height 12
type input "528 W 8th"
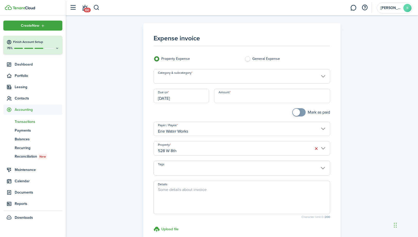
click at [181, 191] on textarea "Details" at bounding box center [242, 199] width 176 height 25
click at [190, 77] on input "Category & subcategory" at bounding box center [241, 76] width 177 height 14
type textarea "532 w 8th"
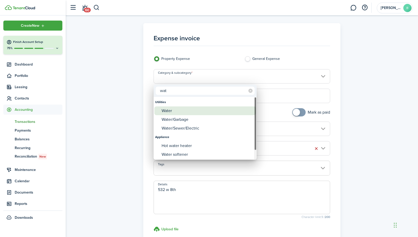
type input "wat"
click at [176, 111] on div "Water" at bounding box center [206, 111] width 91 height 9
type input "Utilities / Water"
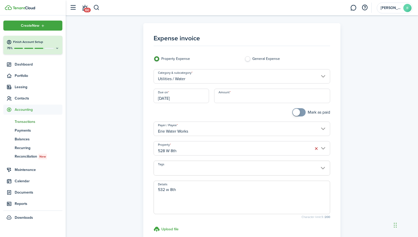
click at [240, 100] on input "Amount" at bounding box center [272, 96] width 116 height 14
type input "$87.53"
checkbox input "true"
click at [298, 112] on span at bounding box center [295, 112] width 7 height 7
click at [198, 92] on input "[DATE]" at bounding box center [180, 96] width 55 height 14
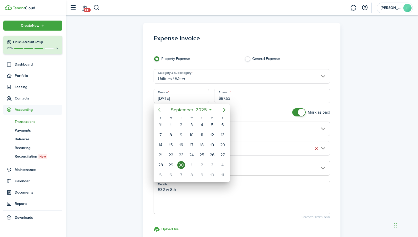
click at [160, 110] on icon "Previous page" at bounding box center [159, 110] width 6 height 6
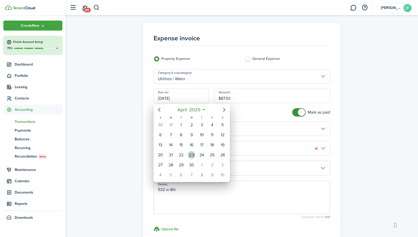
click at [191, 156] on div "23" at bounding box center [191, 155] width 8 height 8
type input "04/23/2025"
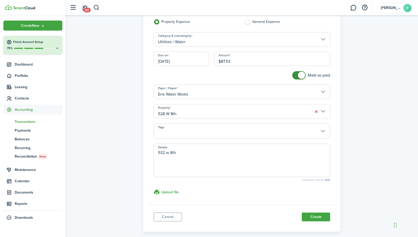
scroll to position [43, 0]
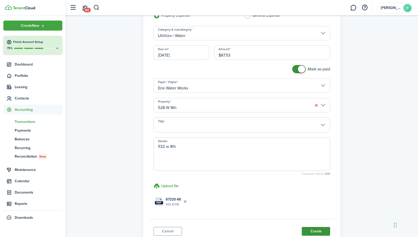
click at [320, 230] on button "Create" at bounding box center [315, 231] width 28 height 9
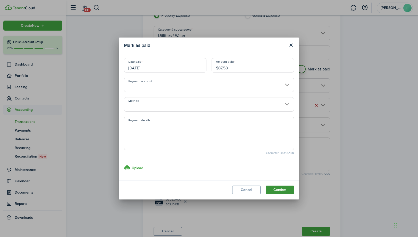
click at [287, 192] on button "Confirm" at bounding box center [279, 190] width 28 height 9
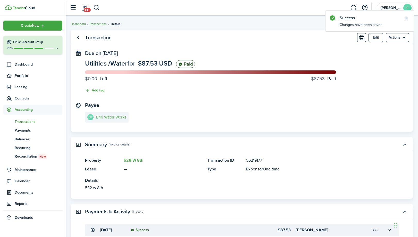
click at [124, 120] on link "EW Erie Water Works" at bounding box center [107, 117] width 44 height 11
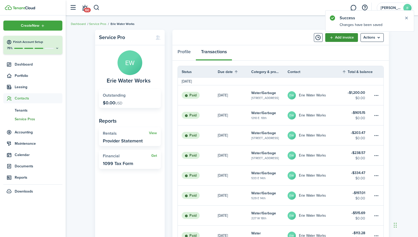
click at [346, 37] on link "Add invoice" at bounding box center [341, 37] width 33 height 9
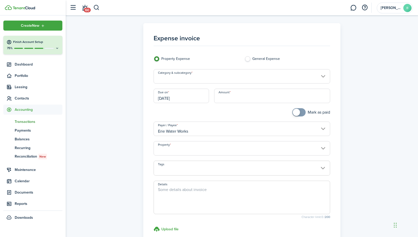
click at [205, 148] on input "Property" at bounding box center [241, 148] width 177 height 14
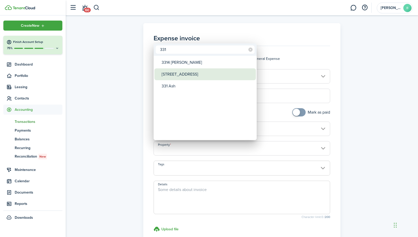
type input "331"
click at [181, 77] on div "[STREET_ADDRESS]" at bounding box center [206, 74] width 91 height 12
type input "[STREET_ADDRESS]"
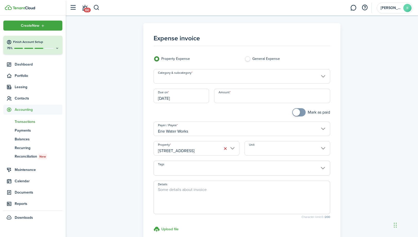
click at [296, 99] on input "Amount" at bounding box center [272, 96] width 116 height 14
click at [276, 78] on input "Category & subcategory" at bounding box center [241, 76] width 177 height 14
type input "$365.89"
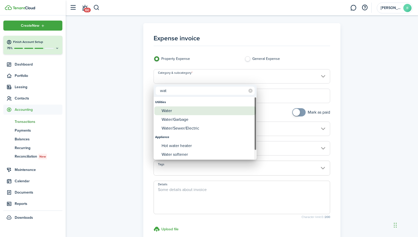
type input "wat"
click at [197, 115] on div "Water" at bounding box center [206, 111] width 91 height 9
type input "Utilities / Water"
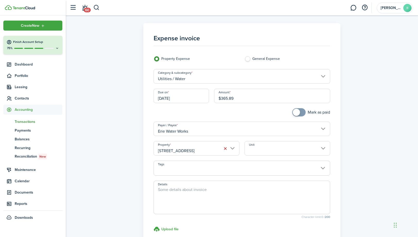
checkbox input "true"
click at [301, 115] on span at bounding box center [298, 112] width 5 height 8
click at [202, 95] on input "[DATE]" at bounding box center [180, 96] width 55 height 14
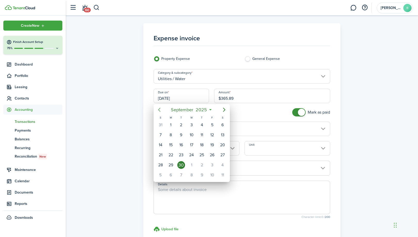
click at [161, 109] on icon "Previous page" at bounding box center [159, 110] width 6 height 6
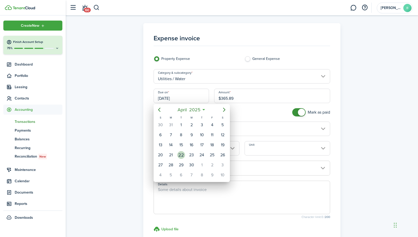
click at [179, 154] on div "22" at bounding box center [181, 155] width 8 height 8
type input "04/22/2025"
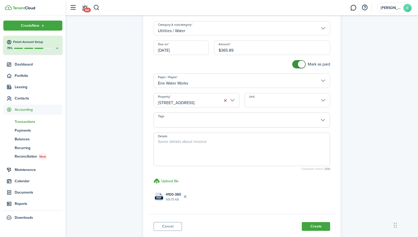
scroll to position [68, 0]
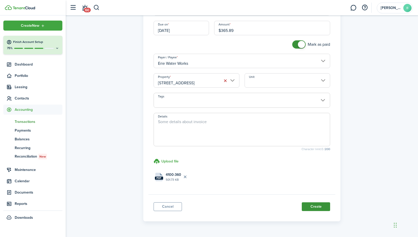
click at [312, 206] on button "Create" at bounding box center [315, 207] width 28 height 9
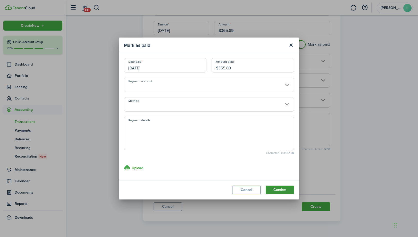
click at [277, 188] on button "Confirm" at bounding box center [279, 190] width 28 height 9
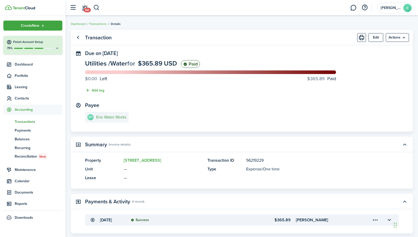
click at [110, 118] on e-details-info-title "Erie Water Works" at bounding box center [111, 117] width 30 height 5
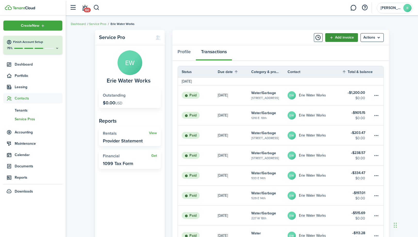
click at [338, 34] on link "Add invoice" at bounding box center [341, 37] width 33 height 9
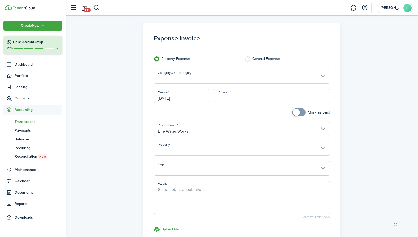
click at [202, 147] on input "Property" at bounding box center [241, 148] width 177 height 14
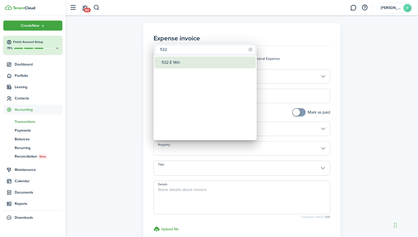
type input "532"
click at [172, 64] on div "532 E 14th" at bounding box center [206, 63] width 91 height 12
type input "532 E 14th"
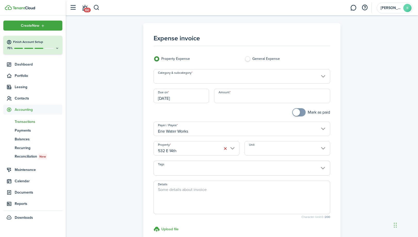
checkbox input "true"
click at [295, 112] on span at bounding box center [295, 112] width 7 height 7
click at [258, 74] on input "Category & subcategory" at bounding box center [241, 76] width 177 height 14
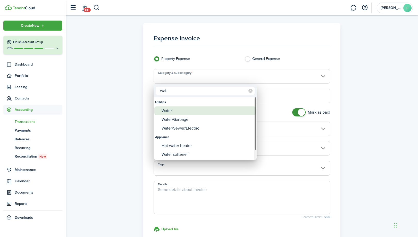
type input "wat"
click at [209, 111] on div "Water" at bounding box center [206, 111] width 91 height 9
type input "Utilities / Water"
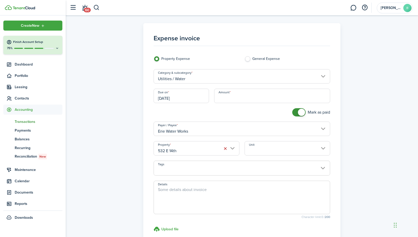
click at [300, 96] on input "Amount" at bounding box center [272, 96] width 116 height 14
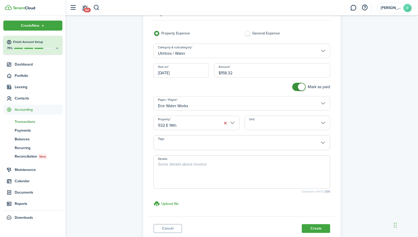
scroll to position [26, 0]
click at [204, 67] on input "[DATE]" at bounding box center [180, 70] width 55 height 14
type input "$158.32"
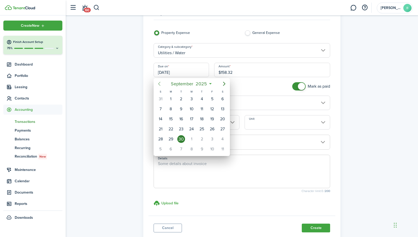
click at [160, 85] on icon "Previous page" at bounding box center [159, 84] width 6 height 6
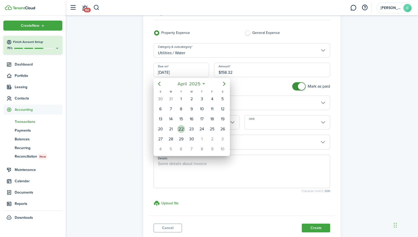
click at [183, 129] on div "22" at bounding box center [181, 129] width 8 height 8
type input "04/22/2025"
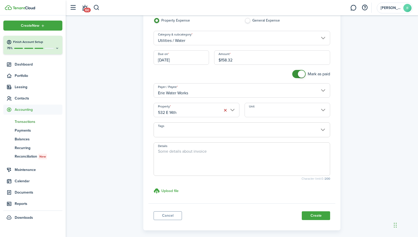
scroll to position [46, 0]
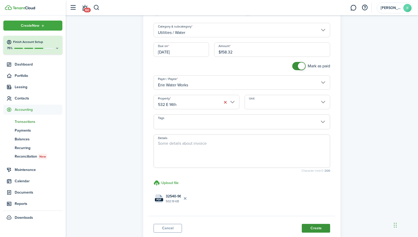
click at [316, 226] on button "Create" at bounding box center [315, 228] width 28 height 9
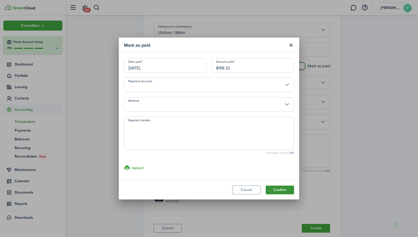
click at [279, 189] on button "Confirm" at bounding box center [279, 190] width 28 height 9
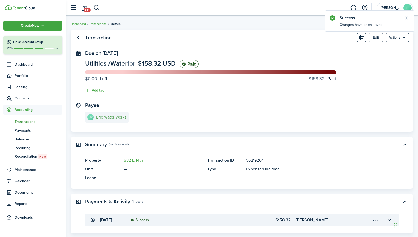
click at [114, 115] on e-details-info-title "Erie Water Works" at bounding box center [111, 117] width 30 height 5
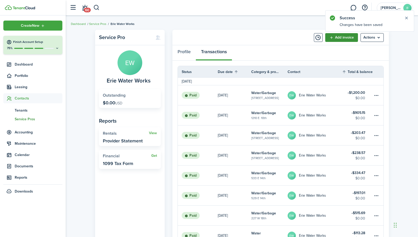
click at [340, 36] on link "Add invoice" at bounding box center [341, 37] width 33 height 9
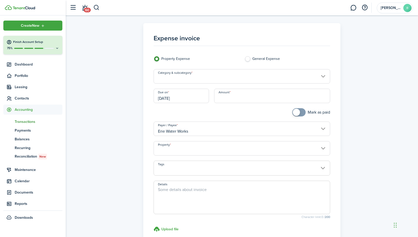
click at [197, 148] on input "Property" at bounding box center [241, 148] width 177 height 14
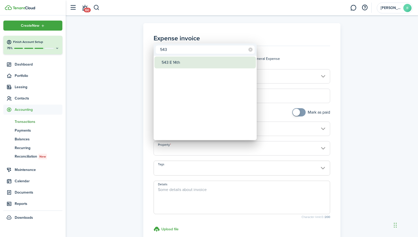
type input "543"
click at [175, 60] on div "543 E 14th" at bounding box center [206, 63] width 91 height 12
type input "543 E 14th"
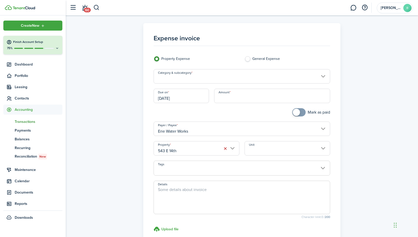
checkbox input "true"
click at [301, 112] on span at bounding box center [298, 112] width 5 height 8
click at [265, 78] on input "Category & subcategory" at bounding box center [241, 76] width 177 height 14
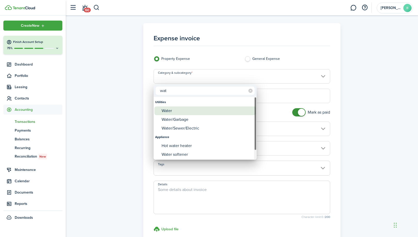
type input "wat"
click at [191, 111] on div "Water" at bounding box center [206, 111] width 91 height 9
type input "Utilities / Water"
